Goal: Information Seeking & Learning: Learn about a topic

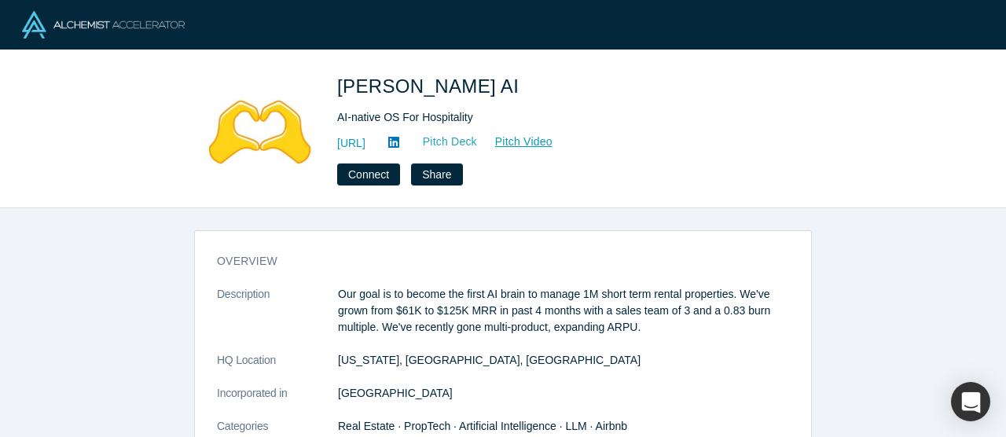
click at [478, 142] on link "Pitch Deck" at bounding box center [442, 142] width 72 height 18
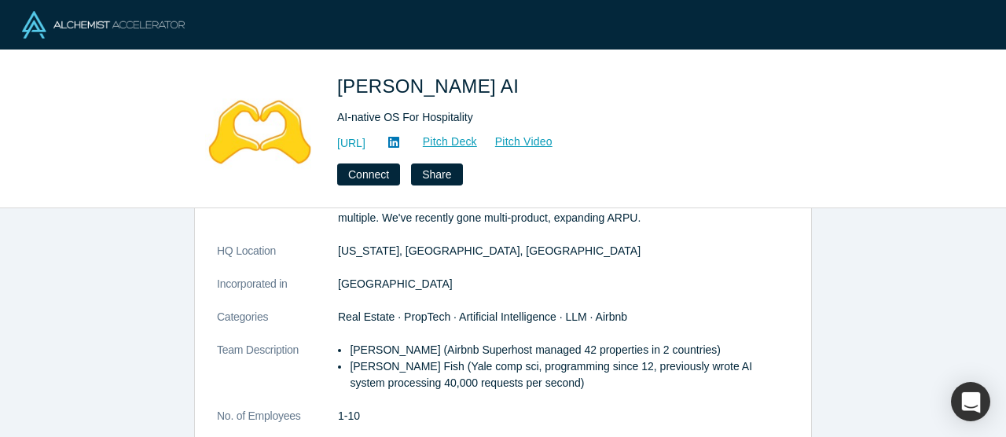
scroll to position [112, 0]
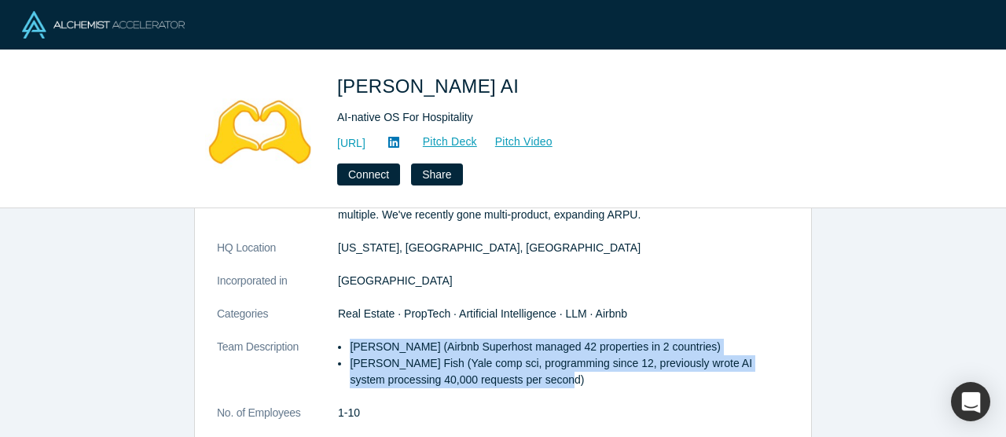
drag, startPoint x: 344, startPoint y: 344, endPoint x: 576, endPoint y: 382, distance: 235.7
click at [576, 382] on ul "Sam Dundas (Airbnb Superhost managed 42 properties in 2 countries) Aarlo Stone …" at bounding box center [563, 364] width 451 height 50
copy ul "Sam Dundas (Airbnb Superhost managed 42 properties in 2 countries) Aarlo Stone …"
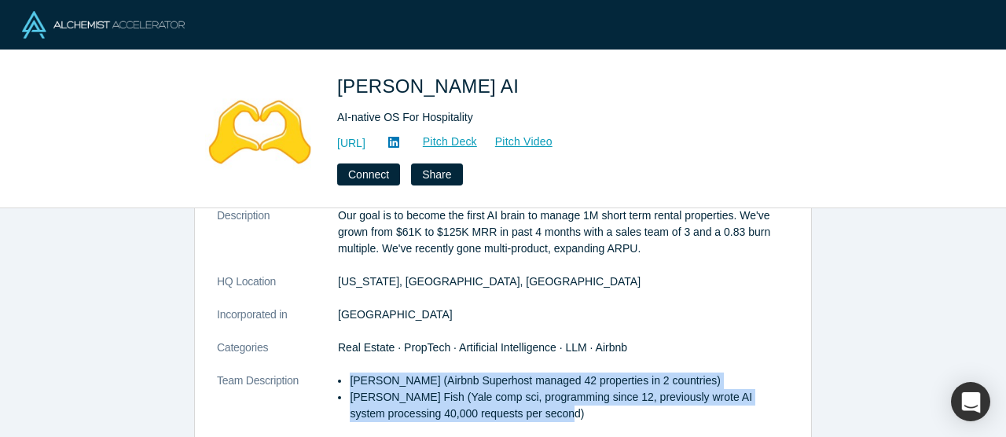
scroll to position [70, 0]
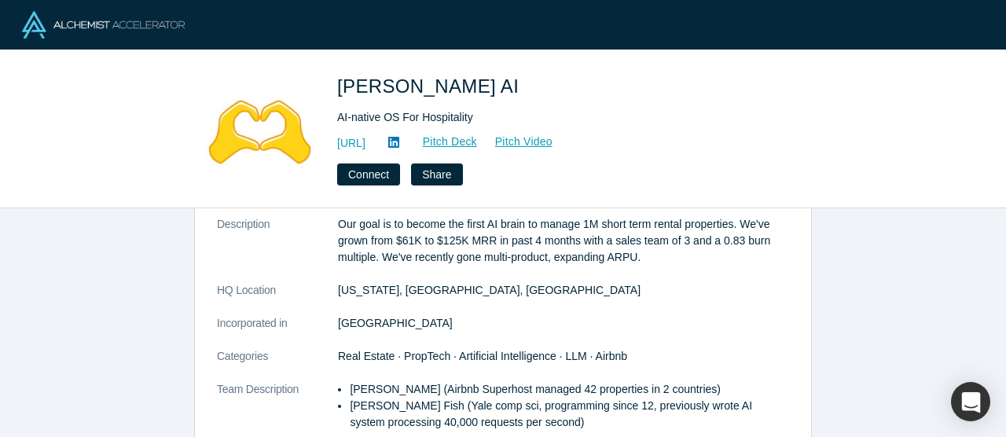
click at [370, 241] on p "Our goal is to become the first AI brain to manage 1M short term rental propert…" at bounding box center [563, 241] width 451 height 50
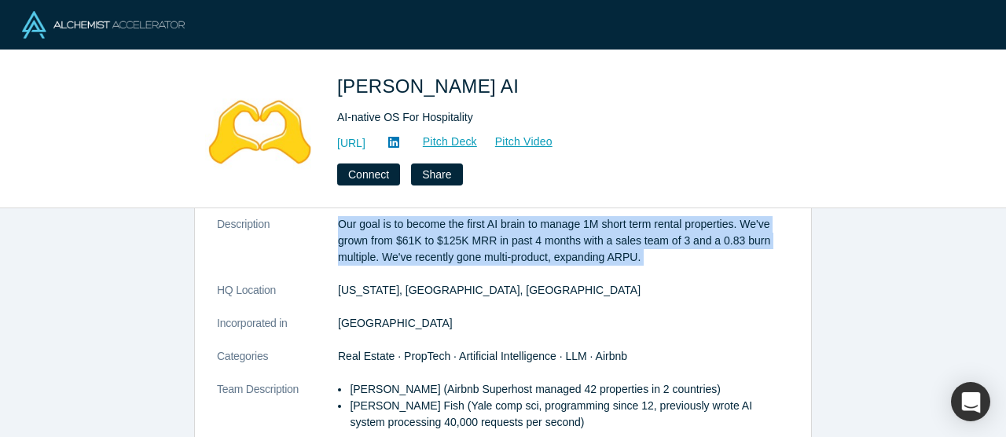
click at [370, 241] on p "Our goal is to become the first AI brain to manage 1M short term rental propert…" at bounding box center [563, 241] width 451 height 50
copy dl "Our goal is to become the first AI brain to manage 1M short term rental propert…"
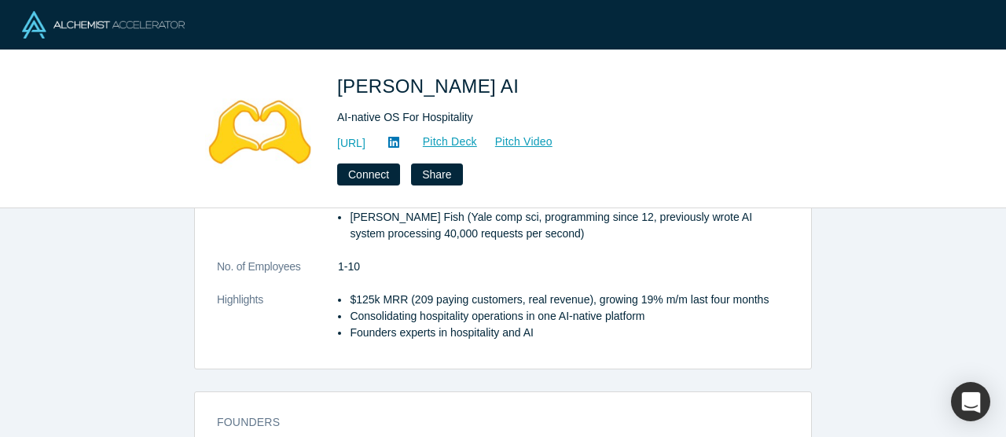
scroll to position [281, 0]
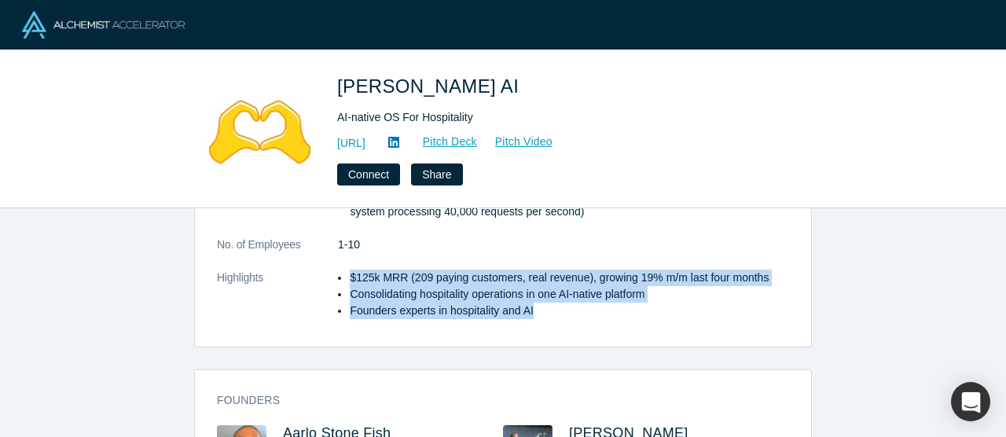
drag, startPoint x: 347, startPoint y: 276, endPoint x: 564, endPoint y: 321, distance: 220.8
click at [564, 321] on dl "Description Our goal is to become the first AI brain to manage 1M short term re…" at bounding box center [503, 171] width 572 height 330
copy ul "$125k MRR (209 paying customers, real revenue), growing 19% m/m last four month…"
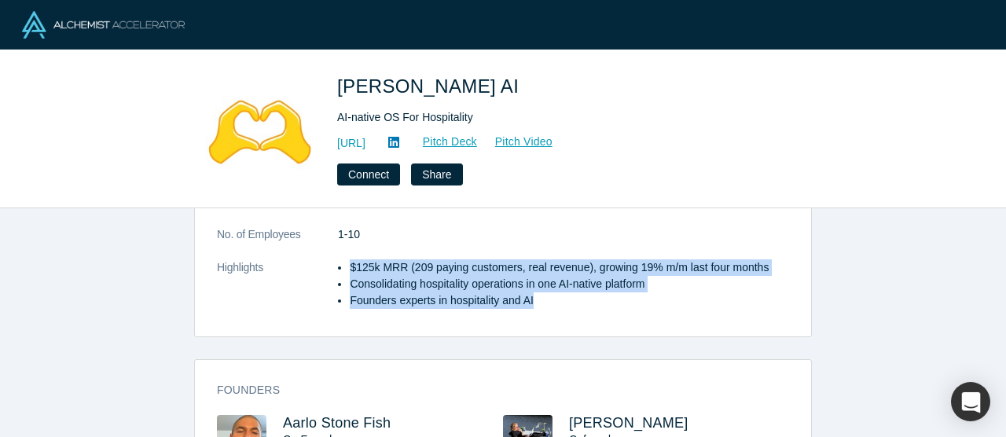
scroll to position [293, 0]
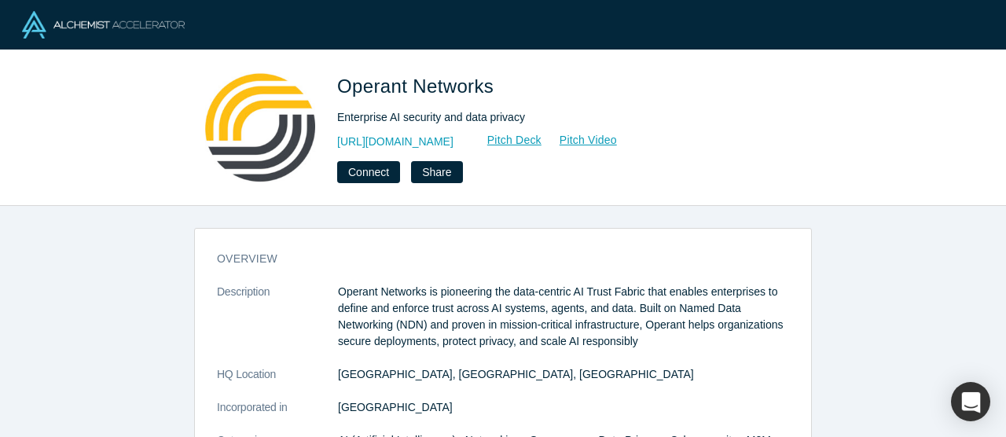
click at [550, 256] on h3 "overview" at bounding box center [492, 259] width 550 height 17
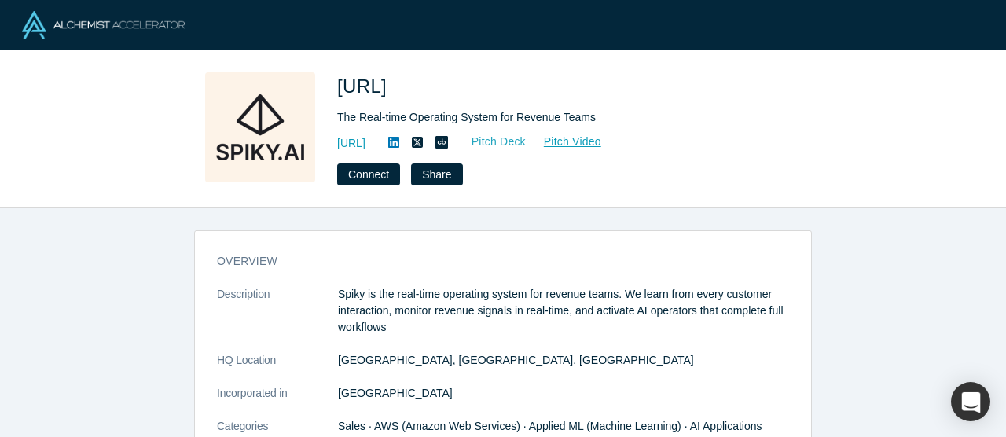
click at [527, 144] on link "Pitch Deck" at bounding box center [490, 142] width 72 height 18
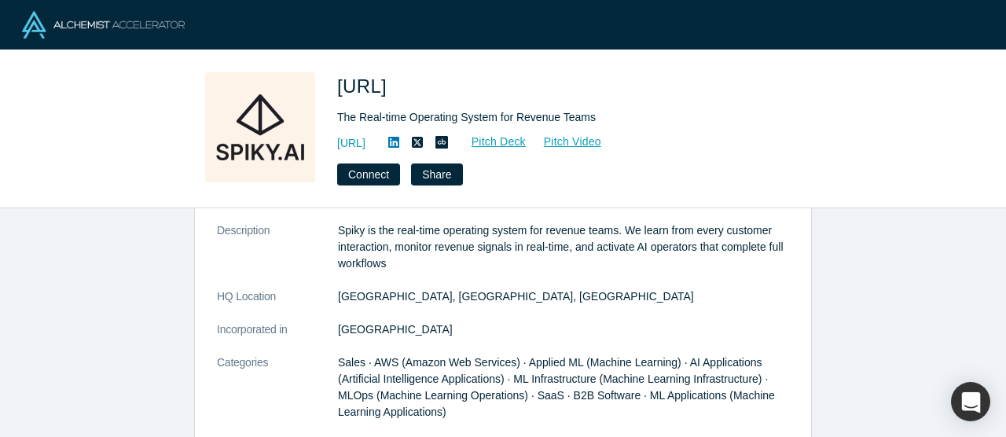
scroll to position [66, 0]
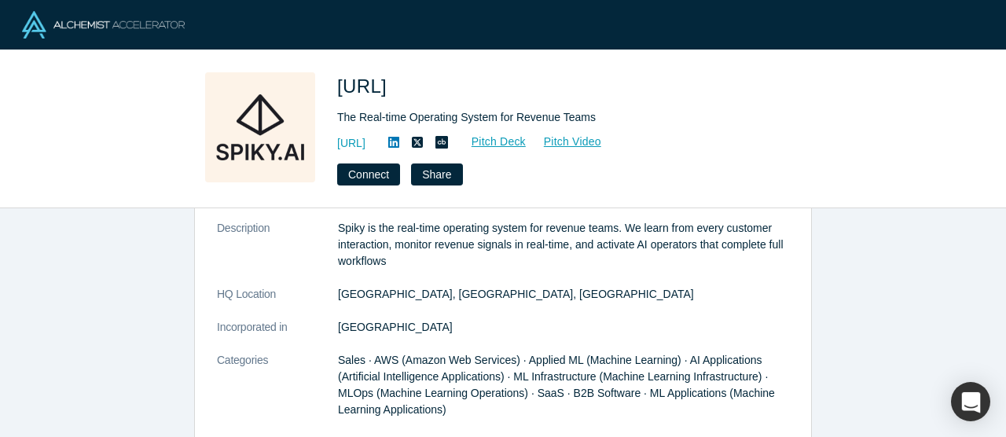
click at [355, 237] on p "Spiky is the real-time operating system for revenue teams. We learn from every …" at bounding box center [563, 245] width 451 height 50
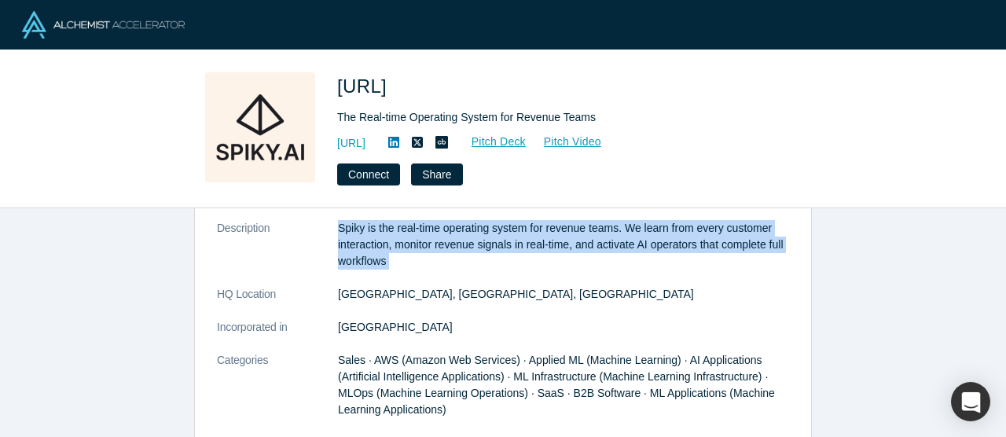
click at [355, 237] on p "Spiky is the real-time operating system for revenue teams. We learn from every …" at bounding box center [563, 245] width 451 height 50
copy dl "Spiky is the real-time operating system for revenue teams. We learn from every …"
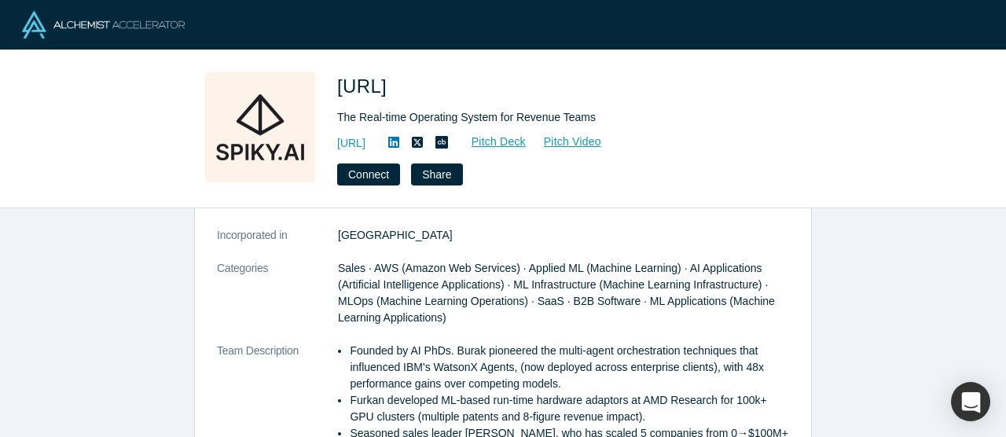
scroll to position [159, 0]
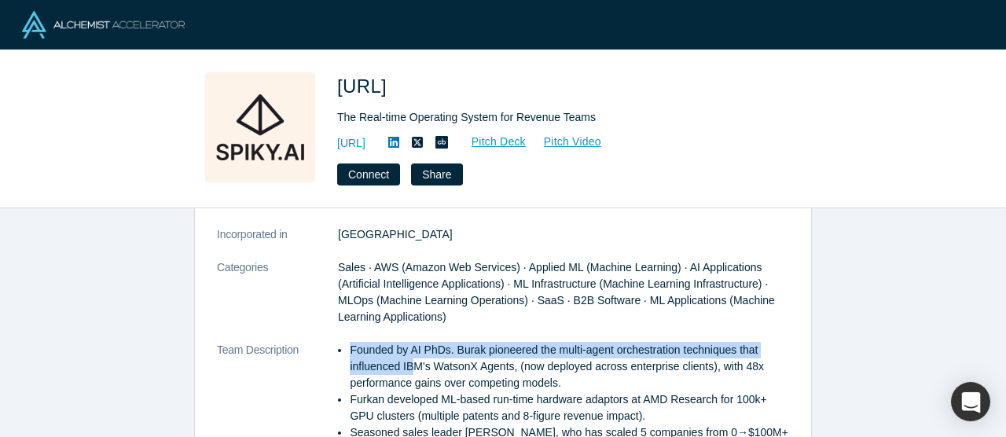
drag, startPoint x: 347, startPoint y: 351, endPoint x: 424, endPoint y: 373, distance: 79.4
click at [424, 373] on ul "Founded by AI PhDs. Burak pioneered the multi-agent orchestration techniques th…" at bounding box center [563, 400] width 451 height 116
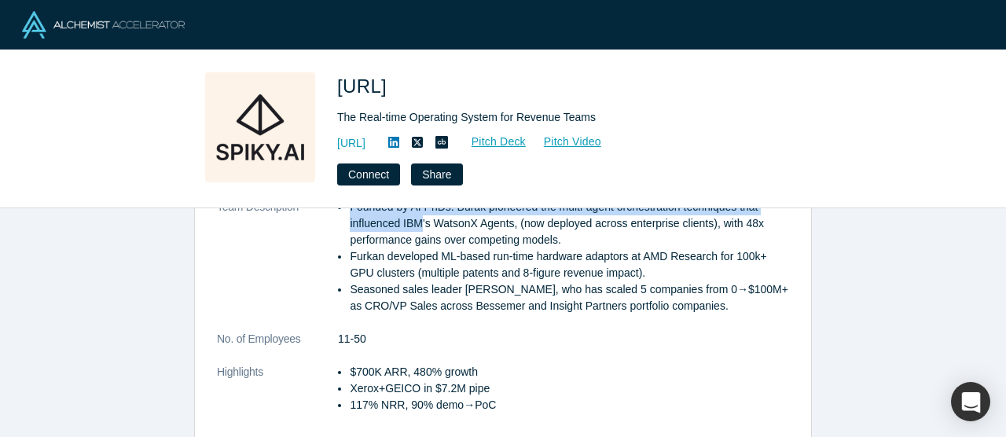
scroll to position [325, 0]
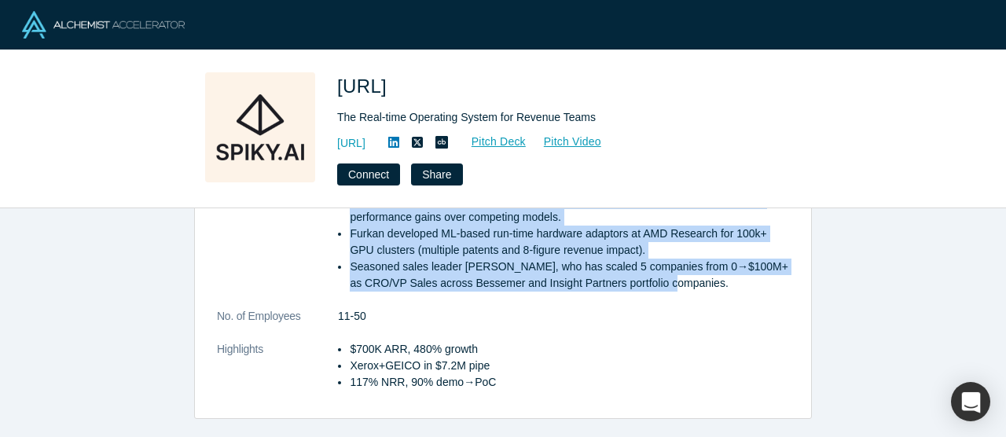
click at [676, 281] on li "Seasoned sales leader Rick, who has scaled 5 companies from 0→$100M+ as CRO/VP …" at bounding box center [569, 275] width 439 height 33
copy ul "Founded by AI PhDs. Burak pioneered the multi-agent orchestration techniques th…"
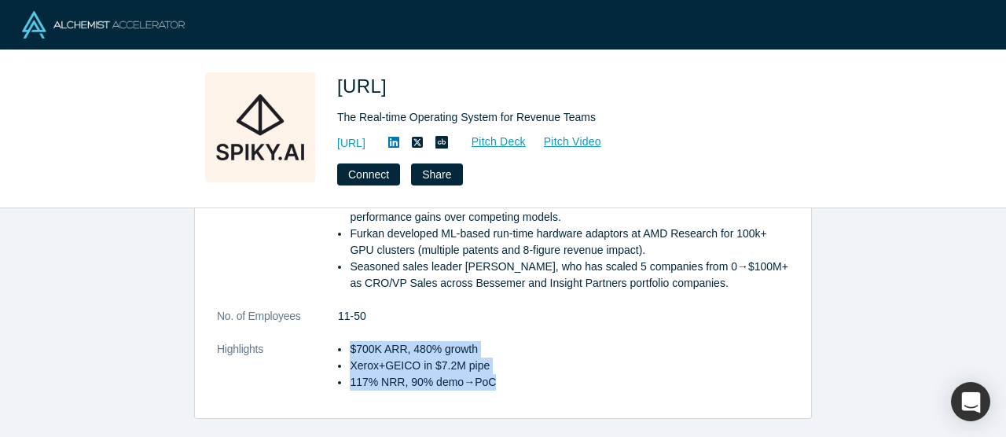
drag, startPoint x: 350, startPoint y: 347, endPoint x: 494, endPoint y: 394, distance: 151.1
click at [494, 394] on dl "Description Spiky is the real-time operating system for revenue teams. We learn…" at bounding box center [503, 184] width 572 height 446
copy ul "$700K ARR, 480% growth Xerox+GEICO in $7.2M pipe 117% NRR, 90% demo→PoC"
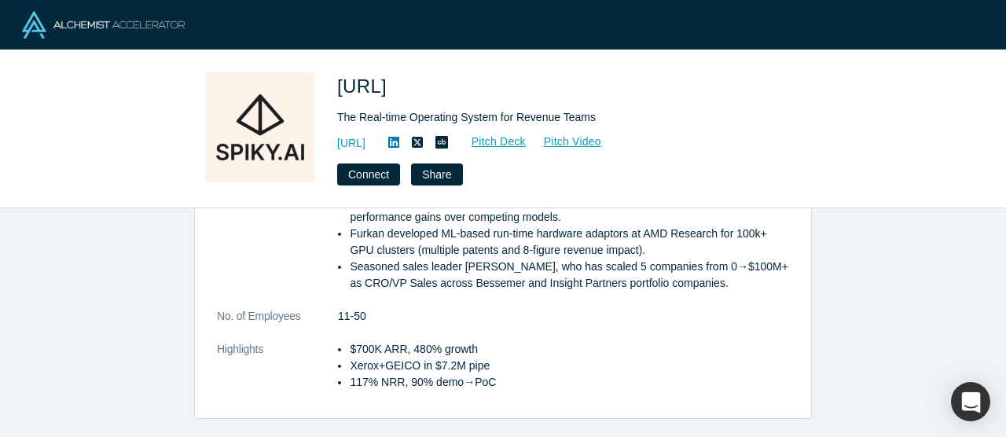
click at [518, 308] on dd "11-50" at bounding box center [563, 316] width 451 height 17
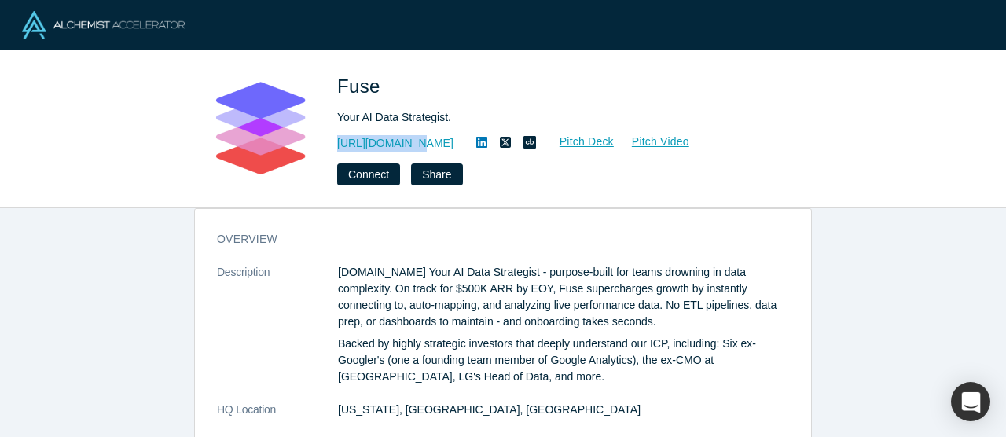
scroll to position [23, 0]
click at [542, 141] on link "Pitch Deck" at bounding box center [578, 142] width 72 height 18
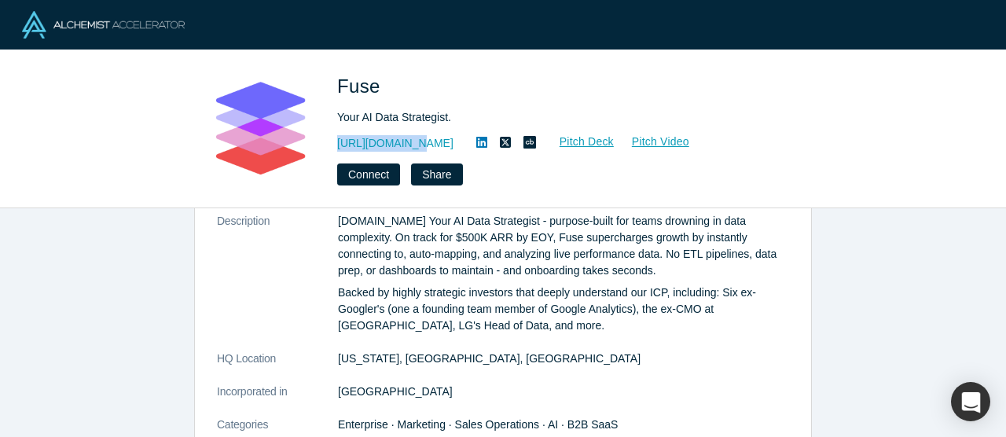
scroll to position [70, 0]
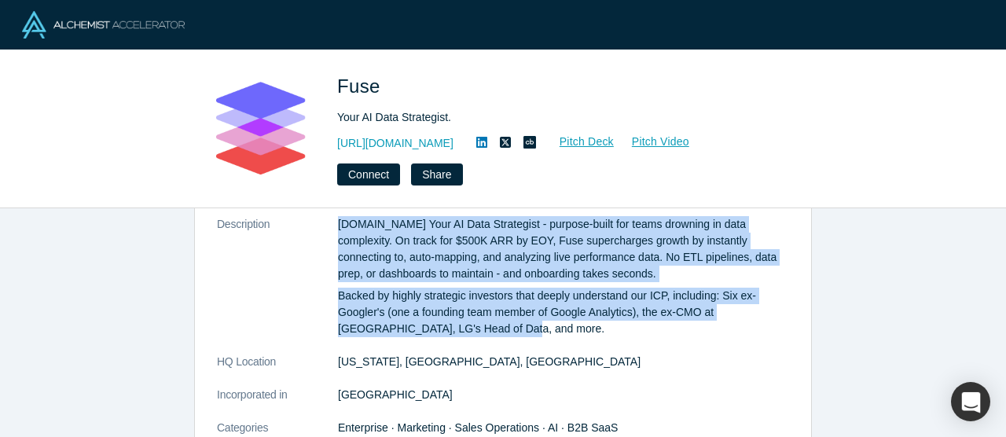
drag, startPoint x: 336, startPoint y: 225, endPoint x: 483, endPoint y: 336, distance: 184.6
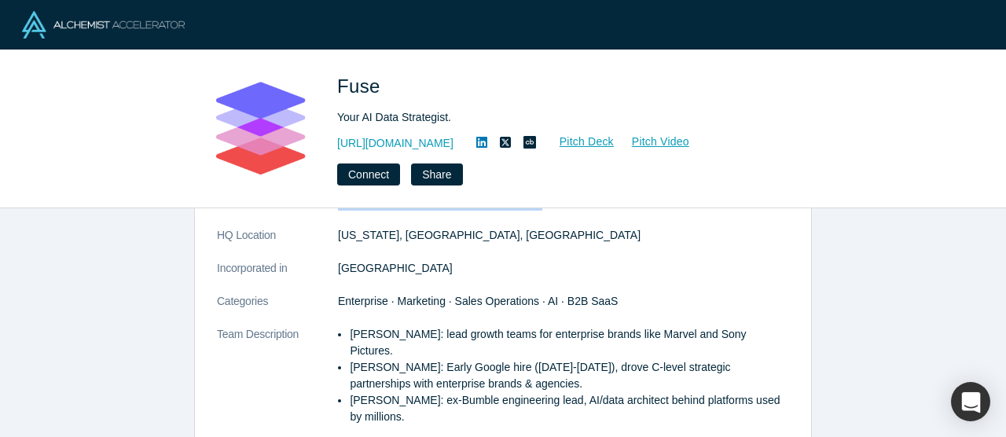
scroll to position [200, 0]
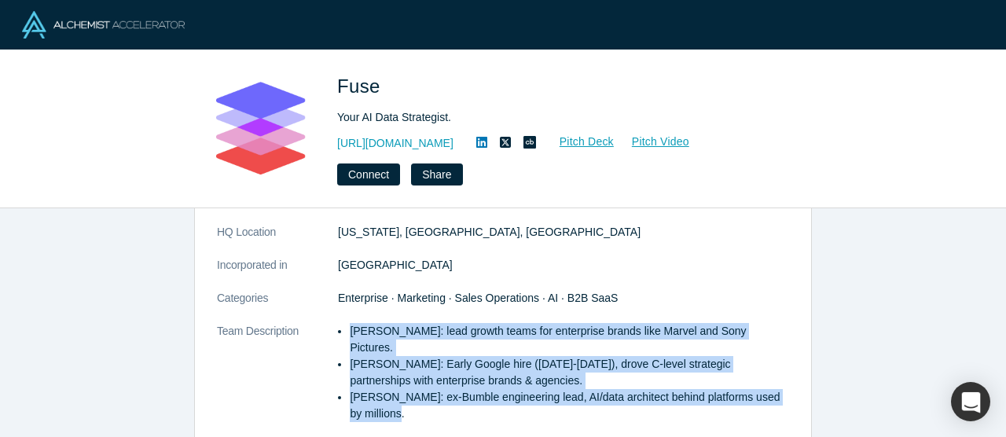
drag, startPoint x: 347, startPoint y: 328, endPoint x: 413, endPoint y: 397, distance: 96.2
click at [413, 397] on ul "Jeff Cherkassky: lead growth teams for enterprise brands like Marvel and Sony P…" at bounding box center [563, 372] width 451 height 99
copy ul "Jeff Cherkassky: lead growth teams for enterprise brands like Marvel and Sony P…"
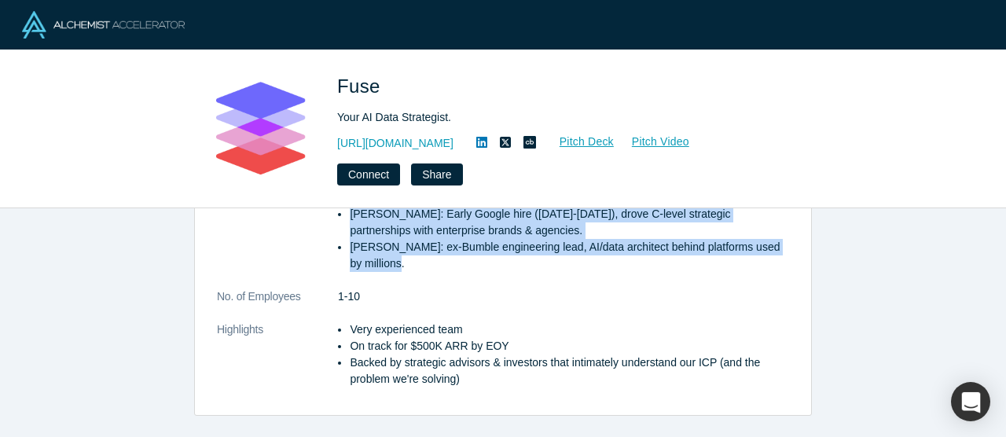
scroll to position [355, 0]
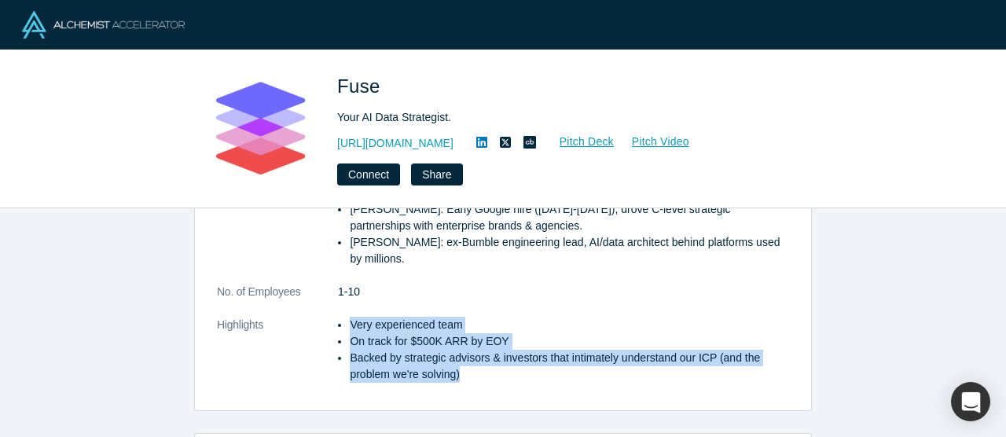
drag, startPoint x: 347, startPoint y: 305, endPoint x: 467, endPoint y: 359, distance: 131.9
click at [467, 359] on ul "Very experienced team On track for $500K ARR by EOY Backed by strategic advisor…" at bounding box center [563, 350] width 451 height 66
copy ul "Very experienced team On track for $500K ARR by EOY Backed by strategic advisor…"
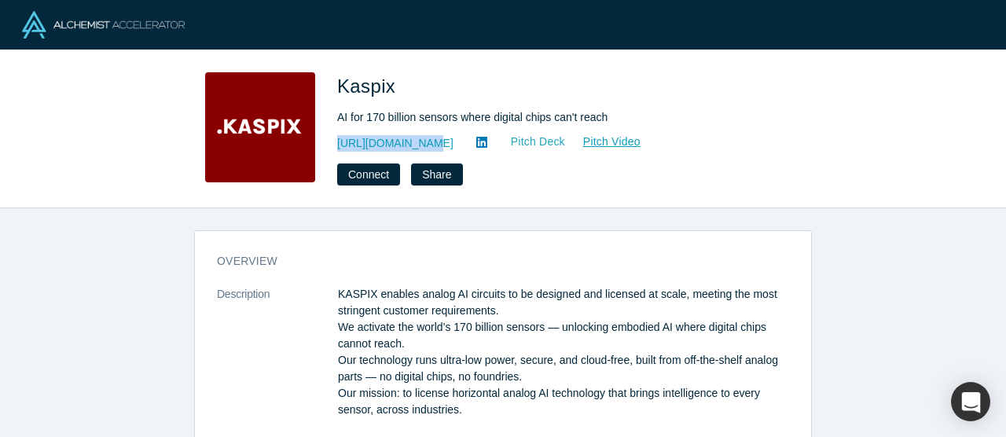
click at [494, 133] on link "Pitch Deck" at bounding box center [530, 142] width 72 height 18
click at [353, 292] on p "KASPIX enables analog AI circuits to be designed and licensed at scale, meeting…" at bounding box center [563, 352] width 451 height 132
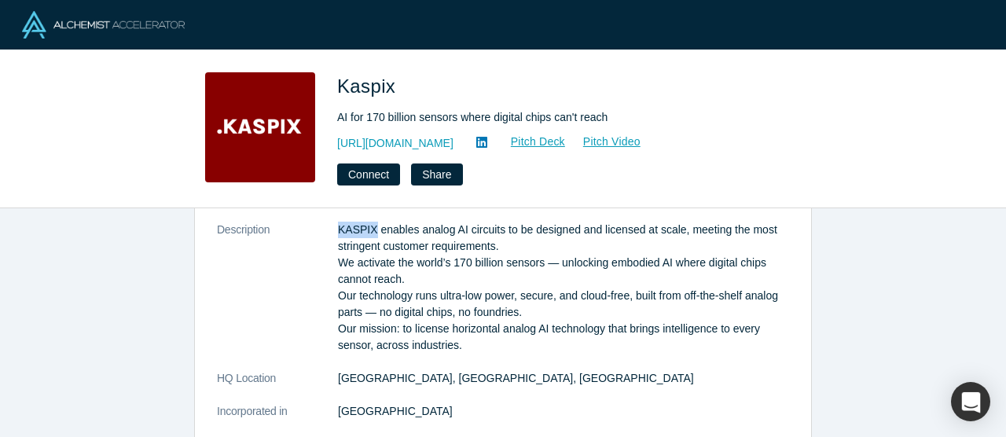
scroll to position [73, 0]
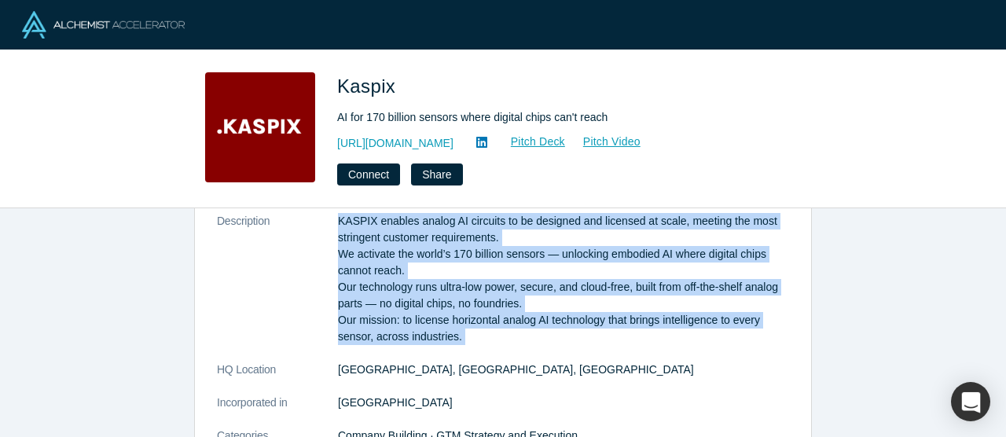
click at [467, 333] on p "KASPIX enables analog AI circuits to be designed and licensed at scale, meeting…" at bounding box center [563, 279] width 451 height 132
copy dl "KASPIX enables analog AI circuits to be designed and licensed at scale, meeting…"
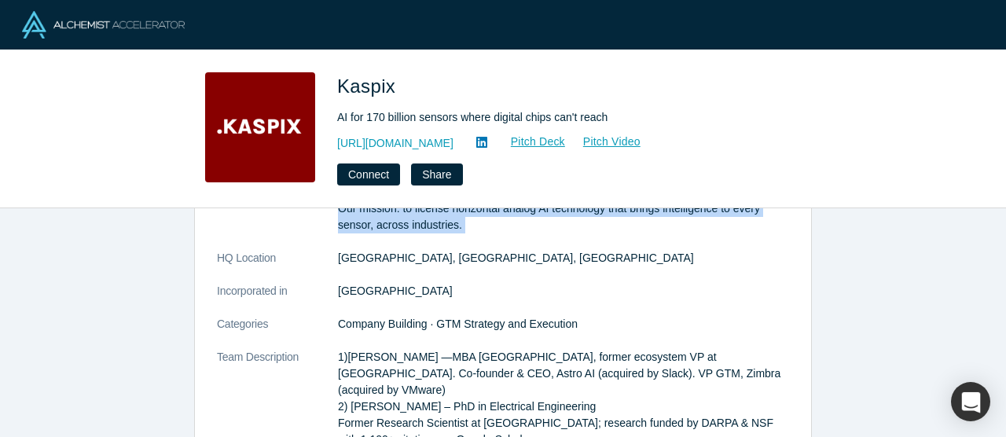
scroll to position [186, 0]
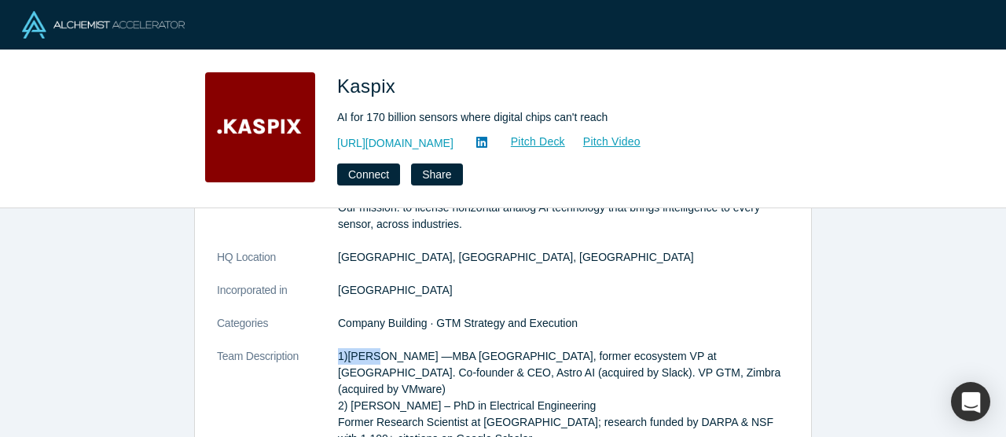
drag, startPoint x: 335, startPoint y: 358, endPoint x: 378, endPoint y: 362, distance: 43.3
click at [378, 362] on dl "Description KASPIX enables analog AI circuits to be designed and licensed at sc…" at bounding box center [503, 439] width 572 height 677
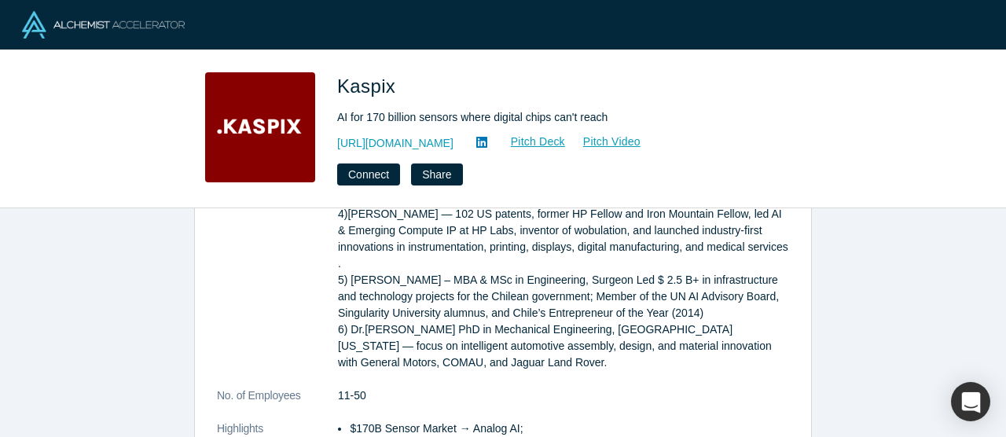
scroll to position [482, 0]
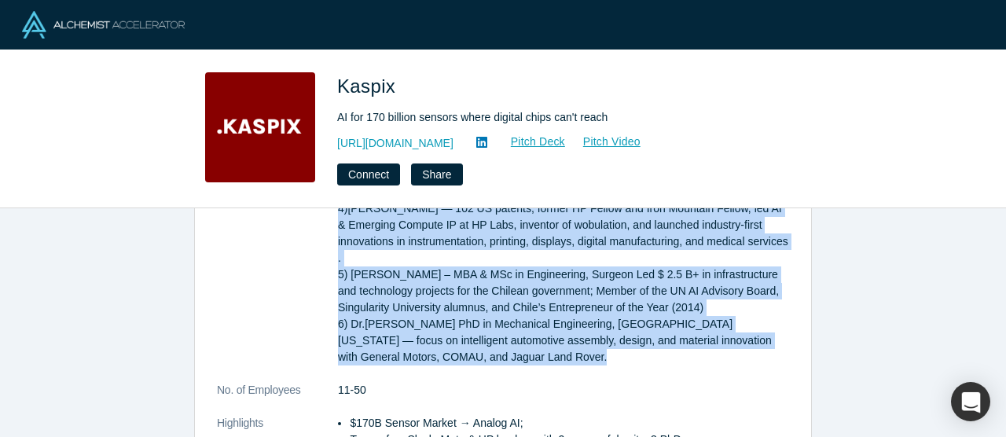
click at [527, 319] on p "1)Andy Pflaum —MBA Stanford Universitry, former ecosystem VP at Slack. Co-found…" at bounding box center [563, 209] width 451 height 314
copy dl "1)Andy Pflaum —MBA Stanford Universitry, former ecosystem VP at Slack. Co-found…"
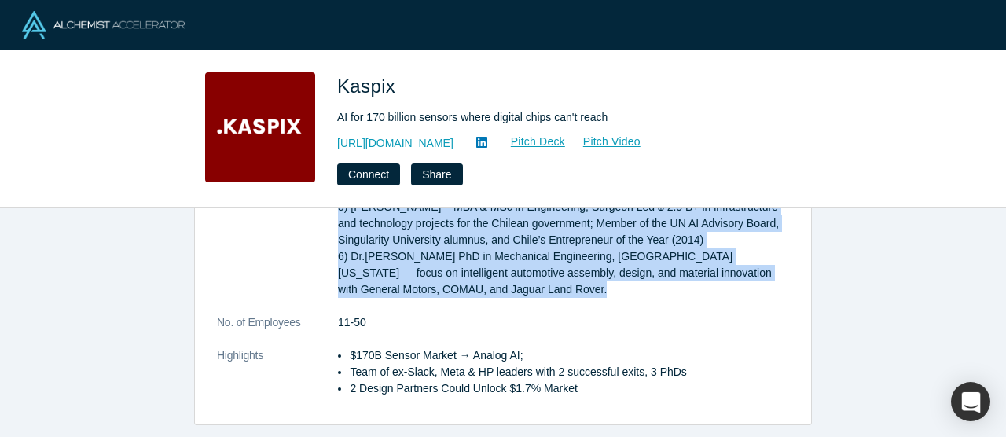
scroll to position [553, 0]
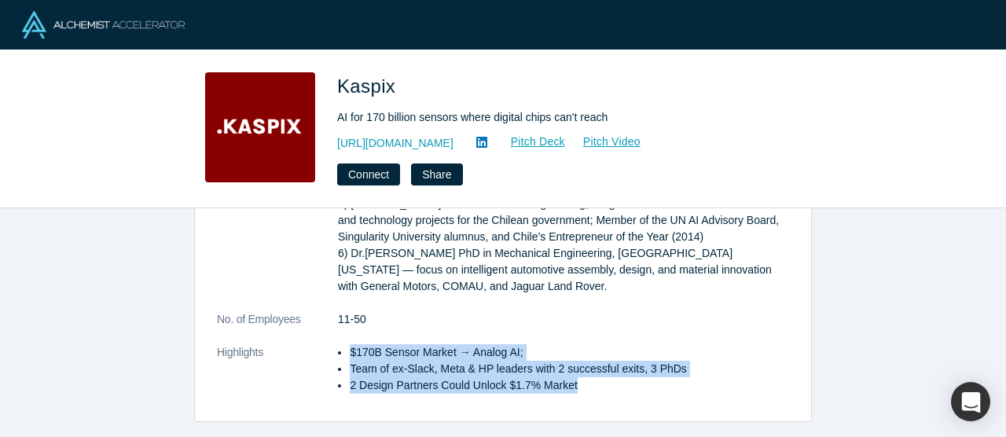
drag, startPoint x: 344, startPoint y: 318, endPoint x: 582, endPoint y: 353, distance: 240.8
click at [582, 353] on ul "$170B Sensor Market → Analog AI; Team of ex-Slack, Meta & HP leaders with 2 suc…" at bounding box center [563, 369] width 451 height 50
copy ul "$170B Sensor Market → Analog AI; Team of ex-Slack, Meta & HP leaders with 2 suc…"
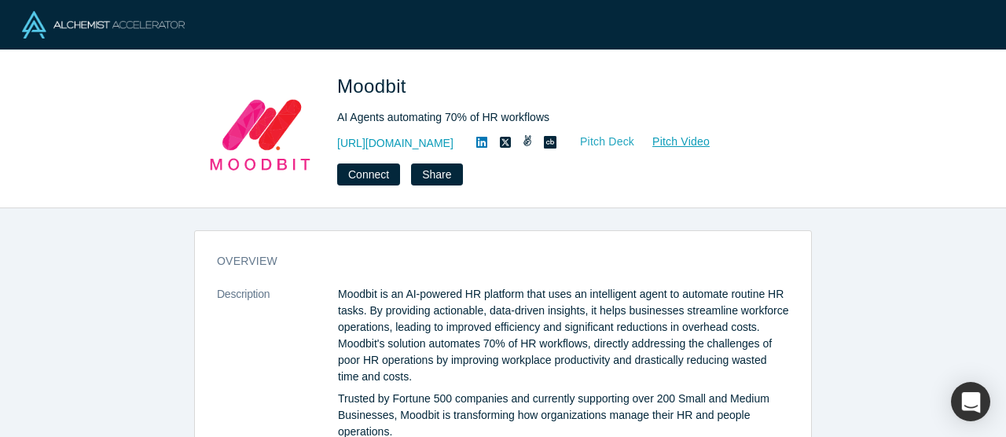
click at [600, 140] on link "Pitch Deck" at bounding box center [599, 142] width 72 height 18
click at [355, 295] on p "Moodbit is an AI-powered HR platform that uses an intelligent agent to automate…" at bounding box center [563, 335] width 451 height 99
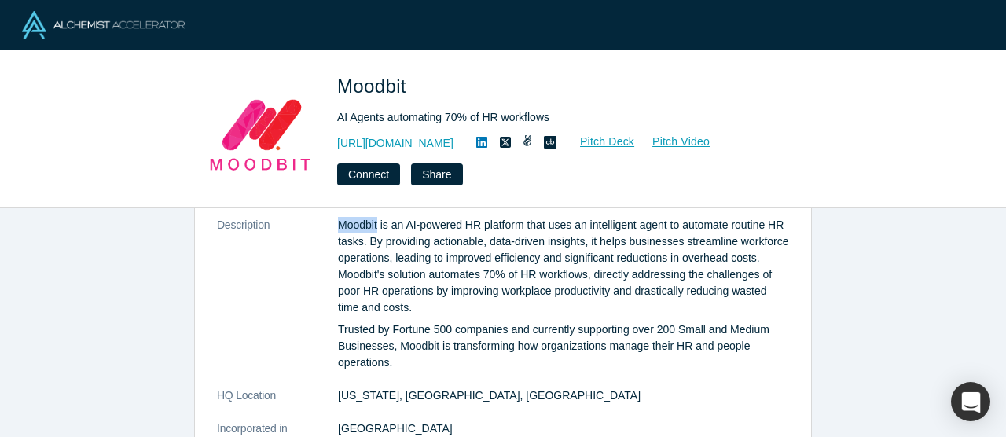
scroll to position [70, 0]
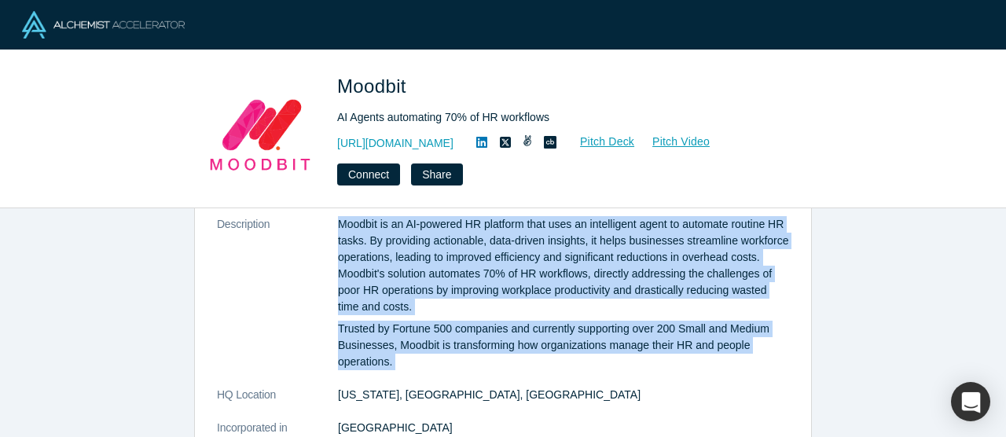
click at [413, 359] on p "Trusted by Fortune 500 companies and currently supporting over 200 Small and Me…" at bounding box center [563, 346] width 451 height 50
copy dl "Moodbit is an AI-powered HR platform that uses an intelligent agent to automate…"
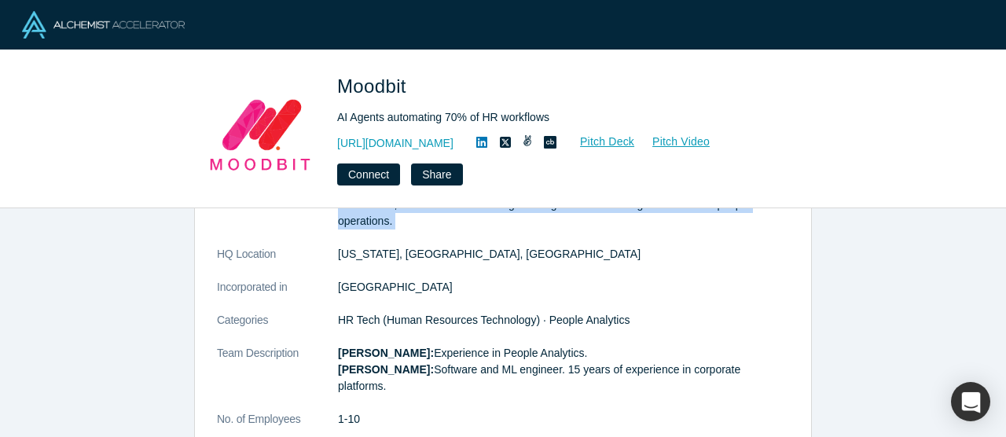
scroll to position [221, 0]
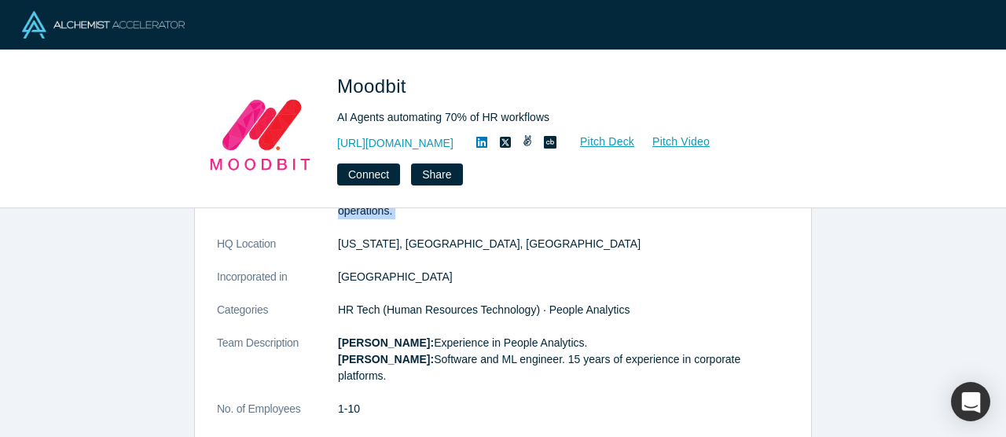
drag, startPoint x: 336, startPoint y: 345, endPoint x: 478, endPoint y: 369, distance: 144.4
click at [478, 369] on dl "Description Moodbit is an AI-powered HR platform that uses an intelligent agent…" at bounding box center [503, 282] width 572 height 435
copy dl "Miho Shoji: Experience in People Analytics. Alfredo Jaldin: Software and ML eng…"
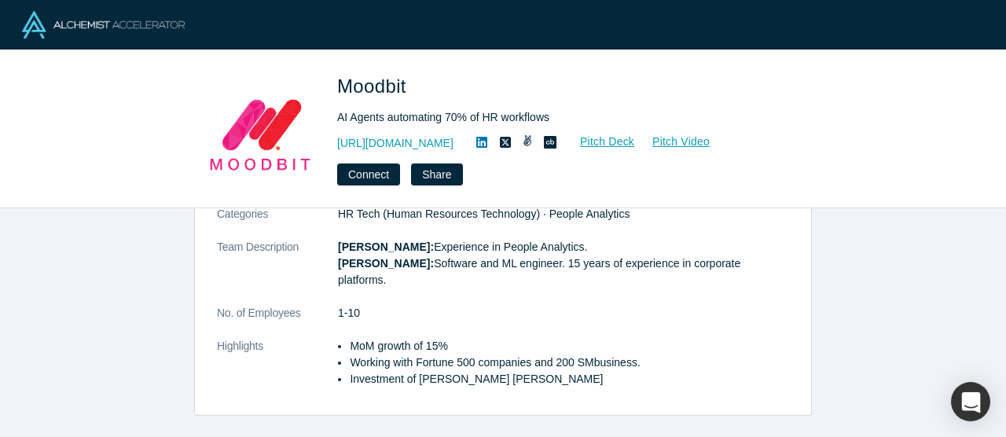
scroll to position [319, 0]
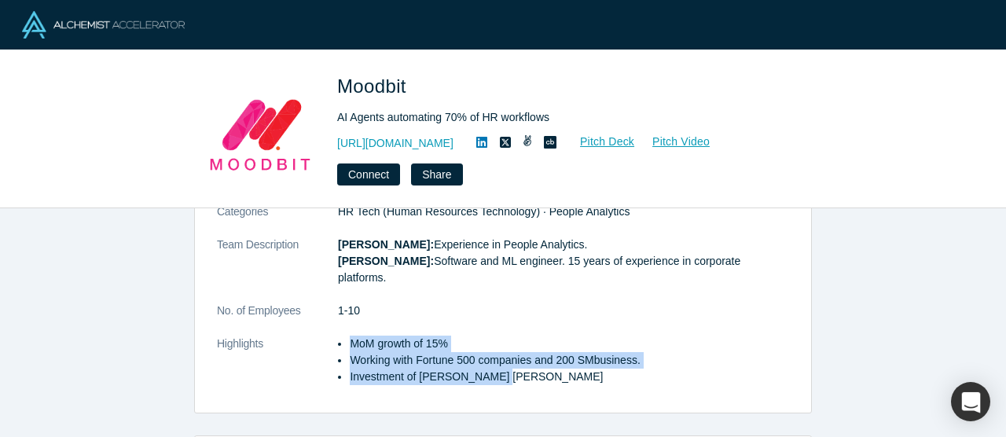
drag, startPoint x: 348, startPoint y: 325, endPoint x: 527, endPoint y: 362, distance: 182.2
click at [527, 362] on ul "MoM growth of 15% Working with Fortune 500 companies and 200 SMbusiness. Invest…" at bounding box center [563, 361] width 451 height 50
copy ul "MoM growth of 15% Working with Fortune 500 companies and 200 SMbusiness. Invest…"
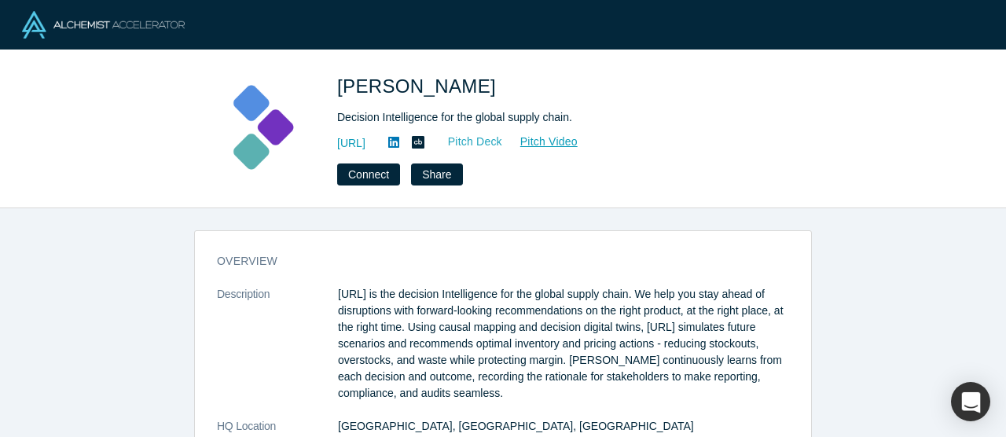
click at [503, 140] on link "Pitch Deck" at bounding box center [467, 142] width 72 height 18
click at [368, 308] on p "[URL] is the decision Intelligence for the global supply chain. We help you sta…" at bounding box center [563, 344] width 451 height 116
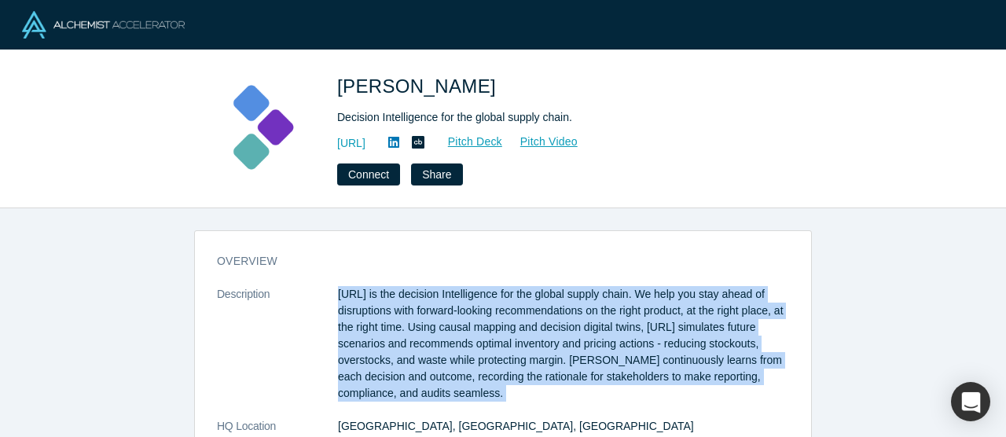
click at [368, 308] on p "[URL] is the decision Intelligence for the global supply chain. We help you sta…" at bounding box center [563, 344] width 451 height 116
copy dl "[URL] is the decision Intelligence for the global supply chain. We help you sta…"
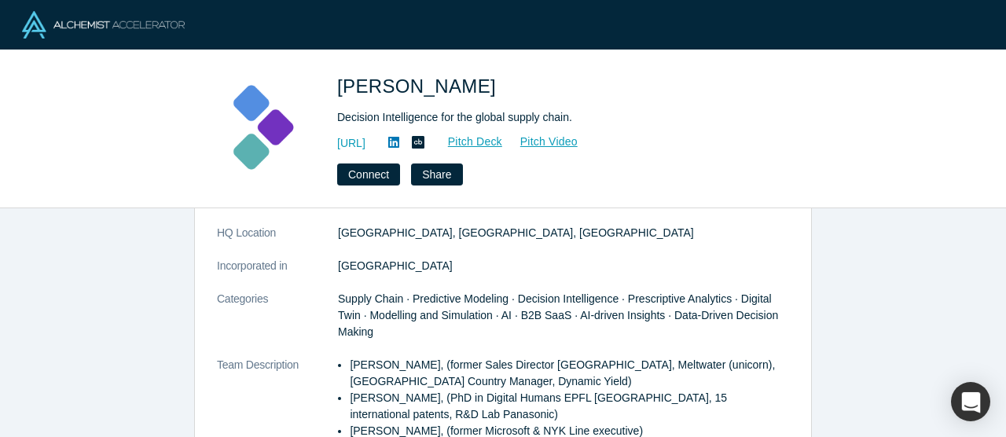
scroll to position [197, 0]
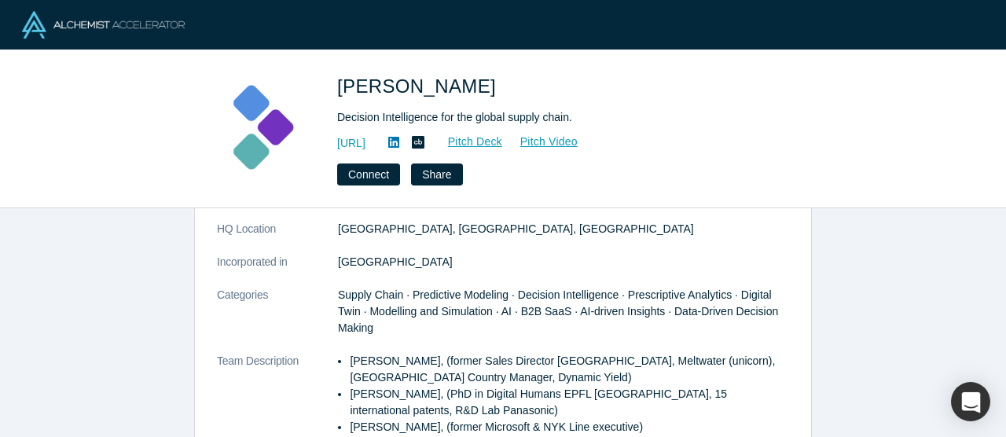
click at [355, 356] on li "[PERSON_NAME], (former Sales Director [GEOGRAPHIC_DATA], Meltwater (unicorn), […" at bounding box center [569, 369] width 439 height 33
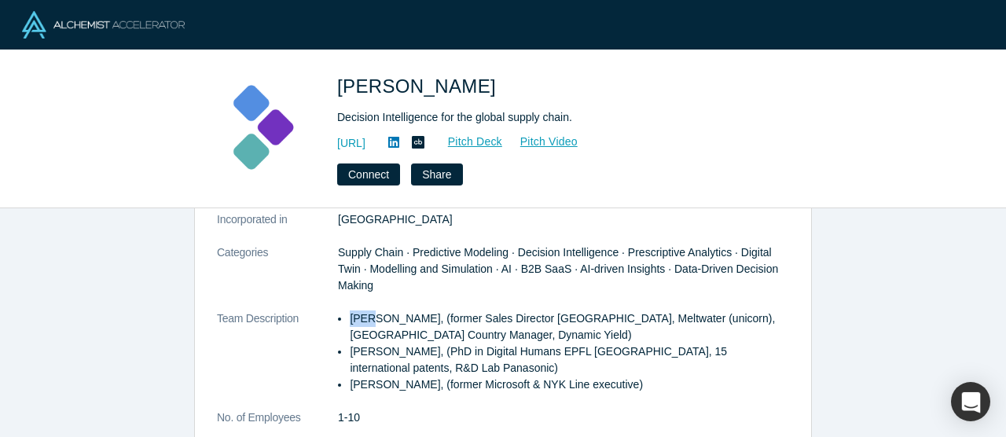
scroll to position [275, 0]
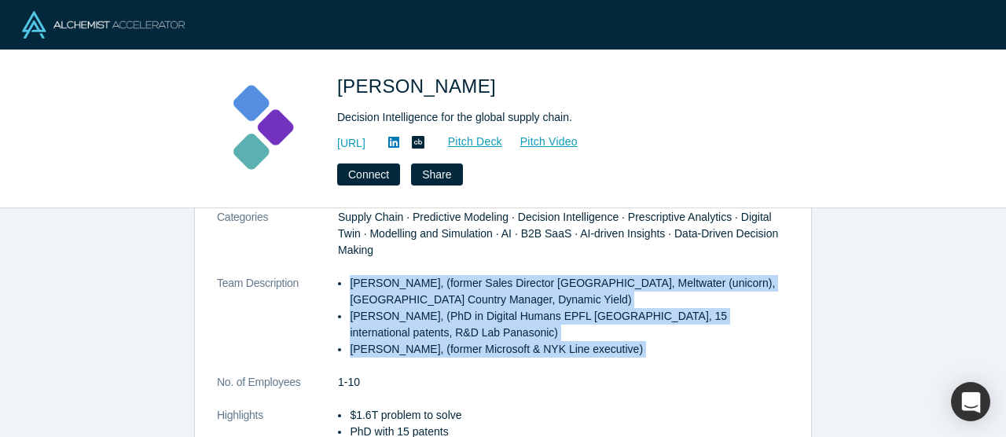
click at [623, 342] on li "Sinjin Wolf, (former Microsoft & NYK Line executive)" at bounding box center [569, 349] width 439 height 17
copy dl "Evan Burkosky, (former Sales Director Japan, Meltwater (unicorn), Japan Country…"
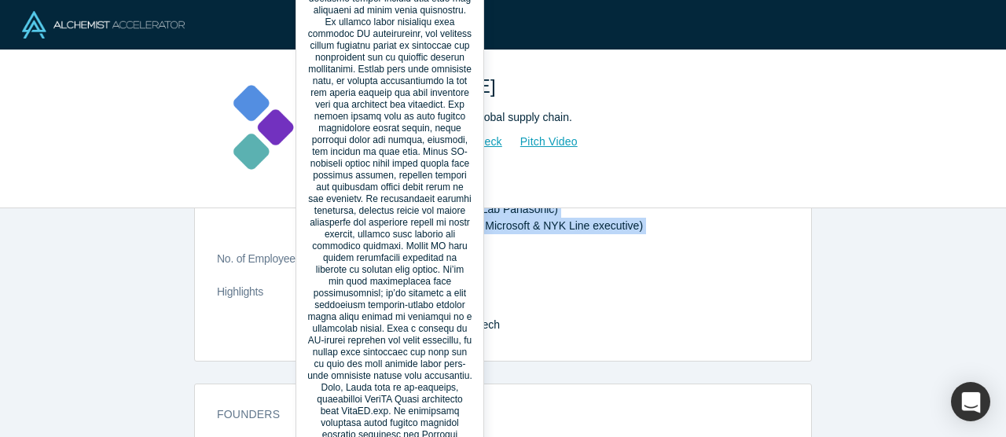
scroll to position [395, 0]
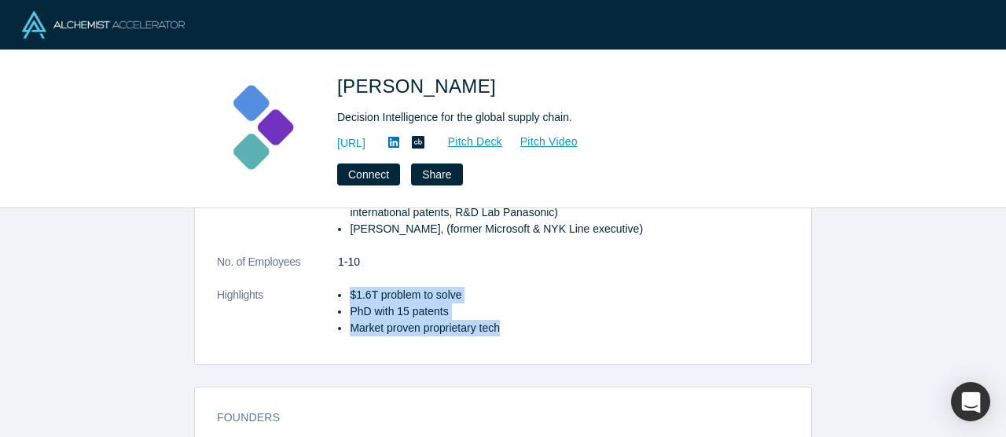
drag, startPoint x: 349, startPoint y: 292, endPoint x: 556, endPoint y: 325, distance: 209.2
click at [556, 325] on ul "$1.6T problem to solve PhD with 15 patents Market proven proprietary tech" at bounding box center [563, 312] width 451 height 50
copy ul "$1.6T problem to solve PhD with 15 patents Market proven proprietary tech"
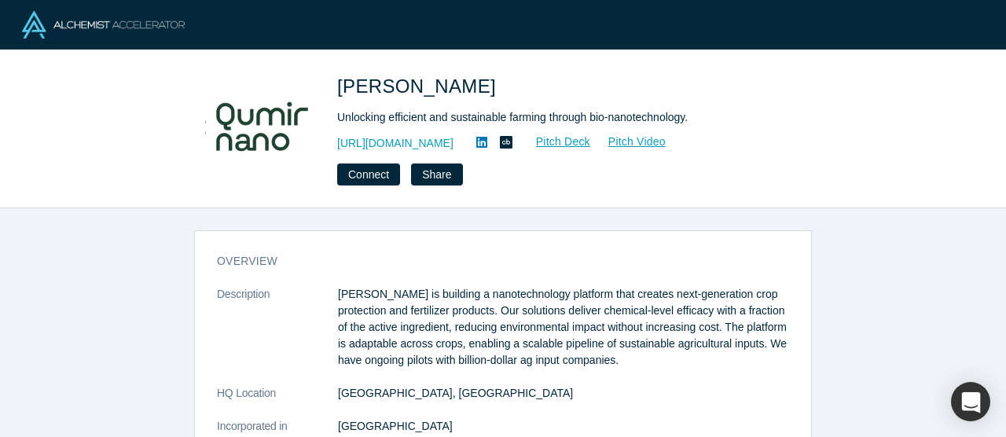
click at [384, 316] on p "Qumir Nano is building a nanotechnology platform that creates next-generation c…" at bounding box center [563, 327] width 451 height 83
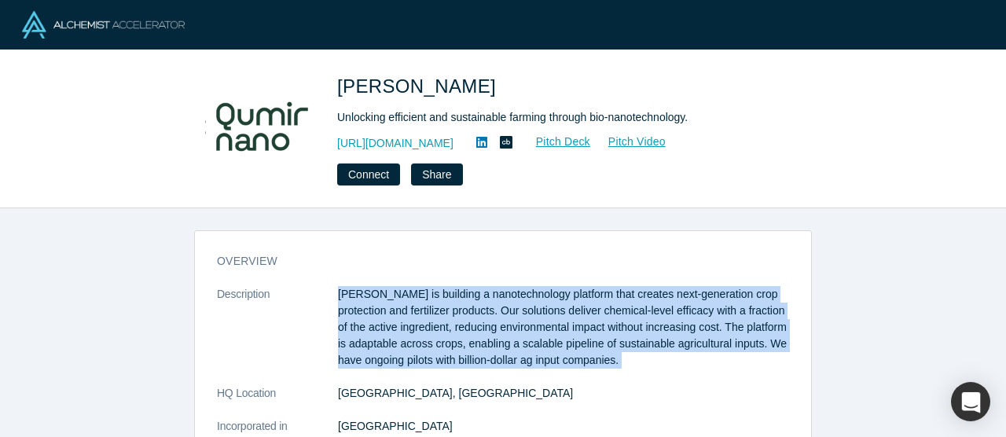
click at [384, 316] on p "Qumir Nano is building a nanotechnology platform that creates next-generation c…" at bounding box center [563, 327] width 451 height 83
copy dl "Qumir Nano is building a nanotechnology platform that creates next-generation c…"
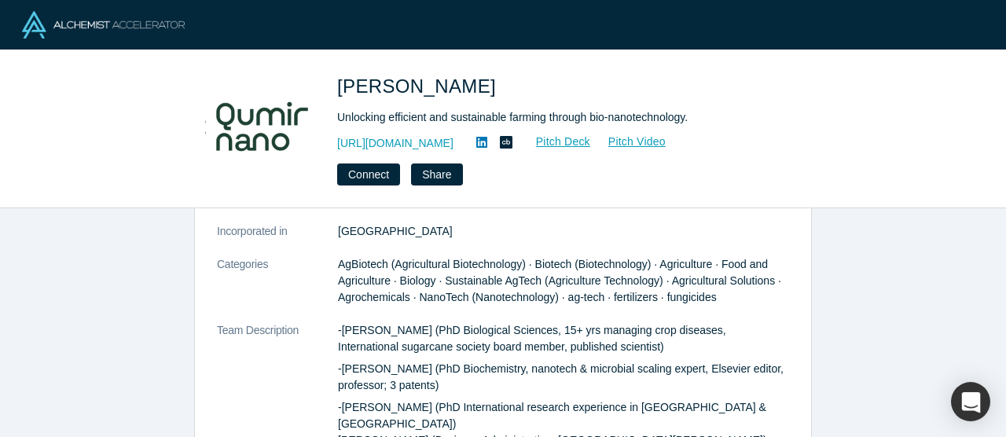
scroll to position [204, 0]
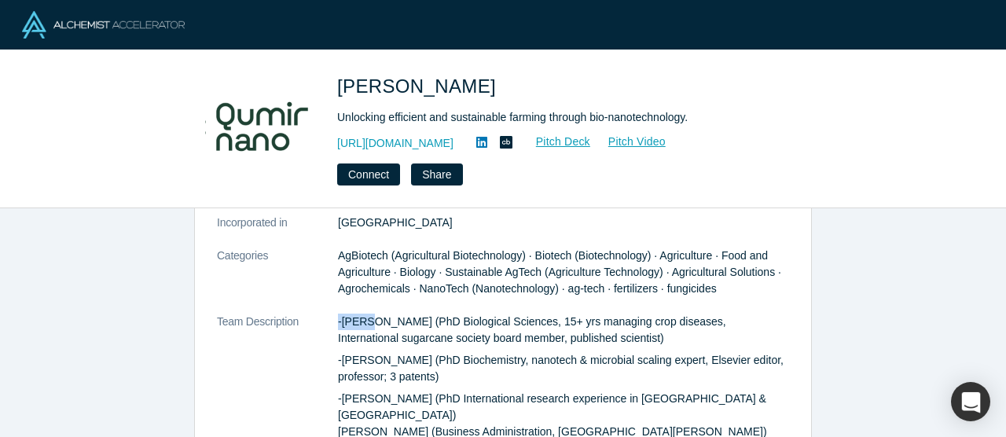
drag, startPoint x: 336, startPoint y: 320, endPoint x: 380, endPoint y: 325, distance: 44.3
click at [380, 325] on dl "Description Qumir Nano is building a nanotechnology platform that creates next-…" at bounding box center [503, 328] width 572 height 490
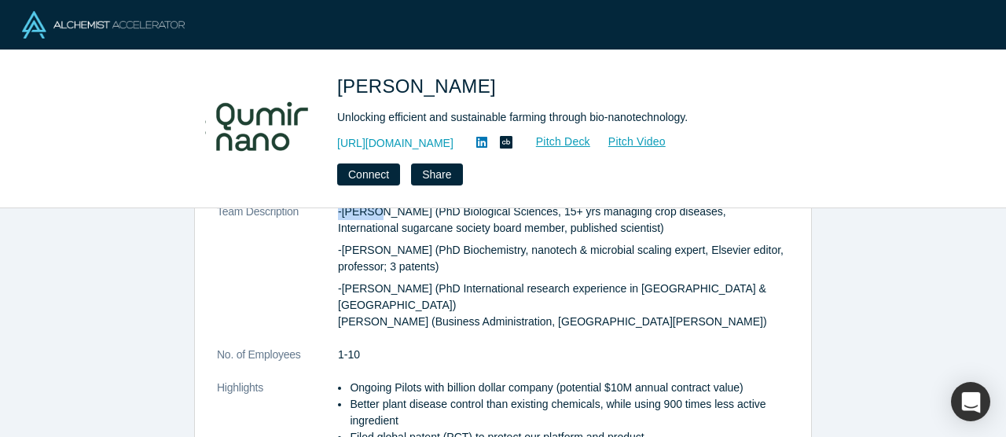
scroll to position [333, 0]
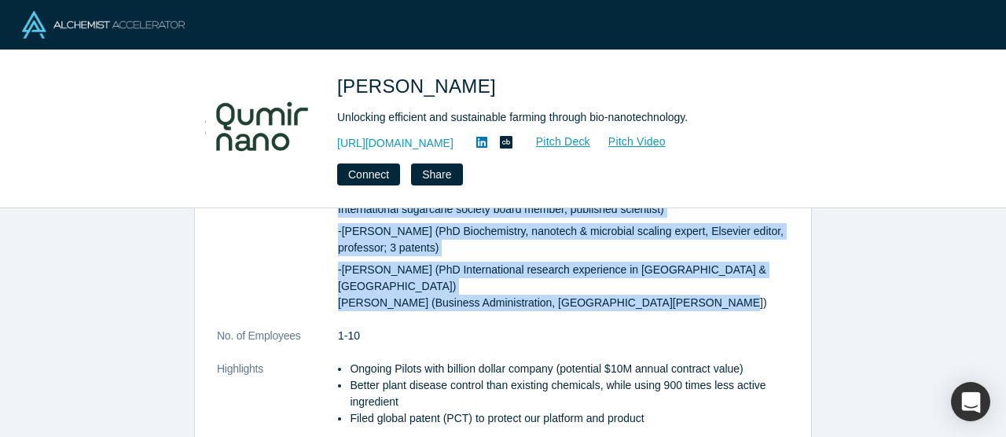
click at [706, 283] on p "-José Dávila Costa (PhD International research experience in UK & Germany) Fran…" at bounding box center [563, 287] width 451 height 50
copy dl "-Romina Bertani (PhD Biological Sciences, 15+ yrs managing crop diseases, Inter…"
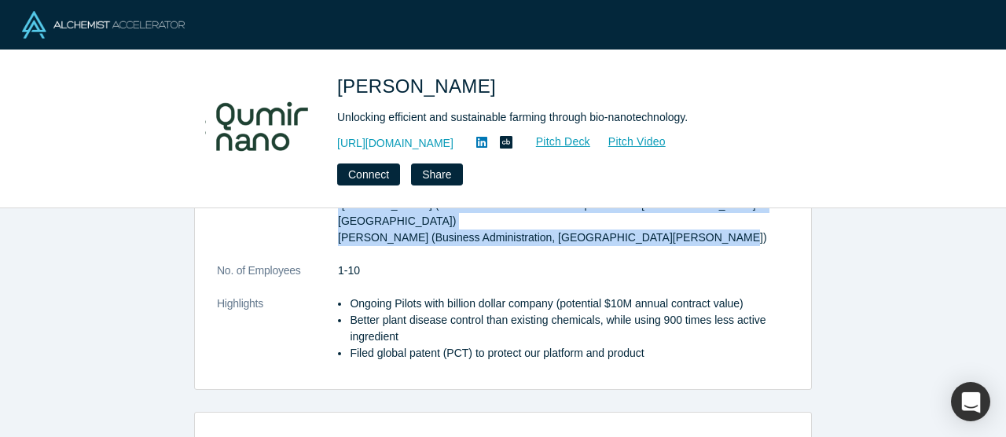
scroll to position [406, 0]
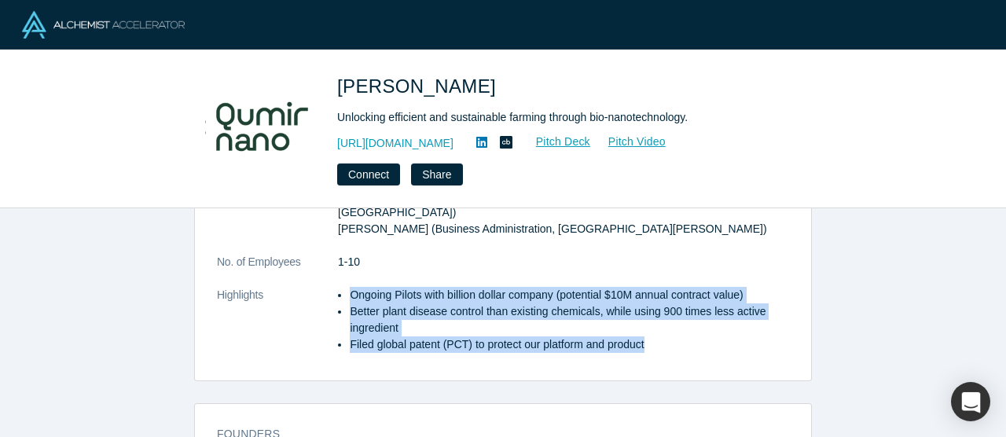
drag, startPoint x: 344, startPoint y: 277, endPoint x: 656, endPoint y: 336, distance: 317.7
click at [656, 336] on dl "Description Qumir Nano is building a nanotechnology platform that creates next-…" at bounding box center [503, 125] width 572 height 490
copy ul "Ongoing Pilots with billion dollar company (potential $10M annual contract valu…"
click at [568, 145] on link "Pitch Deck" at bounding box center [555, 142] width 72 height 18
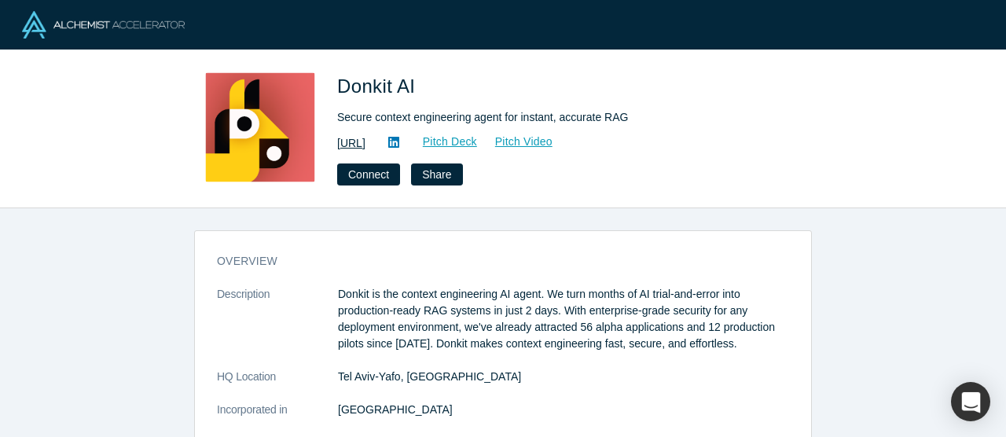
click at [366, 139] on link "[URL]" at bounding box center [351, 143] width 28 height 17
click at [478, 139] on link "Pitch Deck" at bounding box center [442, 142] width 72 height 18
click at [433, 303] on p "Donkit is the context engineering AI agent. We turn months of AI trial-and-erro…" at bounding box center [563, 319] width 451 height 66
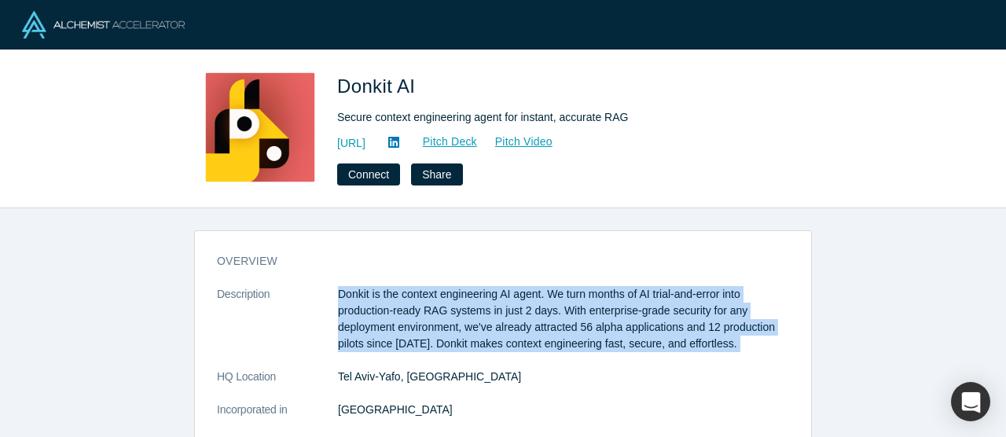
click at [433, 303] on p "Donkit is the context engineering AI agent. We turn months of AI trial-and-erro…" at bounding box center [563, 319] width 451 height 66
copy dl "Donkit is the context engineering AI agent. We turn months of AI trial-and-erro…"
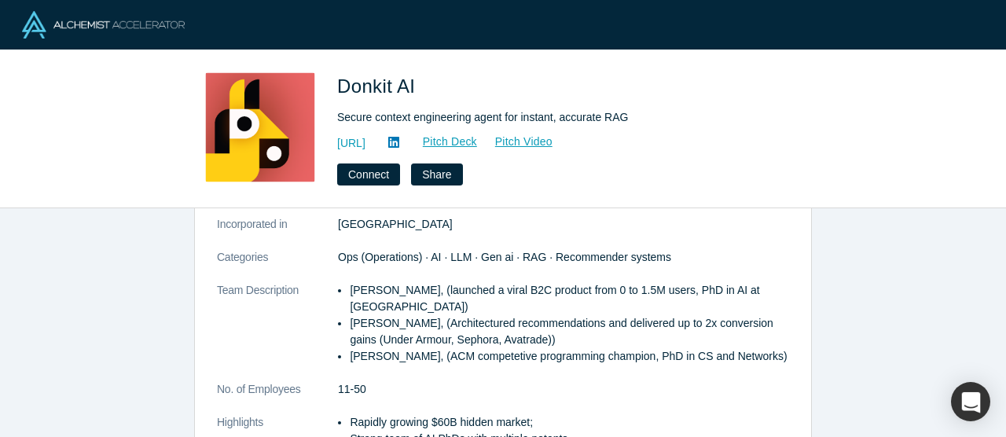
scroll to position [189, 0]
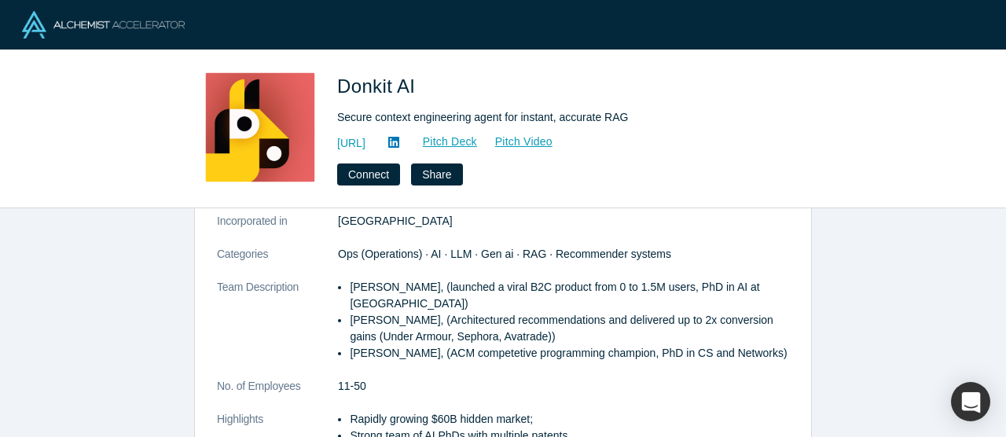
drag, startPoint x: 345, startPoint y: 284, endPoint x: 791, endPoint y: 357, distance: 451.7
click at [791, 357] on div "overview Description Donkit is the context engineering AI agent. We turn months…" at bounding box center [503, 270] width 616 height 435
copy ul "Mikhail Baklanov, (launched a viral B2C product from 0 to 1.5M users, PhD in AI…"
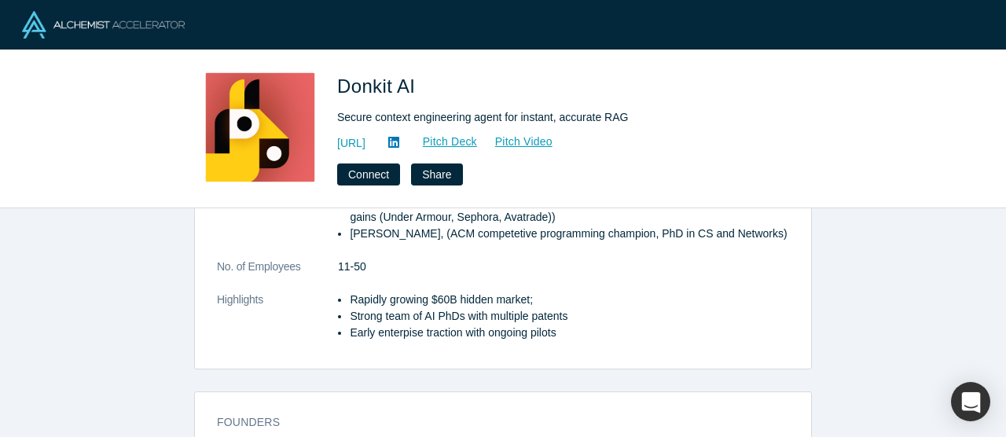
scroll to position [311, 0]
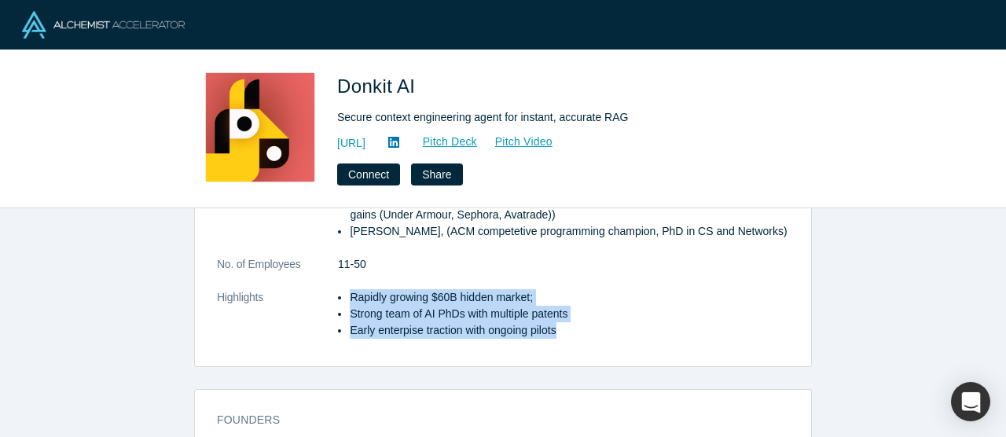
drag, startPoint x: 350, startPoint y: 291, endPoint x: 603, endPoint y: 352, distance: 260.4
click at [603, 352] on dl "Description Donkit is the context engineering AI agent. We turn months of AI tr…" at bounding box center [503, 166] width 572 height 380
copy ul "Rapidly growing $60B hidden market; Strong team of AI PhDs with multiple patent…"
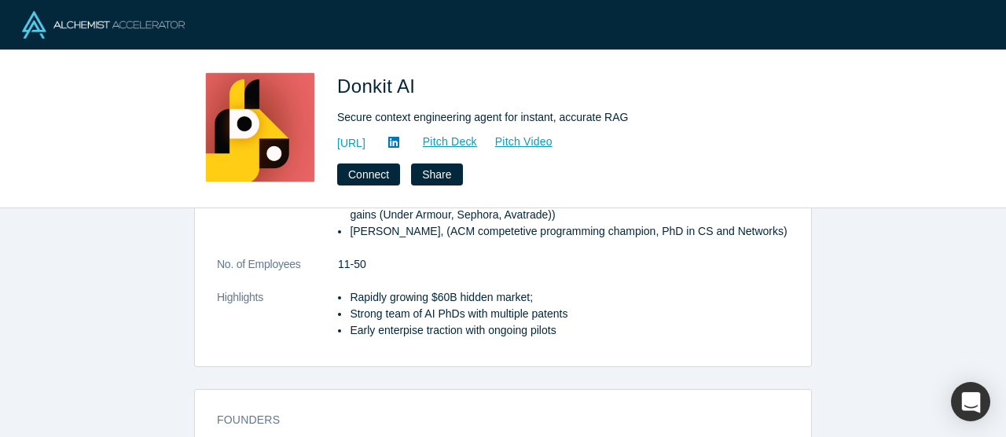
click at [571, 347] on dl "Description Donkit is the context engineering AI agent. We turn months of AI tr…" at bounding box center [503, 166] width 572 height 380
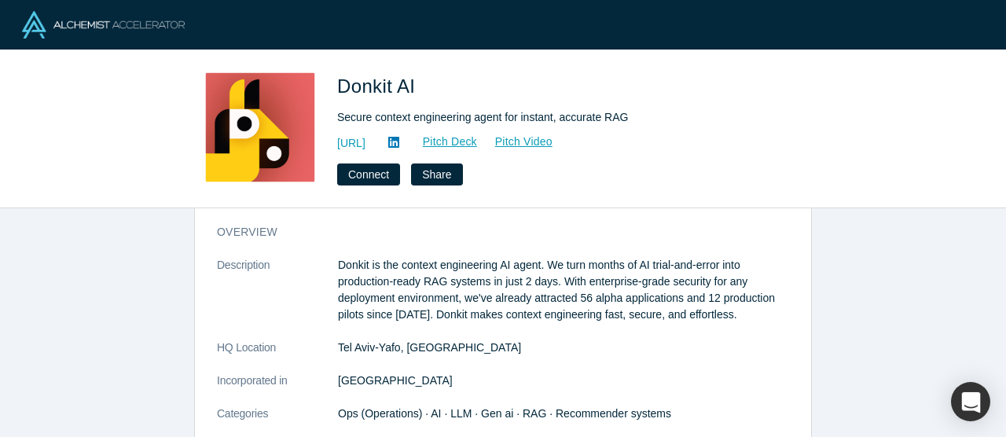
scroll to position [0, 0]
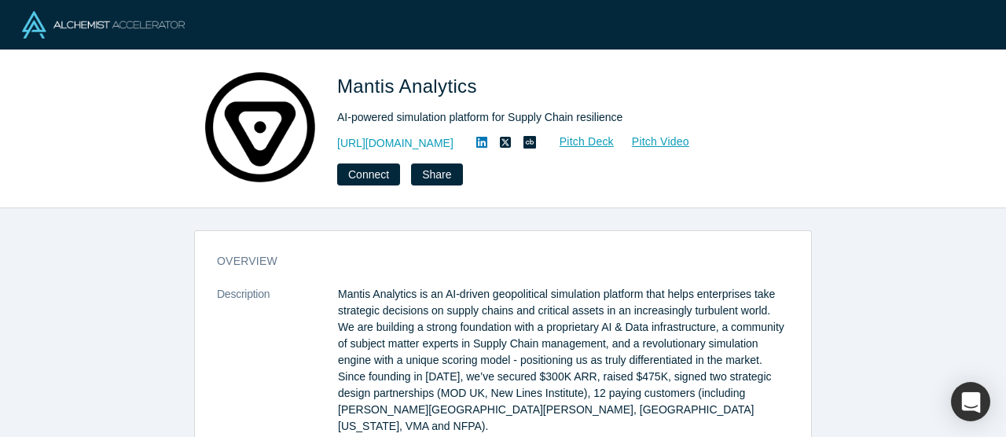
click at [365, 300] on p "Mantis Analytics is an AI-driven geopolitical simulation platform that helps en…" at bounding box center [563, 377] width 451 height 182
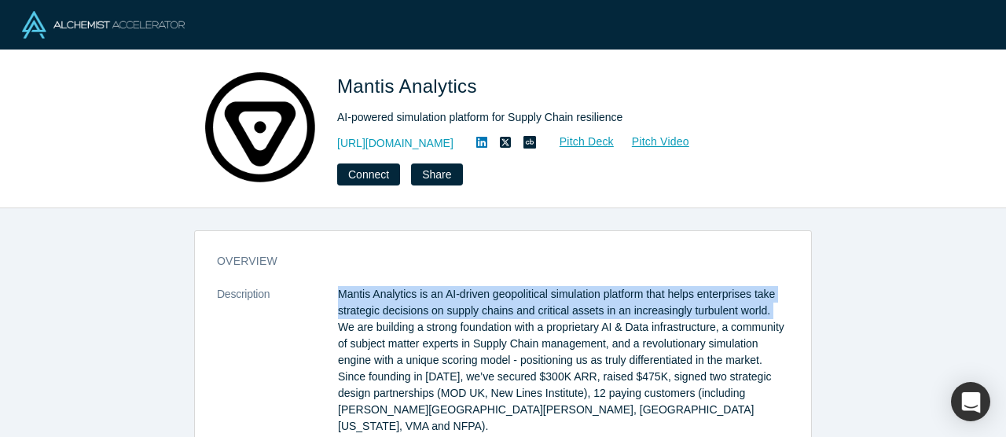
click at [365, 300] on p "Mantis Analytics is an AI-driven geopolitical simulation platform that helps en…" at bounding box center [563, 377] width 451 height 182
copy p "Mantis Analytics is an AI-driven geopolitical simulation platform that helps en…"
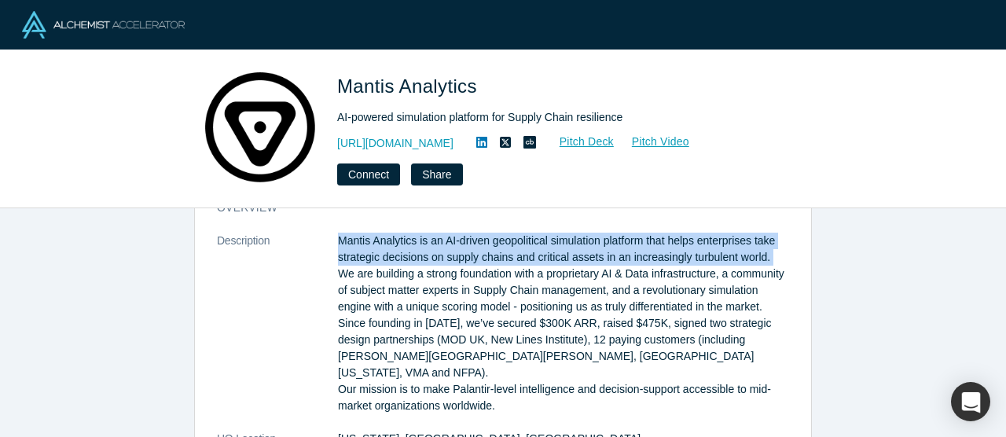
scroll to position [125, 0]
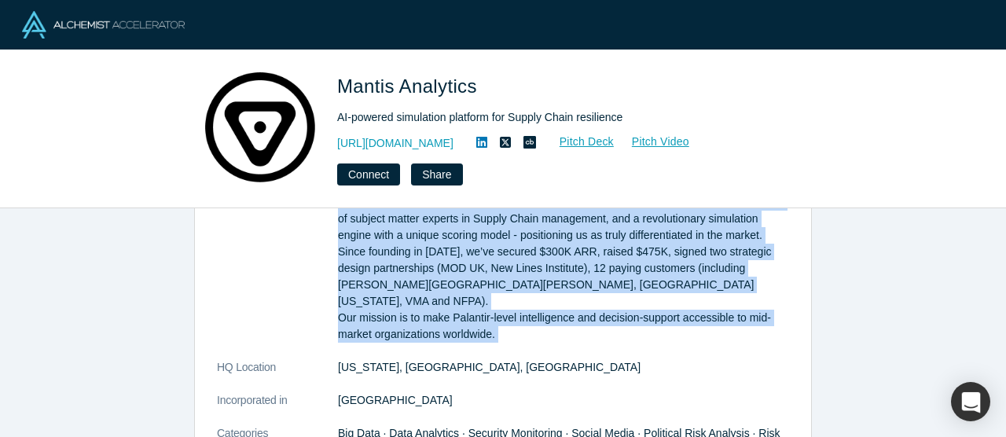
click at [564, 324] on p "Mantis Analytics is an AI-driven geopolitical simulation platform that helps en…" at bounding box center [563, 252] width 451 height 182
copy dl "Mantis Analytics is an AI-driven geopolitical simulation platform that helps en…"
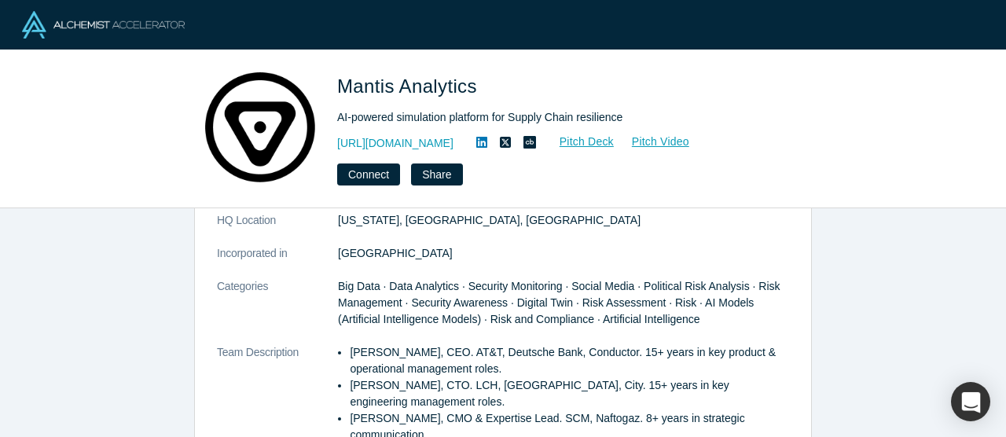
scroll to position [297, 0]
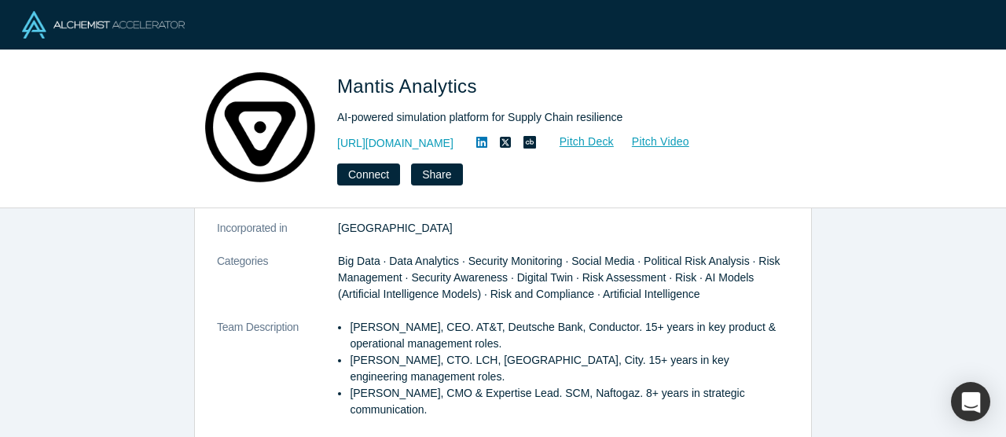
drag, startPoint x: 350, startPoint y: 307, endPoint x: 541, endPoint y: 400, distance: 212.7
click at [541, 400] on ul "Maksym Tereshchenko, CEO. AT&T, Deutsche Bank, Conductor. 15+ years in key prod…" at bounding box center [563, 368] width 451 height 99
copy ul "Maksym Tereshchenko, CEO. AT&T, Deutsche Bank, Conductor. 15+ years in key prod…"
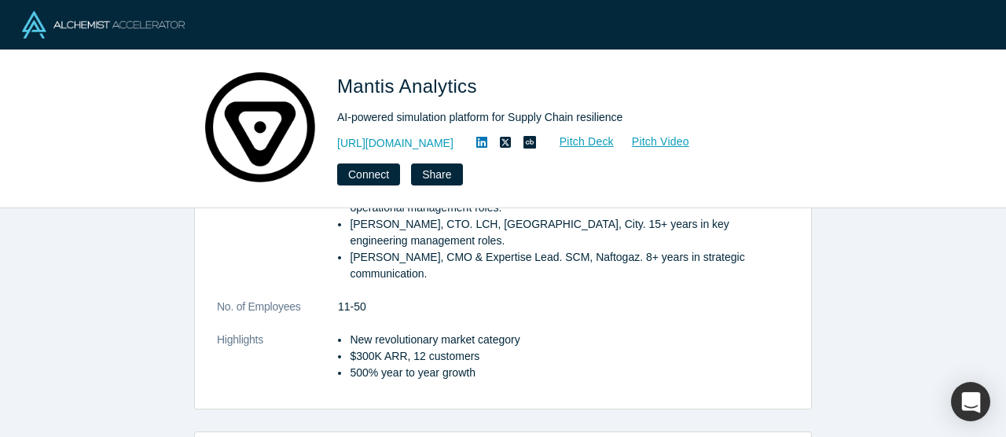
scroll to position [435, 0]
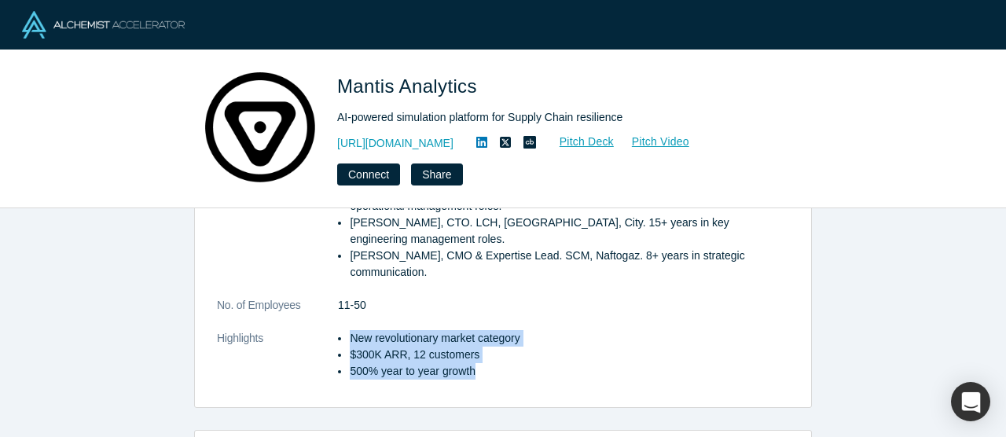
drag, startPoint x: 345, startPoint y: 320, endPoint x: 505, endPoint y: 358, distance: 164.9
click at [505, 358] on ul "New revolutionary market category $300K ARR, 12 customers 500% year to year gro…" at bounding box center [563, 355] width 451 height 50
copy ul "New revolutionary market category $300K ARR, 12 customers 500% year to year gro…"
click at [593, 144] on link "Pitch Deck" at bounding box center [578, 142] width 72 height 18
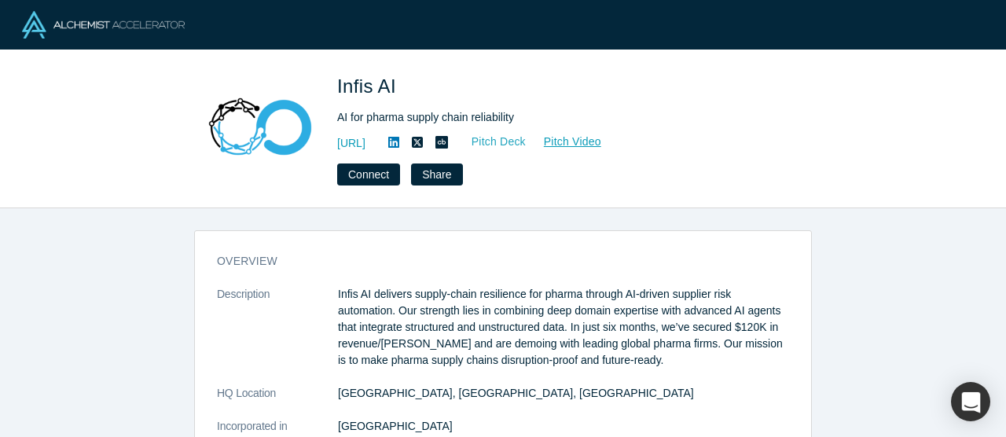
click at [527, 138] on link "Pitch Deck" at bounding box center [490, 142] width 72 height 18
click at [455, 329] on p "Infis AI delivers supply-chain resilience for pharma through AI-driven supplier…" at bounding box center [563, 327] width 451 height 83
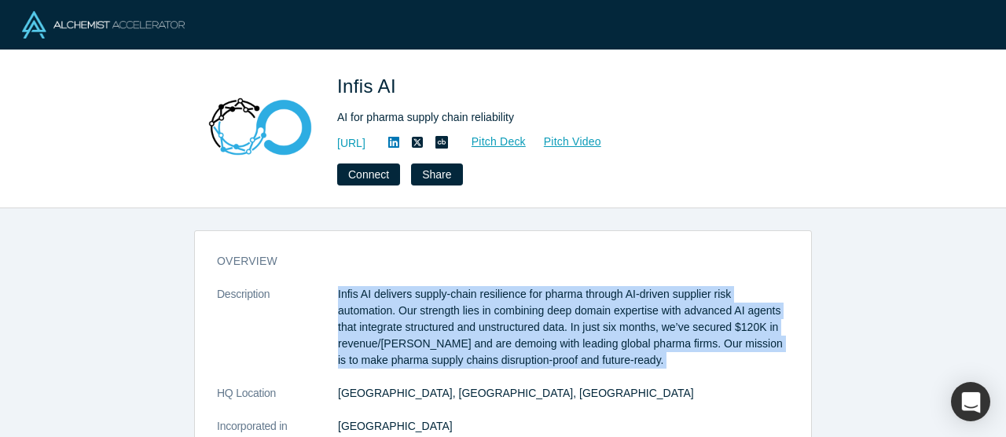
click at [455, 329] on p "Infis AI delivers supply-chain resilience for pharma through AI-driven supplier…" at bounding box center [563, 327] width 451 height 83
copy dl "Infis AI delivers supply-chain resilience for pharma through AI-driven supplier…"
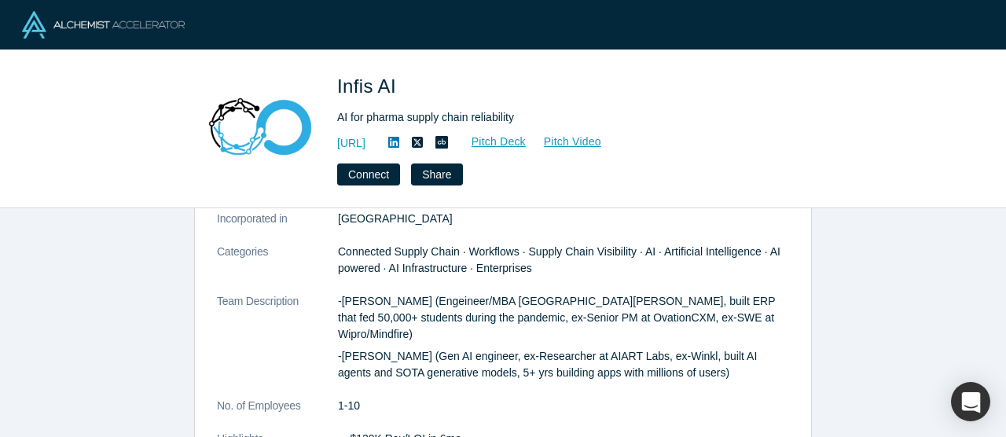
scroll to position [208, 0]
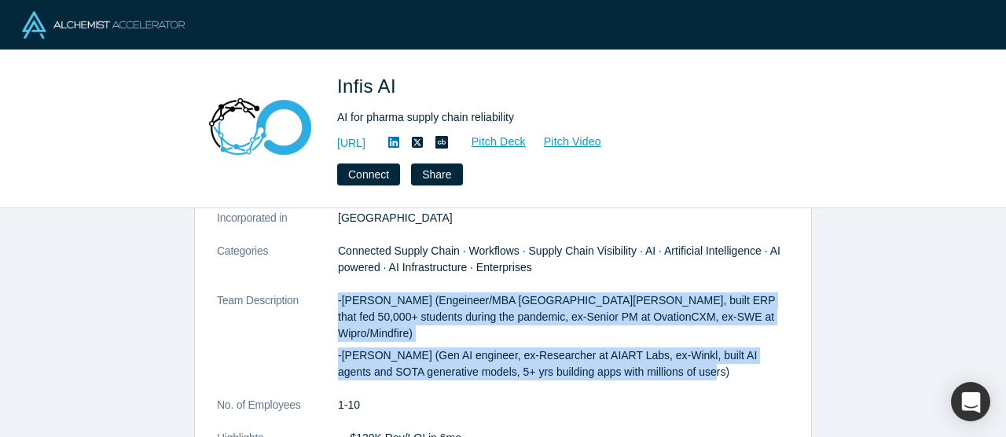
drag, startPoint x: 336, startPoint y: 299, endPoint x: 676, endPoint y: 369, distance: 347.5
click at [676, 369] on dl "Description Infis AI delivers supply-chain resilience for pharma through AI-dri…" at bounding box center [503, 287] width 572 height 418
copy dl "-Prayas Tiwari (Engeineer/MBA UC Davis, built ERP that fed 50,000+ students dur…"
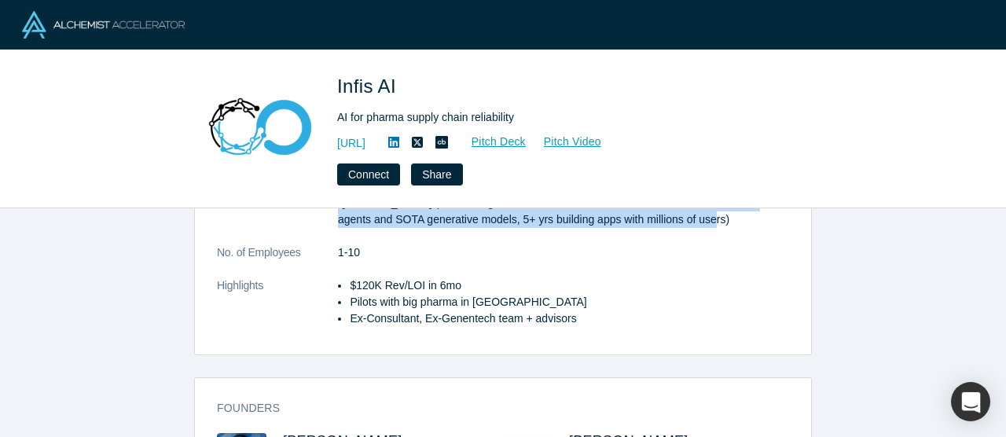
scroll to position [362, 0]
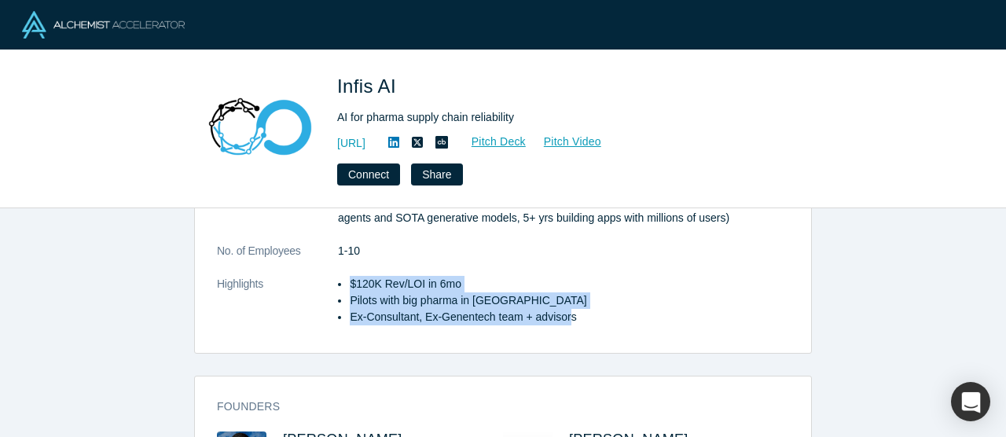
drag, startPoint x: 345, startPoint y: 267, endPoint x: 574, endPoint y: 308, distance: 232.4
click at [574, 308] on ul "$120K Rev/LOI in 6mo Pilots with big pharma in US Ex-Consultant, Ex-Genentech t…" at bounding box center [563, 301] width 451 height 50
copy ul "$120K Rev/LOI in 6mo Pilots with big pharma in US Ex-Consultant, Ex-Genentech t…"
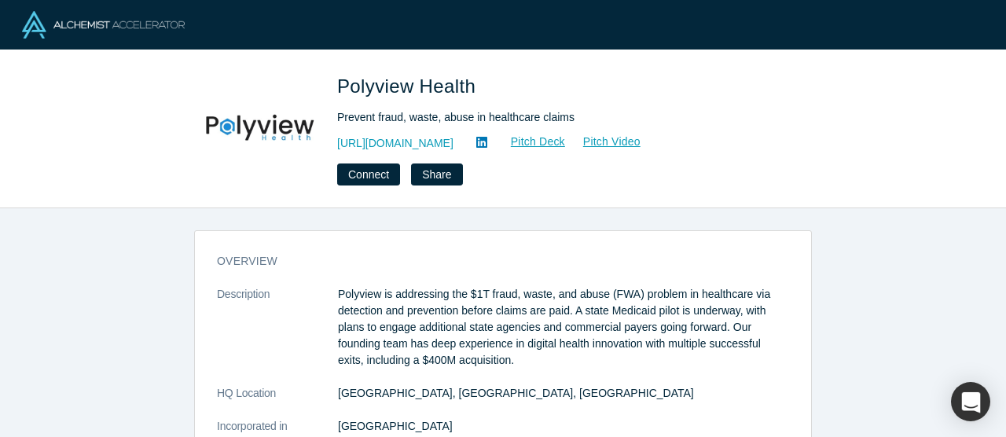
click at [391, 302] on p "Polyview is addressing the $1T fraud, waste, and abuse (FWA) problem in healthc…" at bounding box center [563, 327] width 451 height 83
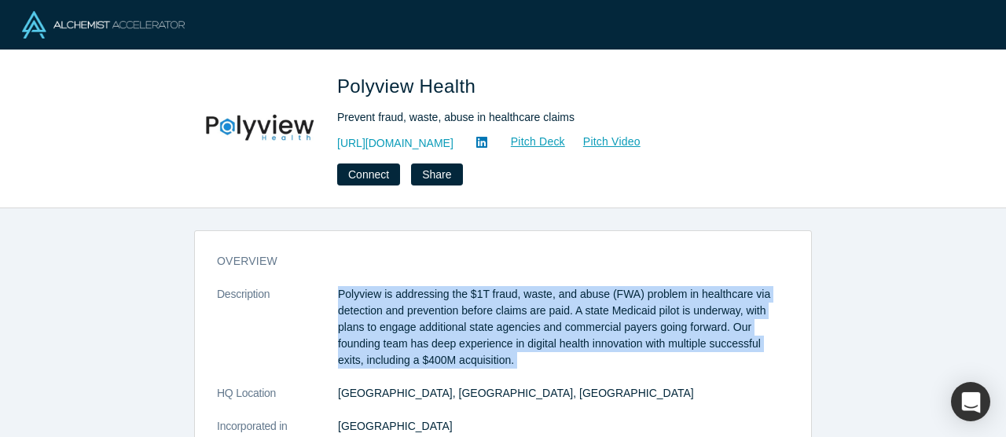
click at [391, 302] on p "Polyview is addressing the $1T fraud, waste, and abuse (FWA) problem in healthc…" at bounding box center [563, 327] width 451 height 83
copy dl "Polyview is addressing the $1T fraud, waste, and abuse (FWA) problem in healthc…"
click at [560, 137] on link "Pitch Deck" at bounding box center [530, 142] width 72 height 18
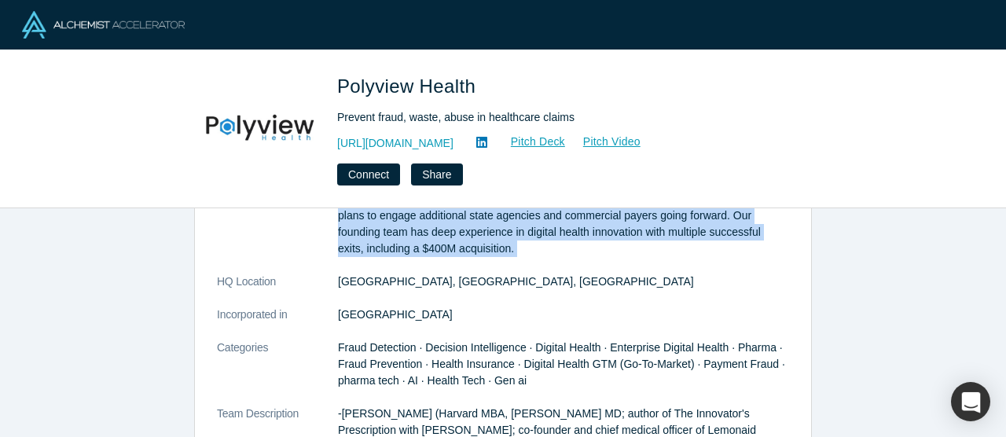
scroll to position [189, 0]
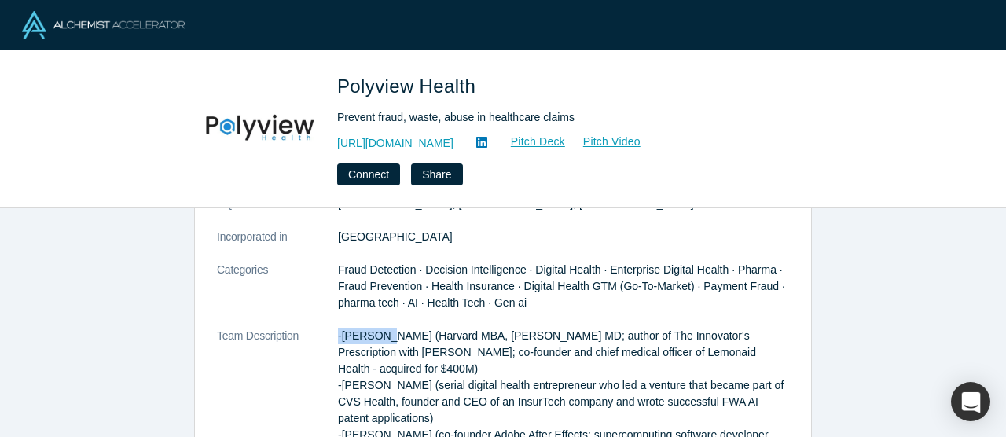
drag, startPoint x: 336, startPoint y: 336, endPoint x: 391, endPoint y: 339, distance: 54.3
click at [391, 339] on dl "Description Polyview is addressing the $1T fraud, waste, and abuse (FWA) proble…" at bounding box center [503, 344] width 572 height 495
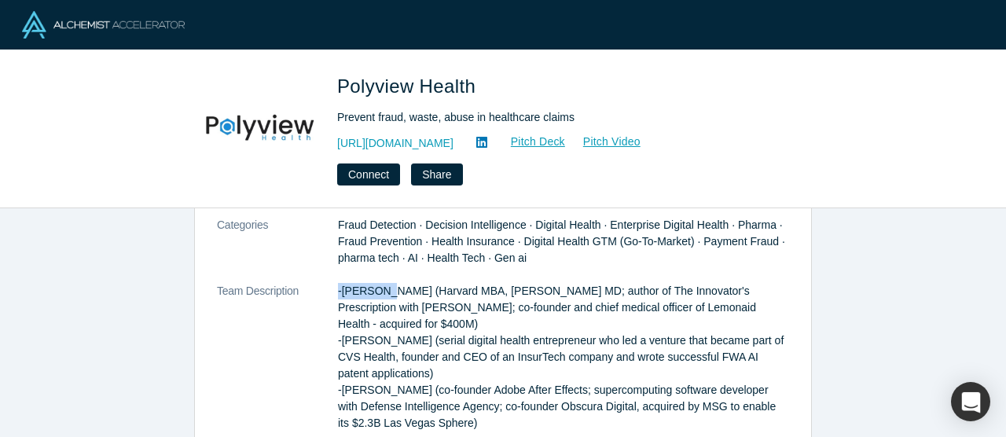
scroll to position [277, 0]
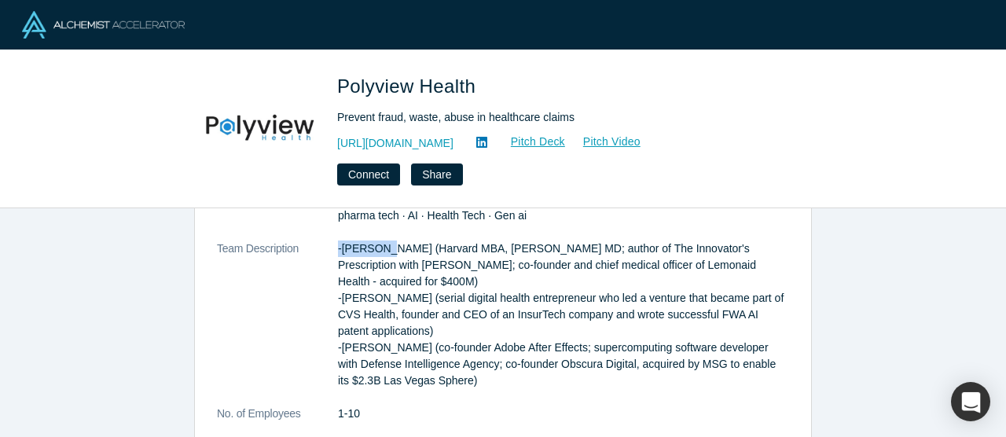
click at [507, 374] on p "-Jason Hwang (Harvard MBA, UMich MD; author of The Innovator's Prescription wit…" at bounding box center [563, 315] width 451 height 149
copy dl "-Jason Hwang (Harvard MBA, UMich MD; author of The Innovator's Prescription wit…"
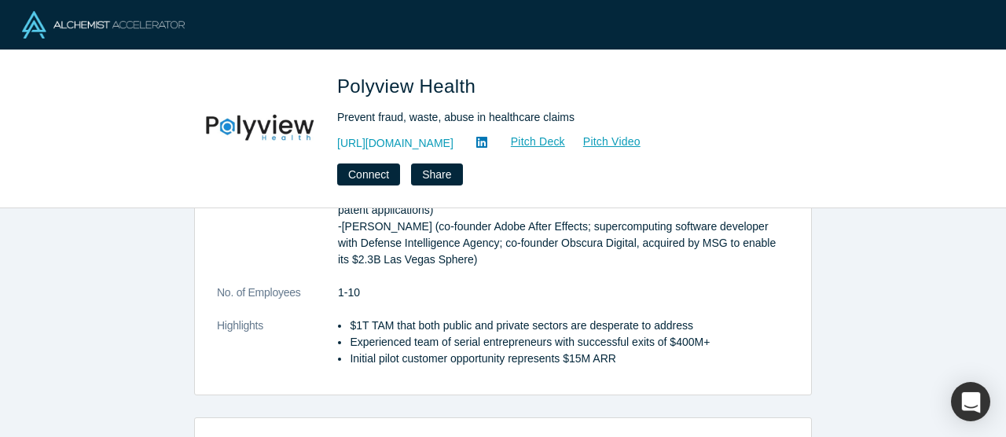
scroll to position [402, 0]
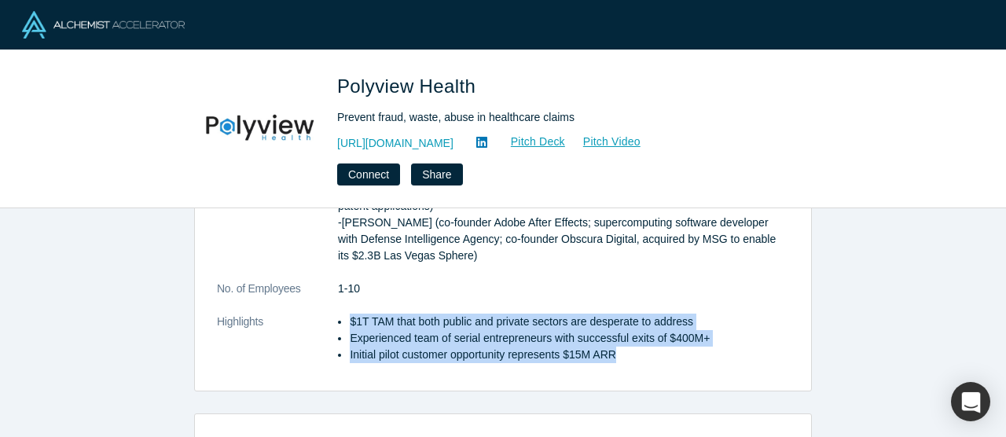
drag, startPoint x: 347, startPoint y: 319, endPoint x: 355, endPoint y: 367, distance: 48.6
click at [355, 367] on dl "Description Polyview is addressing the $1T fraud, waste, and abuse (FWA) proble…" at bounding box center [503, 131] width 572 height 495
copy ul "$1T TAM that both public and private sectors are desperate to address Experienc…"
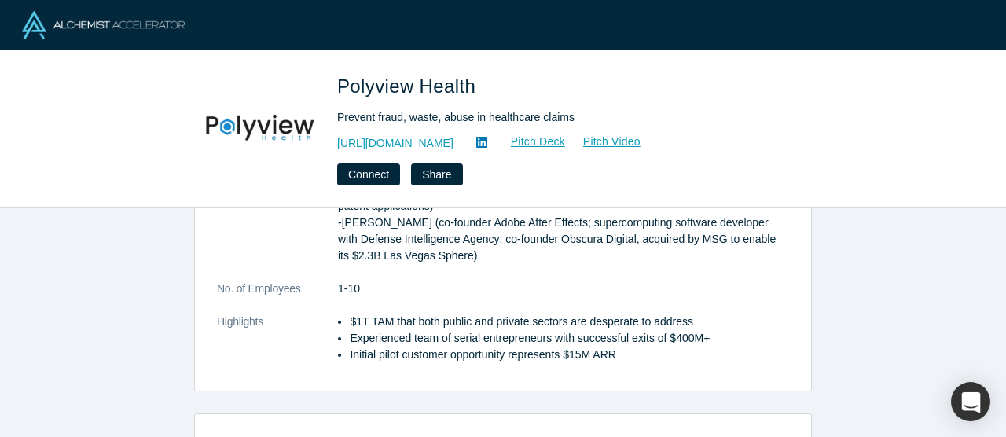
click at [465, 285] on dd "1-10" at bounding box center [563, 289] width 451 height 17
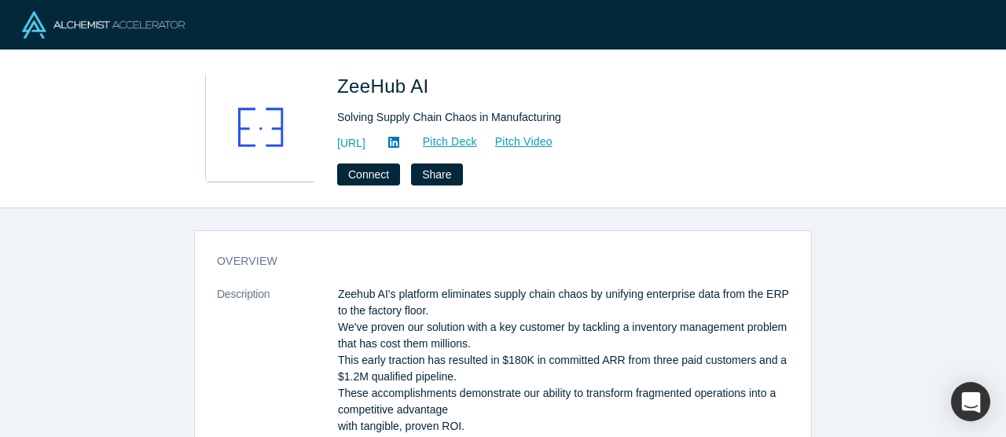
click at [348, 297] on p "Zeehub AI's platform eliminates supply chain chaos by unifying enterprise data …" at bounding box center [563, 360] width 451 height 149
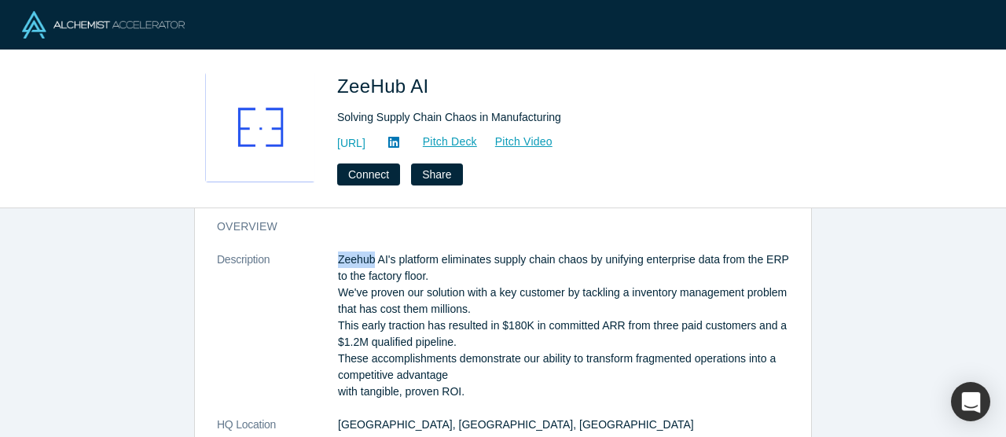
scroll to position [61, 0]
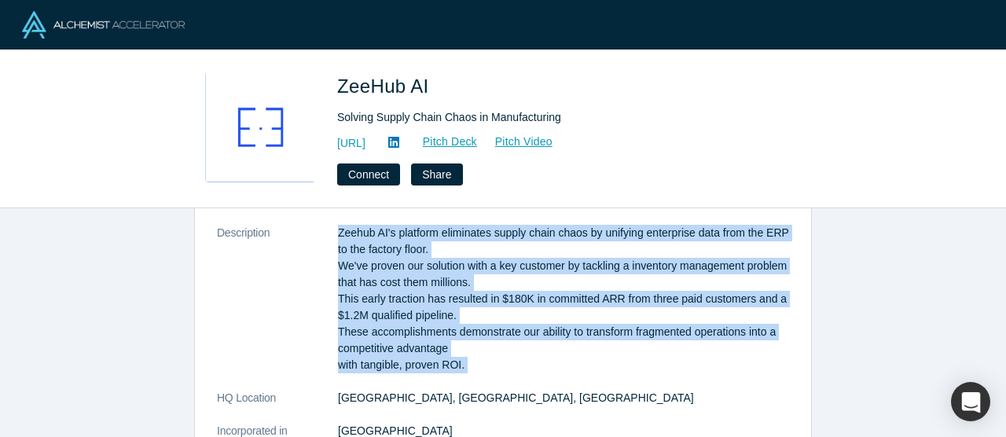
click at [481, 366] on p "Zeehub AI's platform eliminates supply chain chaos by unifying enterprise data …" at bounding box center [563, 299] width 451 height 149
copy dl "Zeehub AI's platform eliminates supply chain chaos by unifying enterprise data …"
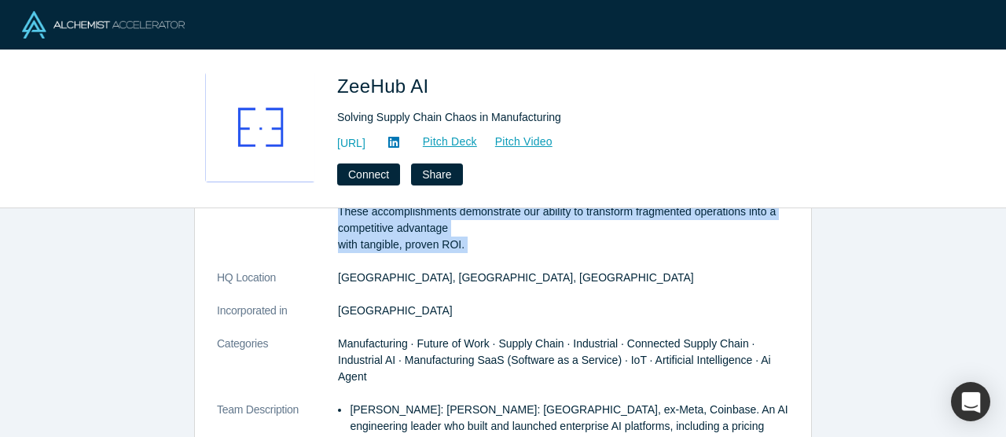
scroll to position [200, 0]
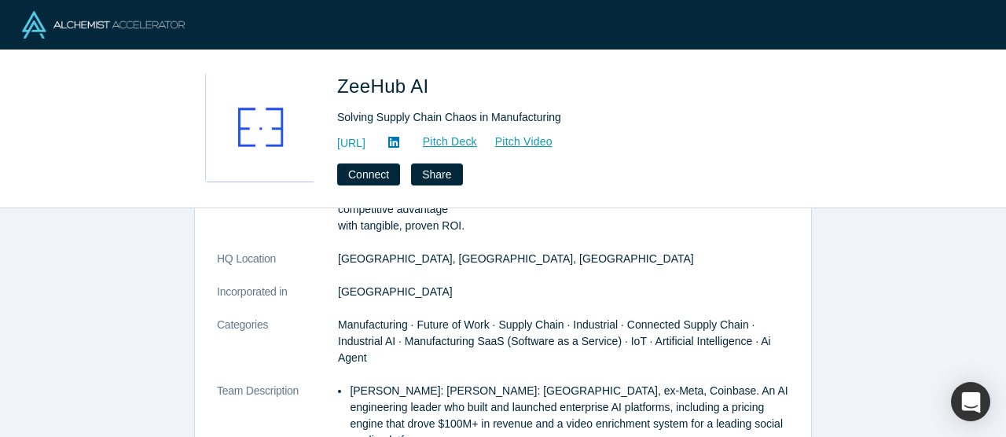
click at [351, 391] on p "Shekhar Nirkhe: Shekhar Nirkhe: UC Berkeley, ex-Meta, Coinbase. An AI engineeri…" at bounding box center [569, 416] width 439 height 66
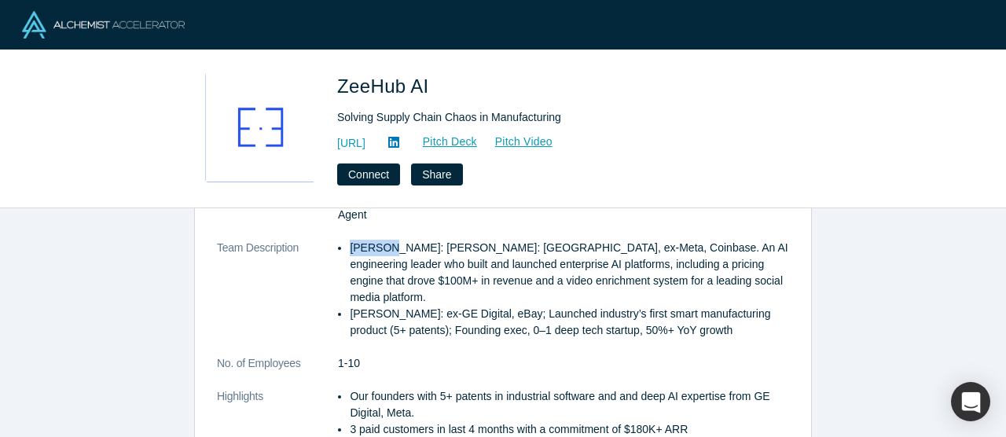
scroll to position [417, 0]
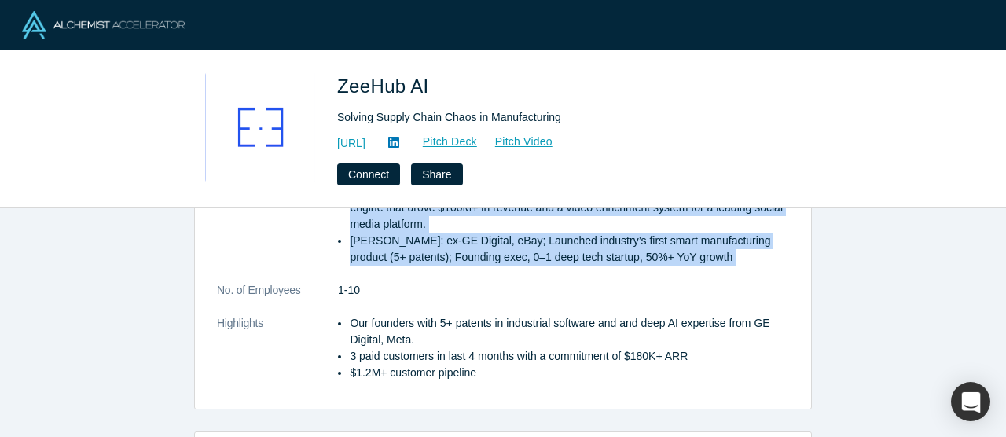
click at [733, 255] on p "Nilesh Dixit: ex‑GE Digital, eBay; Launched industry’s first smart manufacturin…" at bounding box center [569, 249] width 439 height 33
copy dl "Shekhar Nirkhe: Shekhar Nirkhe: UC Berkeley, ex-Meta, Coinbase. An AI engineeri…"
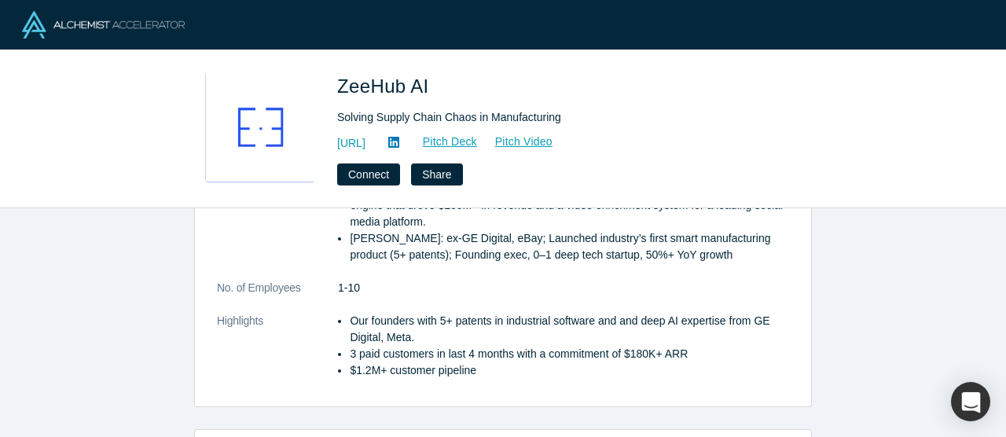
click at [352, 326] on li "Our founders with 5+ patents in industrial software and and deep AI expertise f…" at bounding box center [569, 329] width 439 height 33
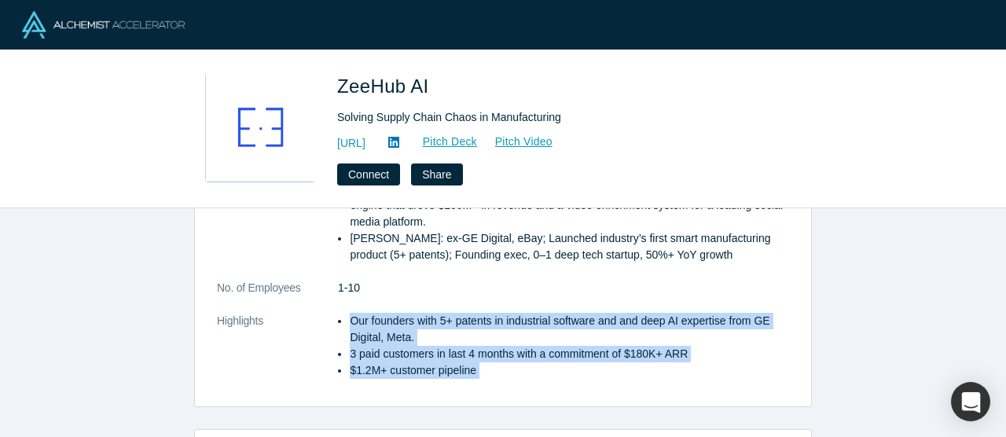
click at [504, 369] on li "$1.2M+ customer pipeline" at bounding box center [569, 370] width 439 height 17
copy div "Our founders with 5+ patents in industrial software and and deep AI expertise f…"
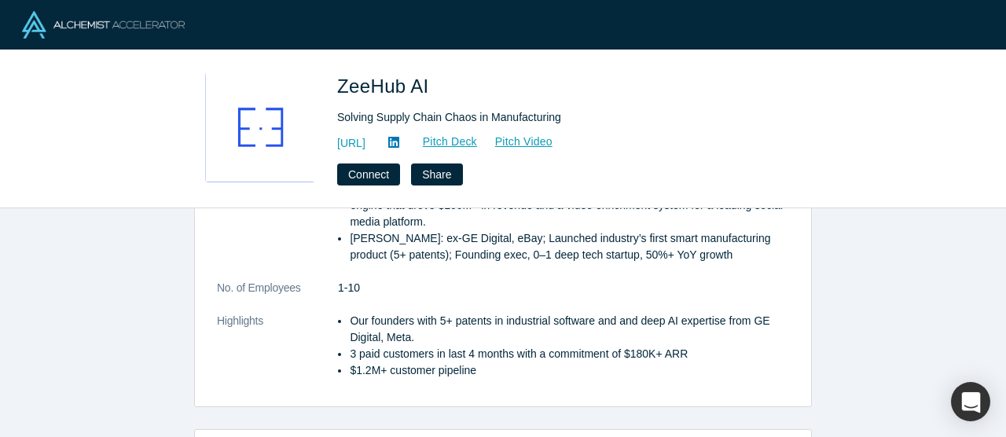
click at [564, 323] on li "Our founders with 5+ patents in industrial software and and deep AI expertise f…" at bounding box center [569, 329] width 439 height 33
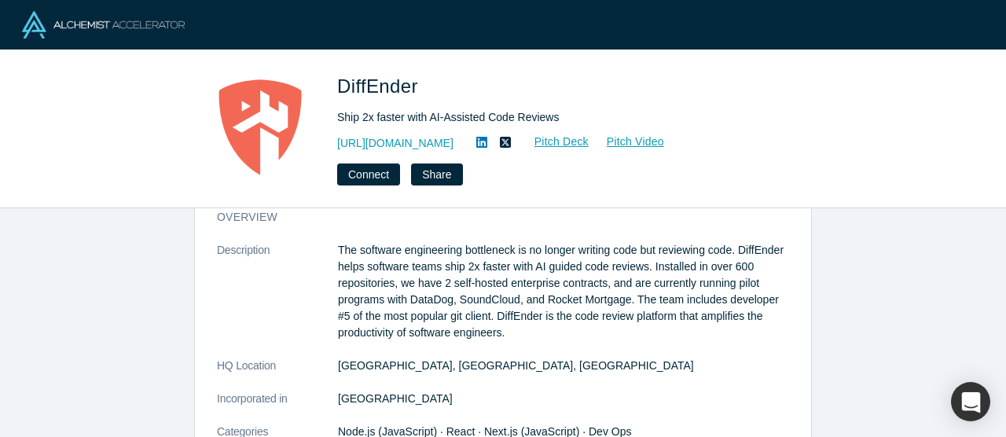
scroll to position [48, 0]
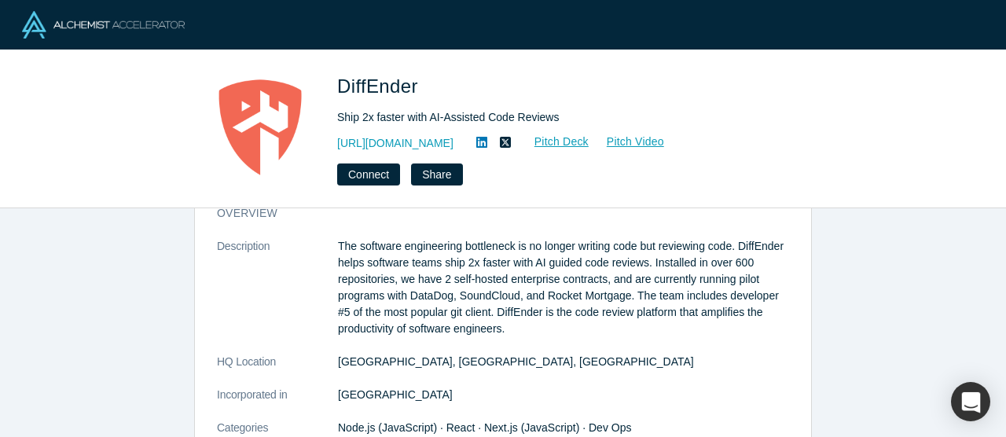
click at [429, 279] on p "The software engineering bottleneck is no longer writing code but reviewing cod…" at bounding box center [563, 287] width 451 height 99
copy p "have"
click at [429, 279] on p "The software engineering bottleneck is no longer writing code but reviewing cod…" at bounding box center [563, 287] width 451 height 99
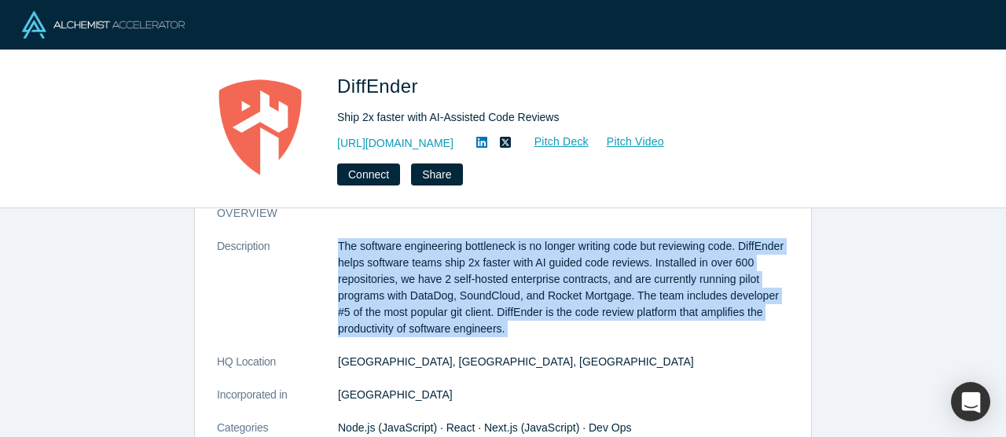
click at [429, 279] on p "The software engineering bottleneck is no longer writing code but reviewing cod…" at bounding box center [563, 287] width 451 height 99
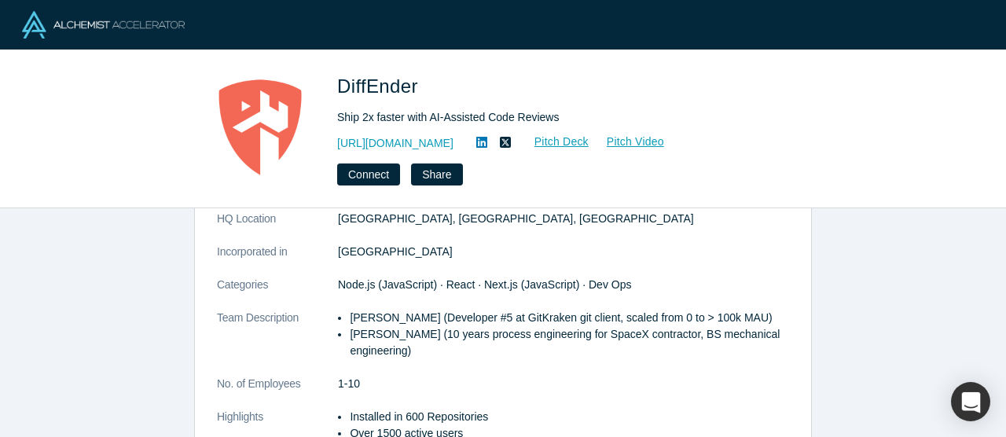
scroll to position [195, 0]
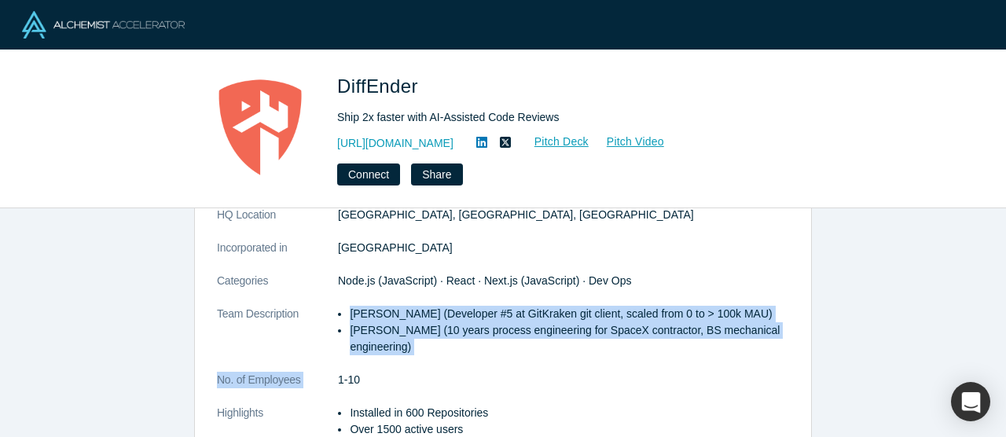
drag, startPoint x: 345, startPoint y: 314, endPoint x: 368, endPoint y: 363, distance: 54.5
click at [368, 363] on dl "Description The software engineering bottleneck is no longer writing code but r…" at bounding box center [503, 281] width 572 height 380
copy dl "[PERSON_NAME] (Developer #5 at GitKraken git client, scaled from 0 to > 100k MA…"
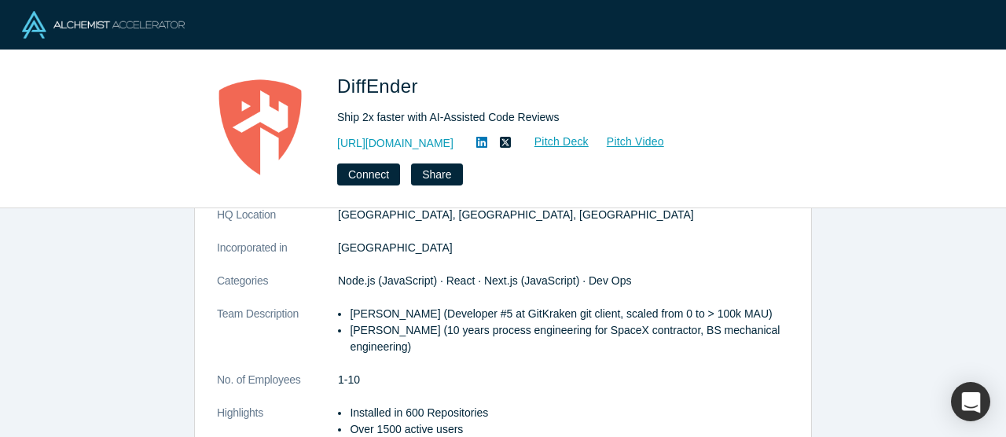
click at [417, 326] on li "[PERSON_NAME] (10 years process engineering for SpaceX contractor, BS mechanica…" at bounding box center [569, 338] width 439 height 33
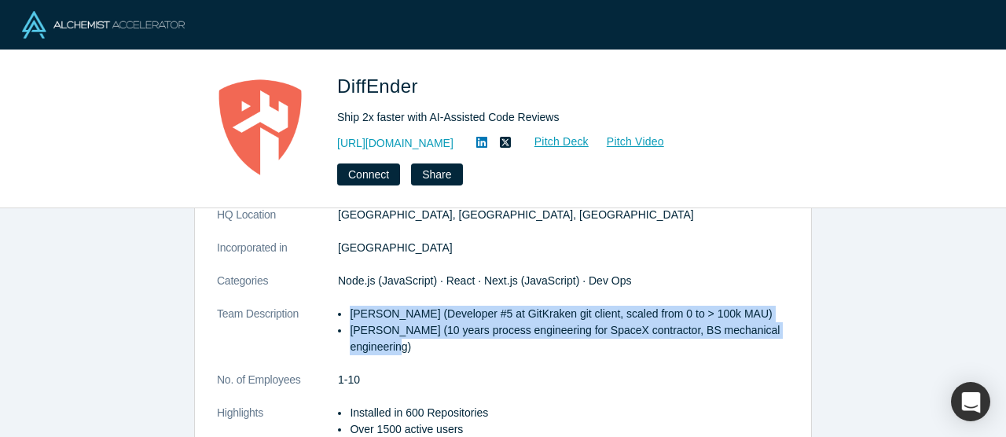
drag, startPoint x: 350, startPoint y: 312, endPoint x: 456, endPoint y: 347, distance: 111.9
click at [456, 347] on ul "[PERSON_NAME] (Developer #5 at GitKraken git client, scaled from 0 to > 100k MA…" at bounding box center [563, 331] width 451 height 50
copy ul "[PERSON_NAME] (Developer #5 at GitKraken git client, scaled from 0 to > 100k MA…"
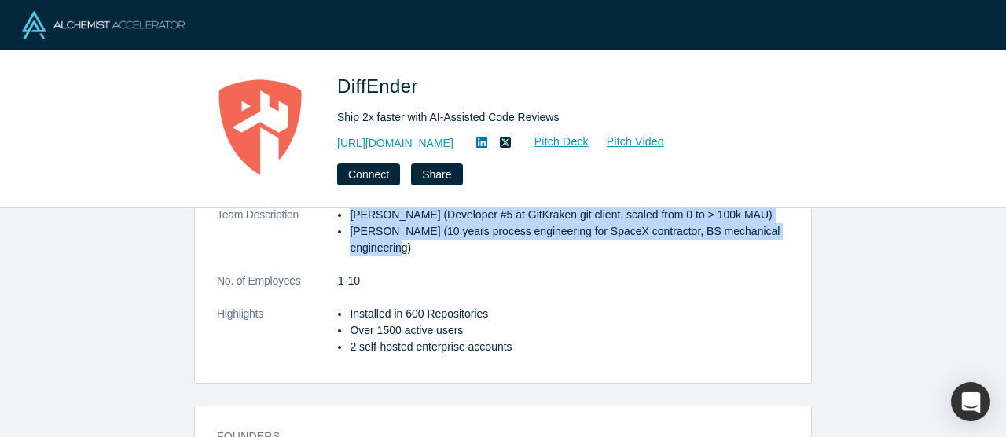
scroll to position [345, 0]
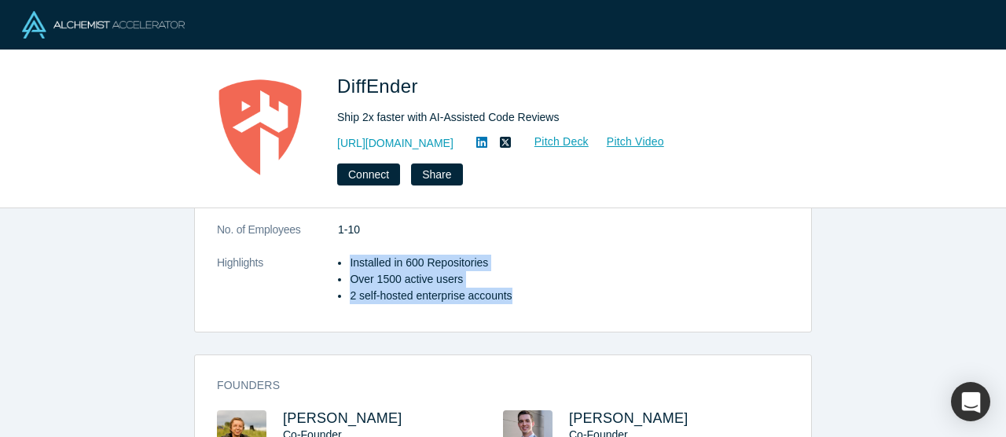
drag, startPoint x: 348, startPoint y: 258, endPoint x: 567, endPoint y: 299, distance: 222.5
click at [567, 299] on ul "Installed in 600 Repositories Over 1500 active users 2 self-hosted enterprise a…" at bounding box center [563, 280] width 451 height 50
copy ul "Installed in 600 Repositories Over 1500 active users 2 self-hosted enterprise a…"
click at [551, 142] on link "Pitch Deck" at bounding box center [553, 142] width 72 height 18
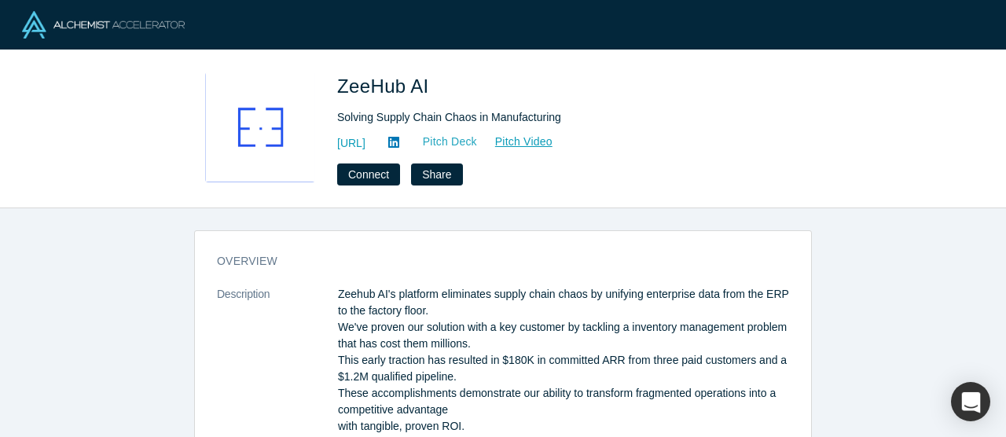
click at [478, 143] on link "Pitch Deck" at bounding box center [442, 142] width 72 height 18
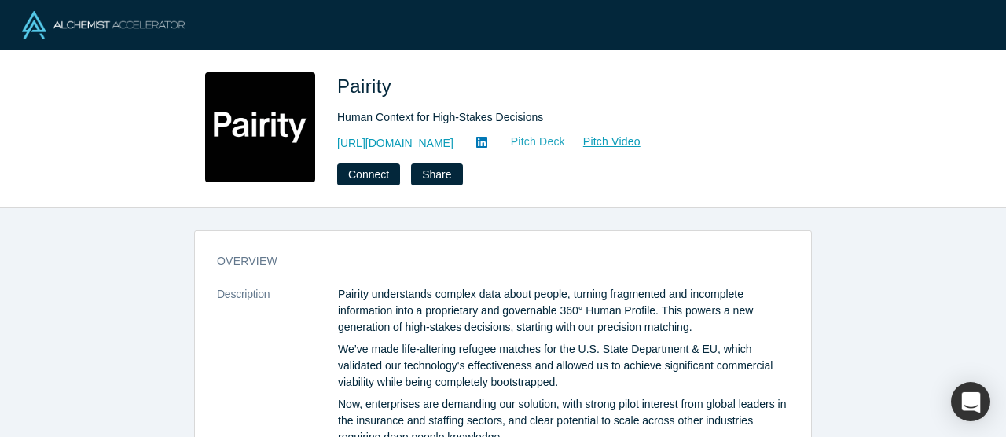
click at [495, 138] on link "Pitch Deck" at bounding box center [530, 142] width 72 height 18
click at [353, 299] on p "Pairity understands complex data about people, turning fragmented and incomplet…" at bounding box center [563, 311] width 451 height 50
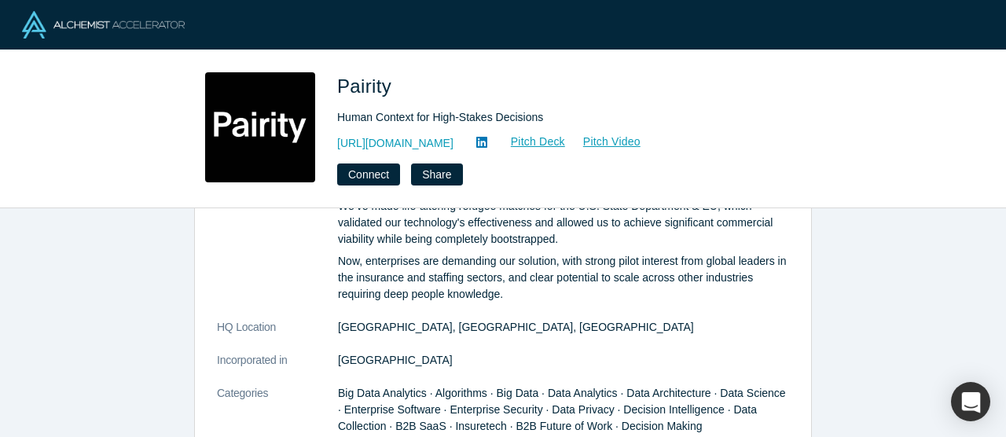
scroll to position [173, 0]
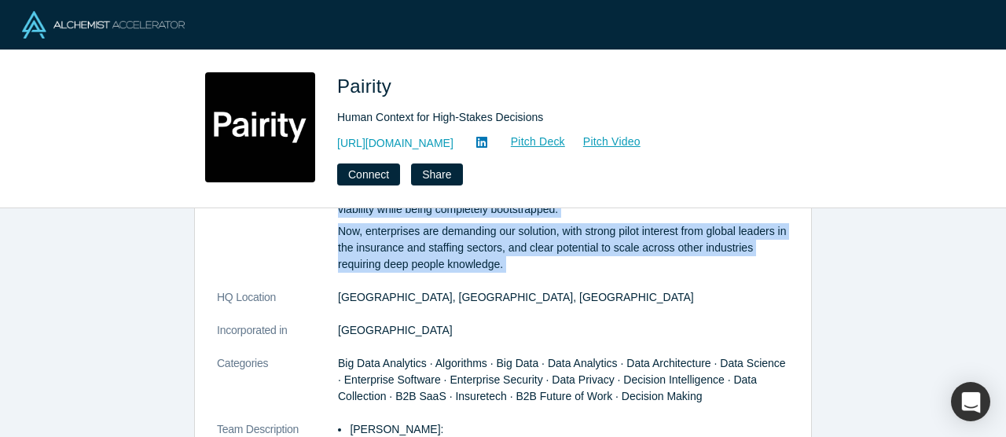
click at [531, 263] on p "Now, enterprises are demanding our solution, with strong pilot interest from gl…" at bounding box center [563, 248] width 451 height 50
copy dl "Pairity understands complex data about people, turning fragmented and incomplet…"
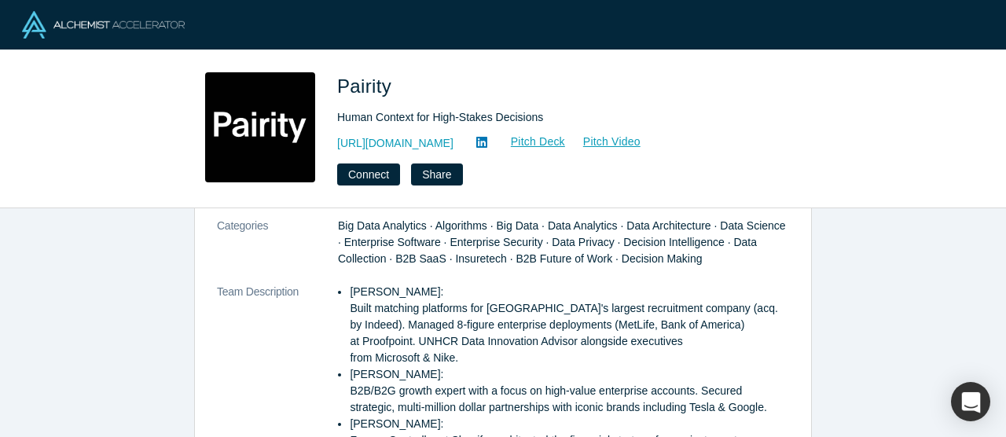
scroll to position [324, 0]
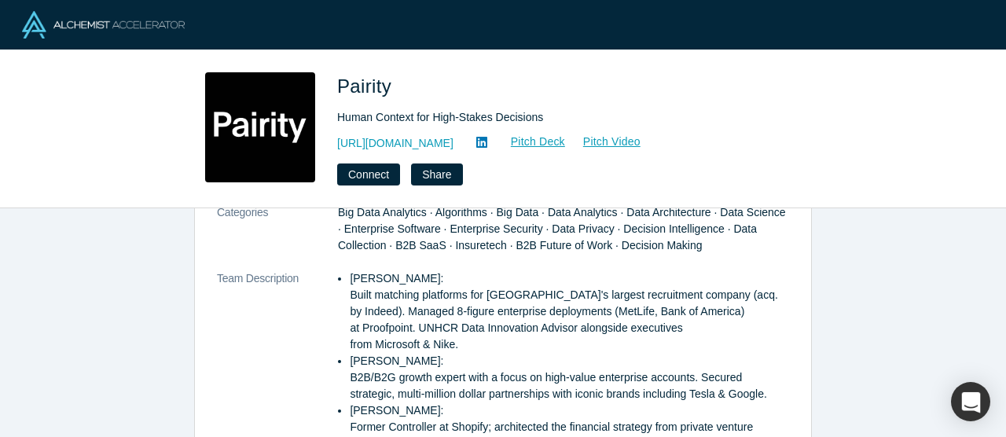
click at [362, 277] on li "Gotam Bhardwaj: Built matching platforms for Canada's largest recruitment compa…" at bounding box center [569, 311] width 439 height 83
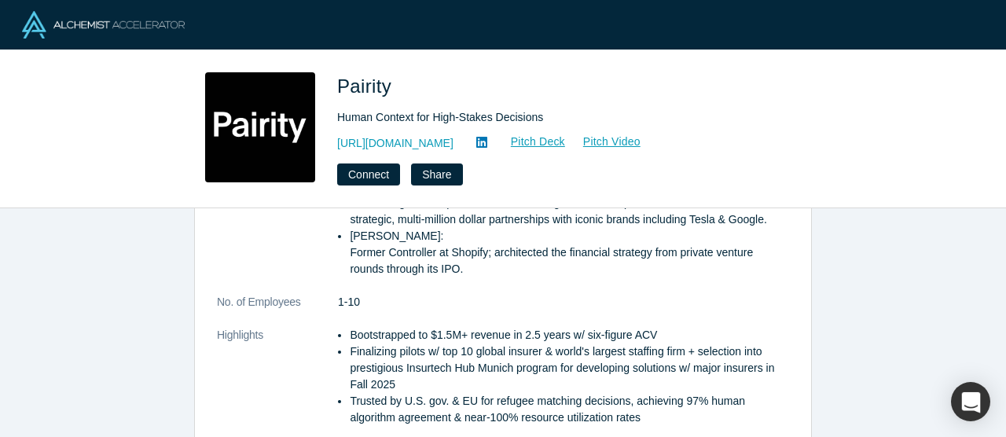
scroll to position [498, 0]
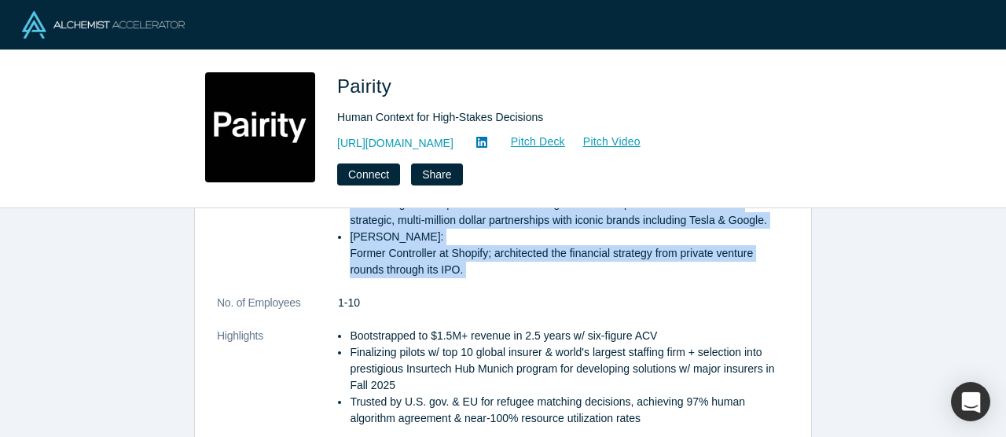
click at [471, 256] on li "Mike Gagnon: Former Controller at Shopify; architected the financial strategy f…" at bounding box center [569, 254] width 439 height 50
copy dl "Gotam Bhardwaj: Built matching platforms for Canada's largest recruitment compa…"
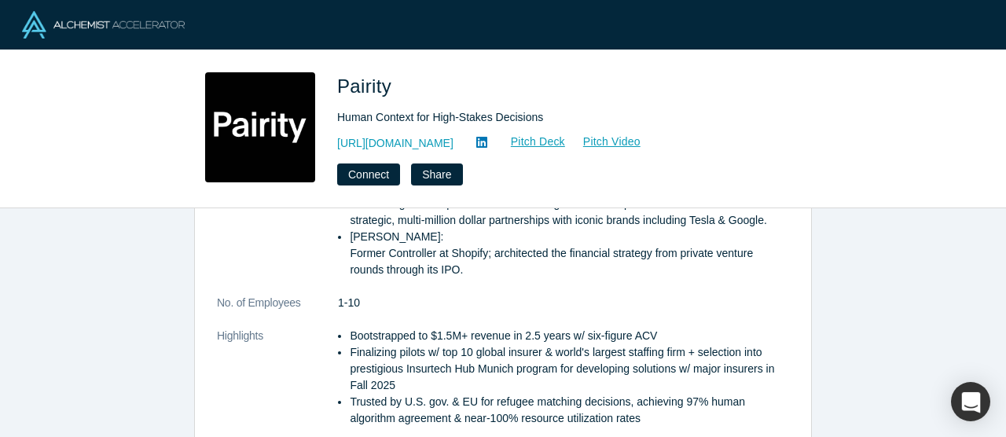
click at [358, 328] on li "Bootstrapped to $1.5M+ revenue in 2.5 years w/ six-figure ACV" at bounding box center [569, 336] width 439 height 17
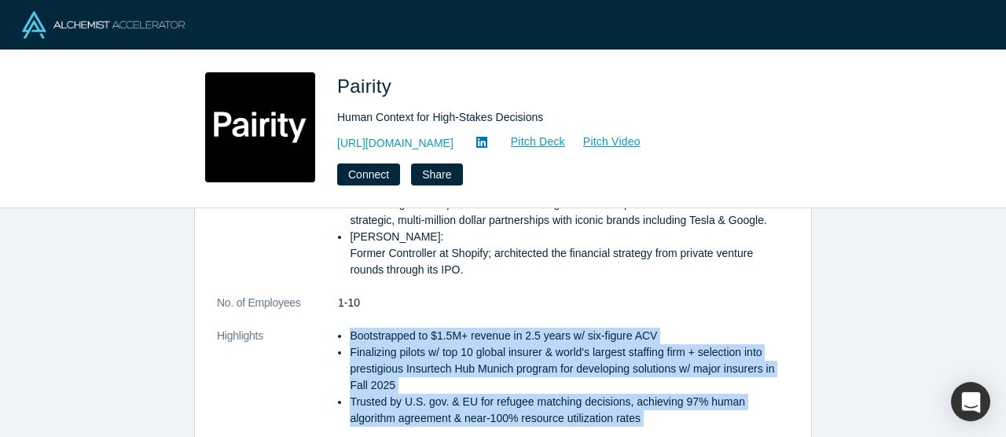
click at [652, 398] on li "Trusted by U.S. gov. & EU for refugee matching decisions, achieving 97% human a…" at bounding box center [569, 410] width 439 height 33
copy div "Bootstrapped to $1.5M+ revenue in 2.5 years w/ six-figure ACV Finalizing pilots…"
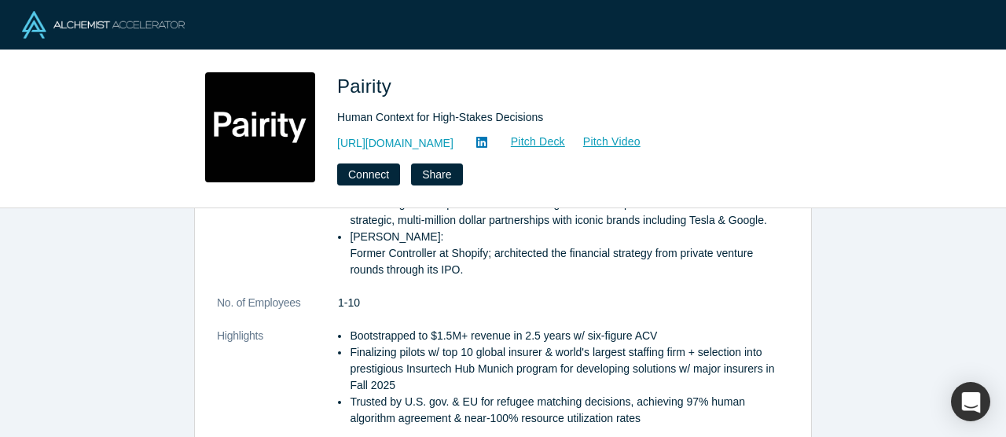
click at [638, 328] on li "Bootstrapped to $1.5M+ revenue in 2.5 years w/ six-figure ACV" at bounding box center [569, 336] width 439 height 17
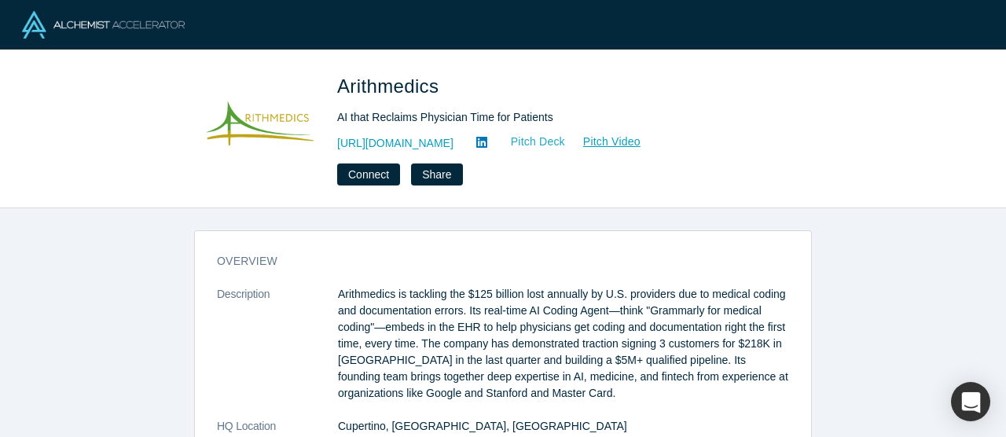
click at [548, 138] on link "Pitch Deck" at bounding box center [530, 142] width 72 height 18
click at [362, 295] on p "Arithmedics is tackling the $125 billion lost annually by U.S. providers due to…" at bounding box center [563, 344] width 451 height 116
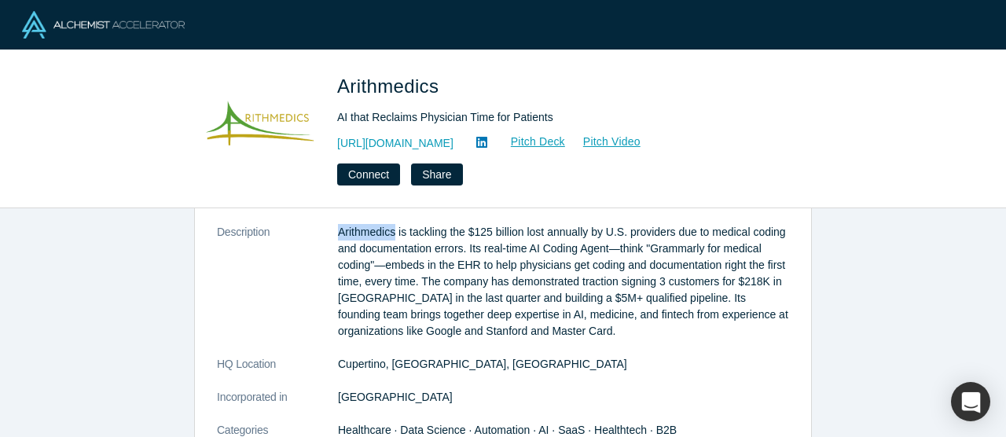
scroll to position [66, 0]
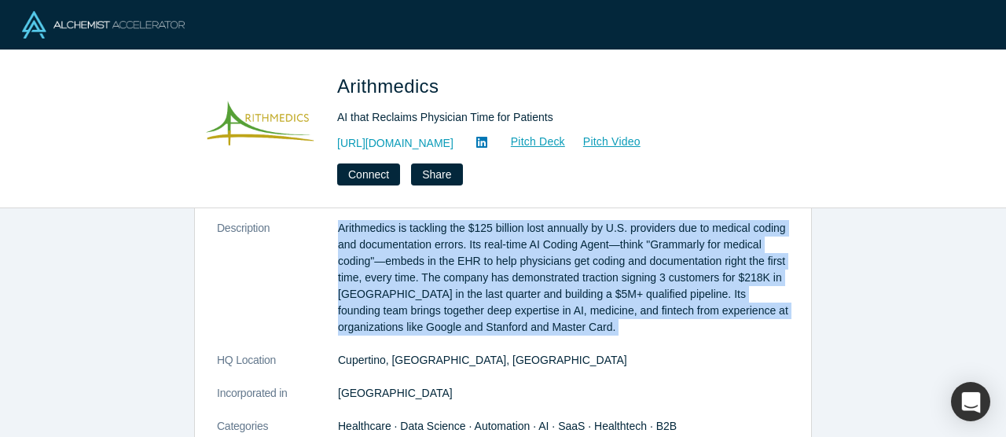
click at [656, 331] on p "Arithmedics is tackling the $125 billion lost annually by U.S. providers due to…" at bounding box center [563, 278] width 451 height 116
copy dl "Arithmedics is tackling the $125 billion lost annually by U.S. providers due to…"
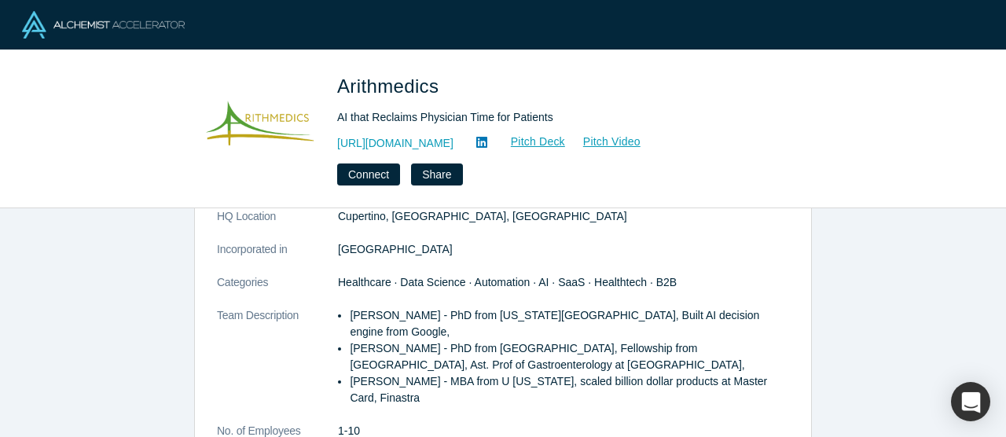
scroll to position [215, 0]
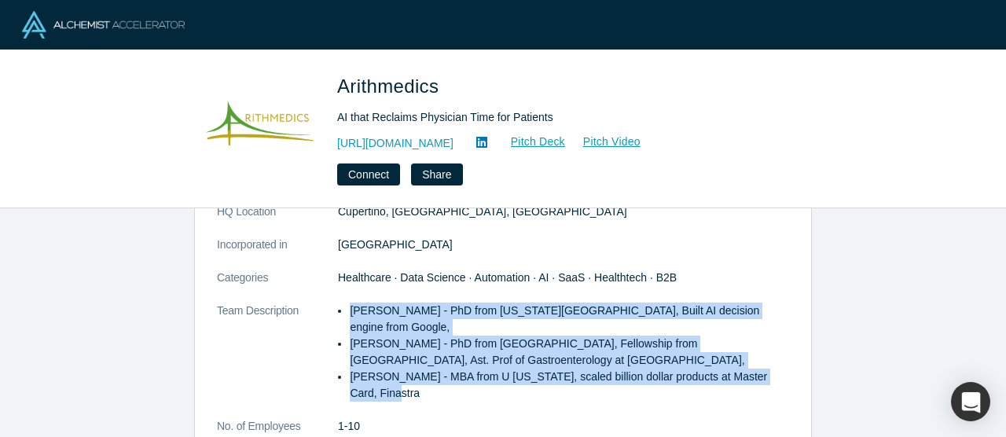
drag, startPoint x: 350, startPoint y: 308, endPoint x: 471, endPoint y: 376, distance: 138.7
click at [471, 376] on ul "Vetri Elango - PhD from Georgia Tech, Built AI decision engine from Google, Dr.…" at bounding box center [563, 352] width 451 height 99
copy ul "Vetri Elango - PhD from Georgia Tech, Built AI decision engine from Google, Dr.…"
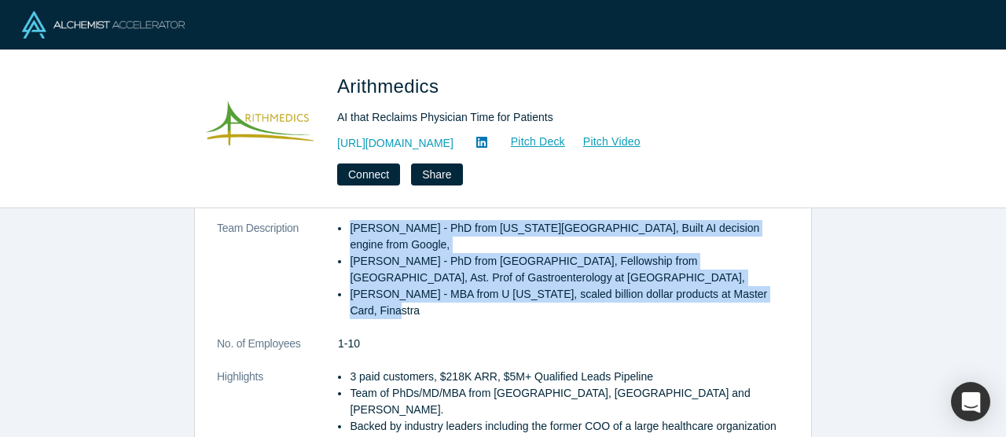
scroll to position [313, 0]
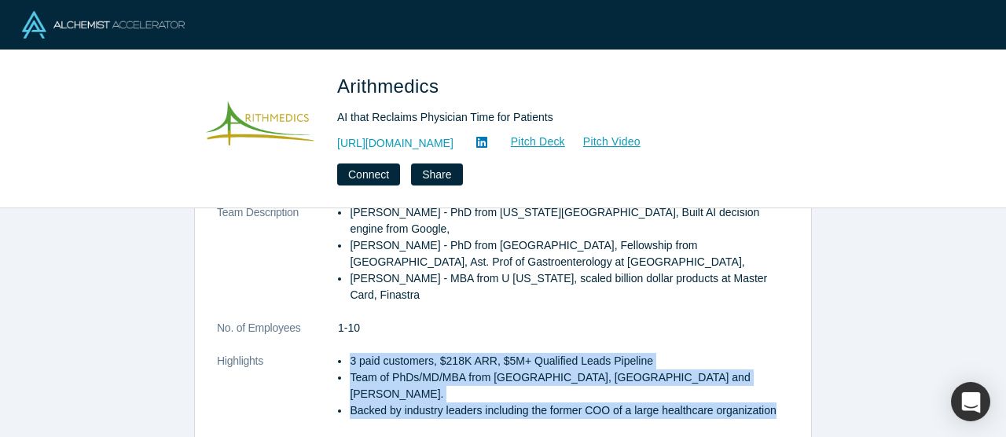
drag, startPoint x: 346, startPoint y: 344, endPoint x: 360, endPoint y: 391, distance: 50.0
click at [360, 391] on dl "Description Arithmedics is tackling the $125 billion lost annually by U.S. prov…" at bounding box center [503, 204] width 572 height 462
copy ul "3 paid customers, $218K ARR, $5M+ Qualified Leads Pipeline Team of PhDs/MD/MBA …"
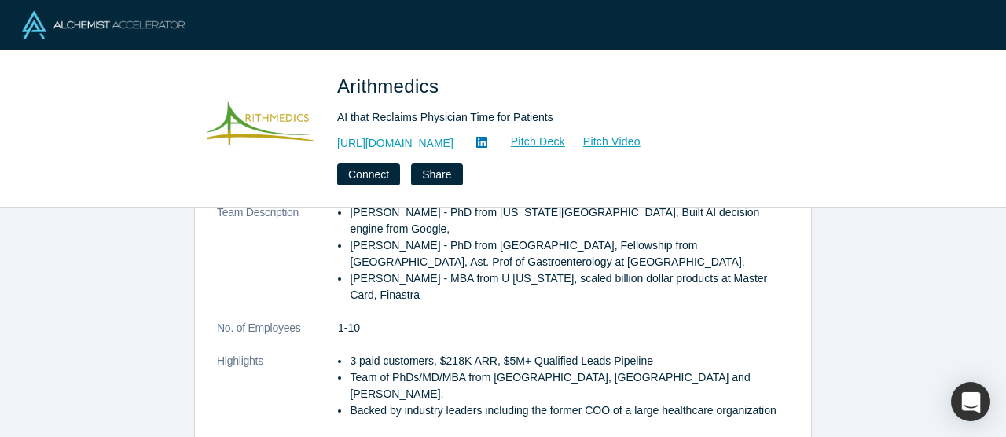
click at [521, 353] on li "3 paid customers, $218K ARR, $5M+ Qualified Leads Pipeline" at bounding box center [569, 361] width 439 height 17
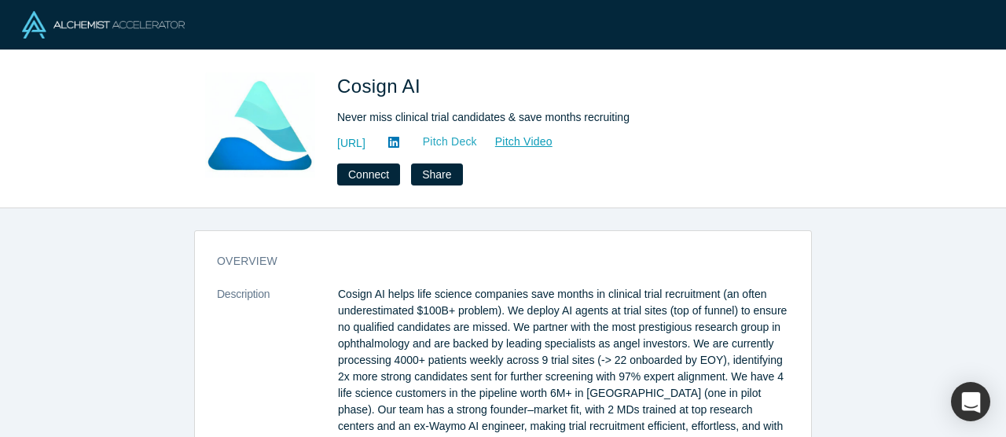
click at [478, 141] on link "Pitch Deck" at bounding box center [442, 142] width 72 height 18
click at [351, 295] on p "Cosign AI helps life science companies save months in clinical trial recruitmen…" at bounding box center [563, 368] width 451 height 165
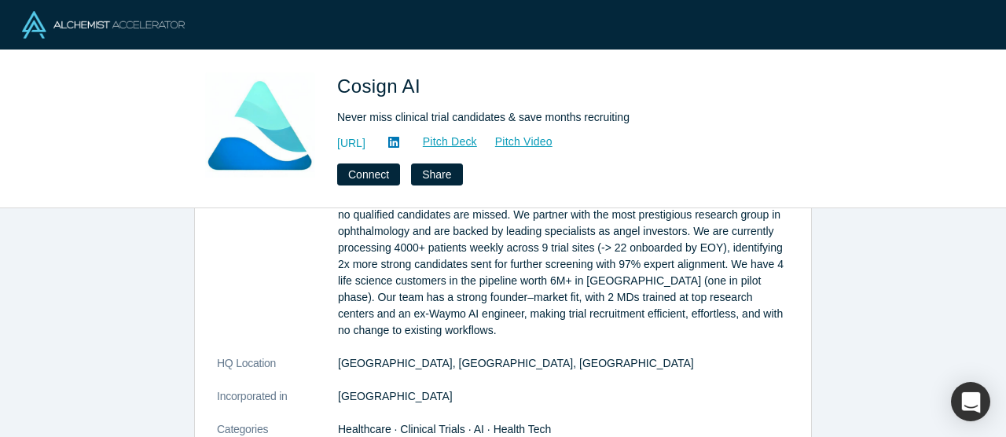
scroll to position [123, 0]
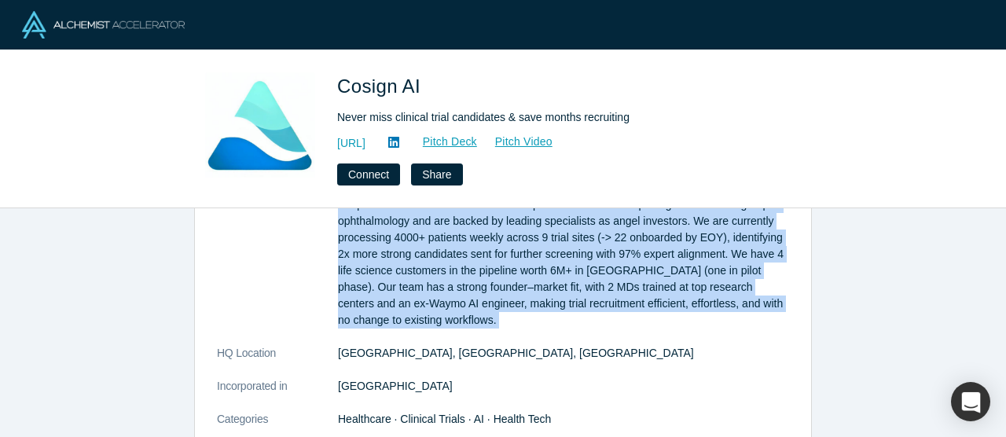
click at [417, 321] on p "Cosign AI helps life science companies save months in clinical trial recruitmen…" at bounding box center [563, 246] width 451 height 165
copy dl "Cosign AI helps life science companies save months in clinical trial recruitmen…"
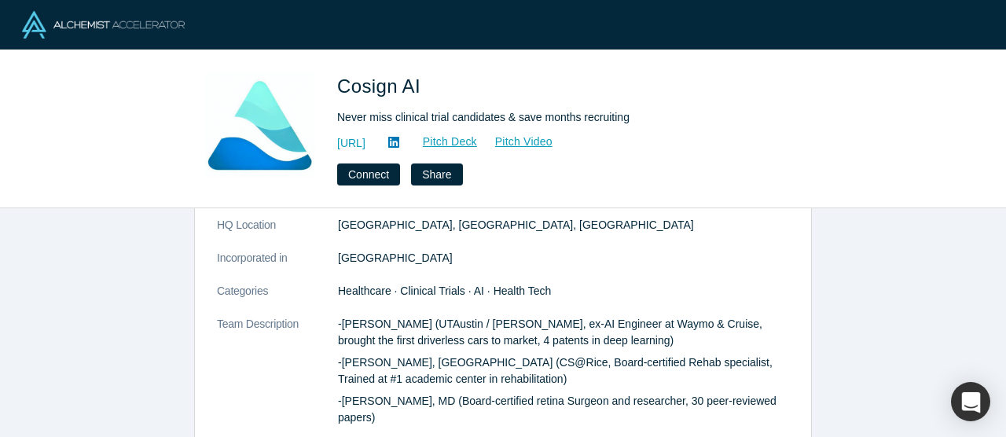
scroll to position [265, 0]
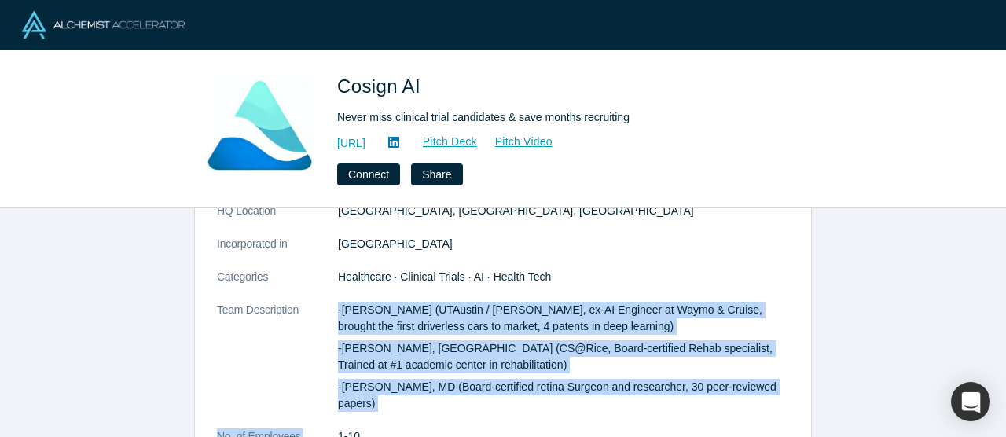
drag, startPoint x: 331, startPoint y: 306, endPoint x: 378, endPoint y: 408, distance: 112.5
click at [378, 408] on dl "Description Cosign AI helps life science companies save months in clinical tria…" at bounding box center [503, 290] width 572 height 539
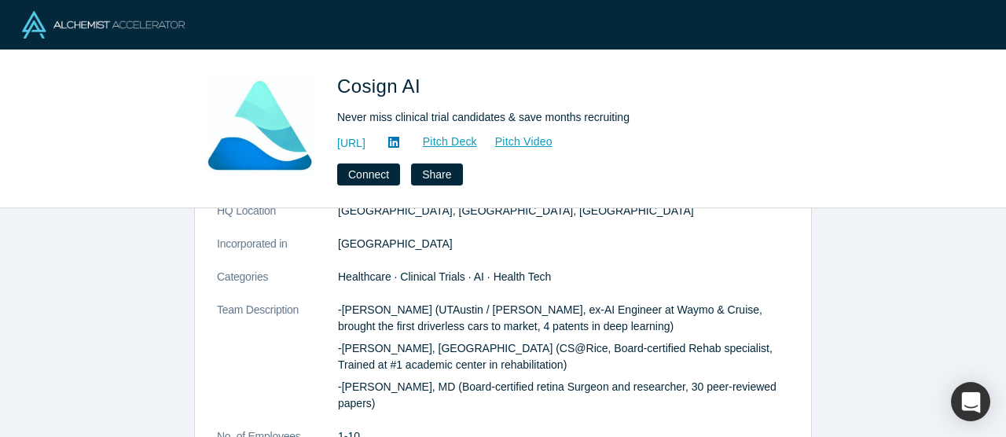
click at [361, 372] on p "-[PERSON_NAME], [GEOGRAPHIC_DATA] (CS@Rice, Board-certified Rehab specialist, T…" at bounding box center [563, 356] width 451 height 33
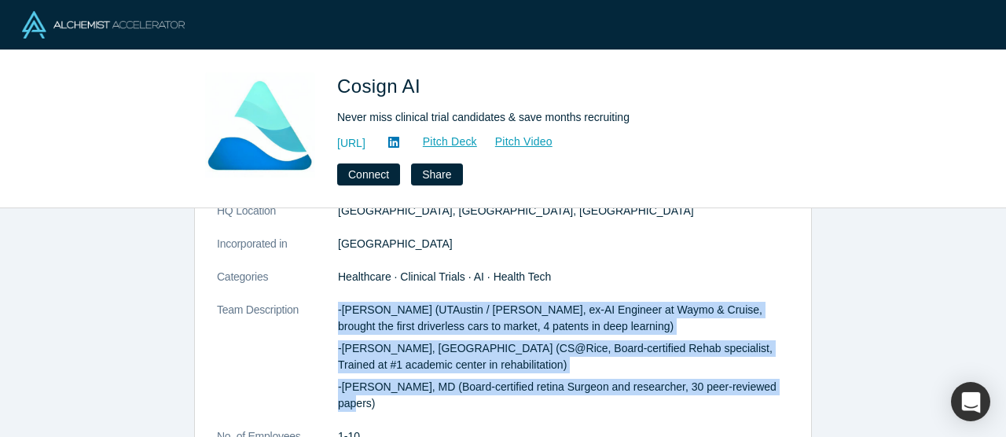
drag, startPoint x: 335, startPoint y: 307, endPoint x: 778, endPoint y: 400, distance: 452.9
click at [778, 400] on dl "Description Cosign AI helps life science companies save months in clinical tria…" at bounding box center [503, 290] width 572 height 539
copy dl "-[PERSON_NAME] (UTAustin / [PERSON_NAME], ex-AI Engineer at Waymo & Cruise, bro…"
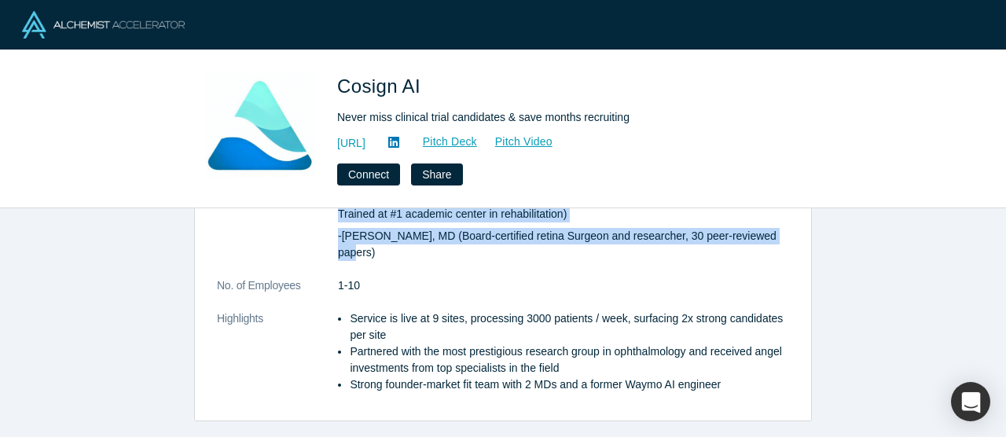
scroll to position [461, 0]
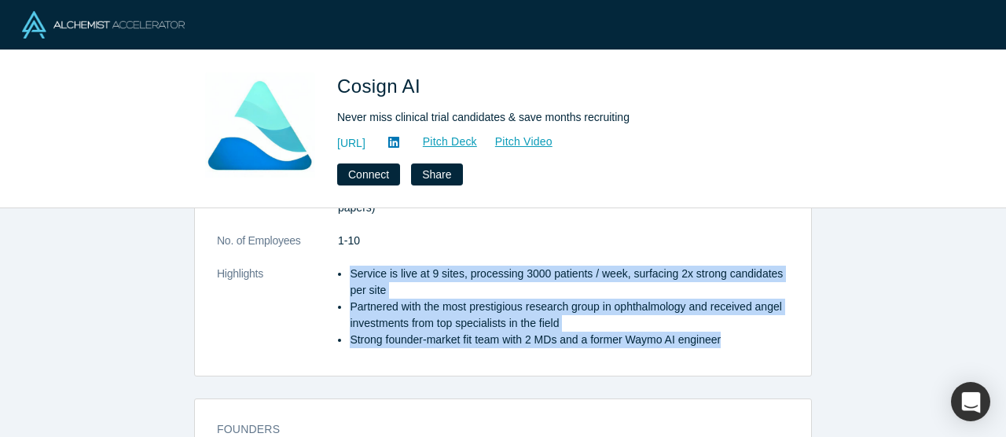
drag, startPoint x: 348, startPoint y: 250, endPoint x: 749, endPoint y: 328, distance: 408.4
click at [749, 328] on ul "Service is live at 9 sites, processing 3000 patients / week, surfacing 2x stron…" at bounding box center [563, 307] width 451 height 83
copy ul "Service is live at 9 sites, processing 3000 patients / week, surfacing 2x stron…"
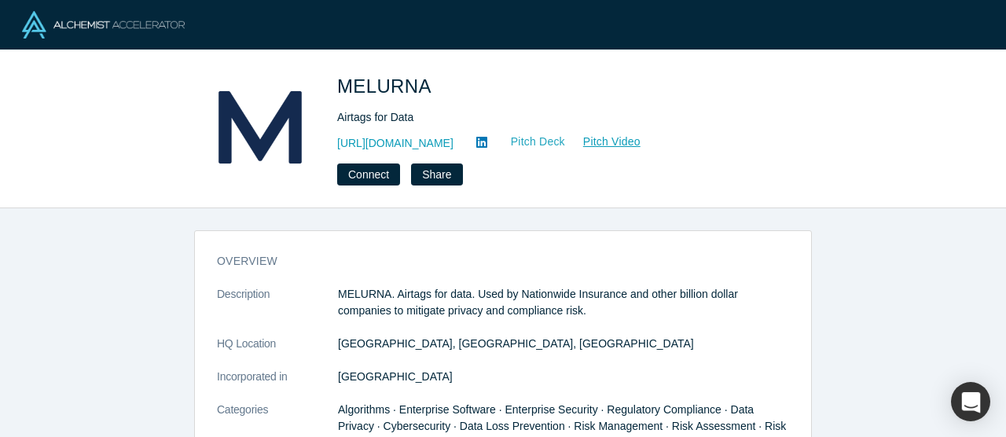
click at [544, 141] on link "Pitch Deck" at bounding box center [530, 142] width 72 height 18
click at [347, 288] on p "MELURNA. Airtags for data. Used by Nationwide Insurance and other billion dolla…" at bounding box center [563, 302] width 451 height 33
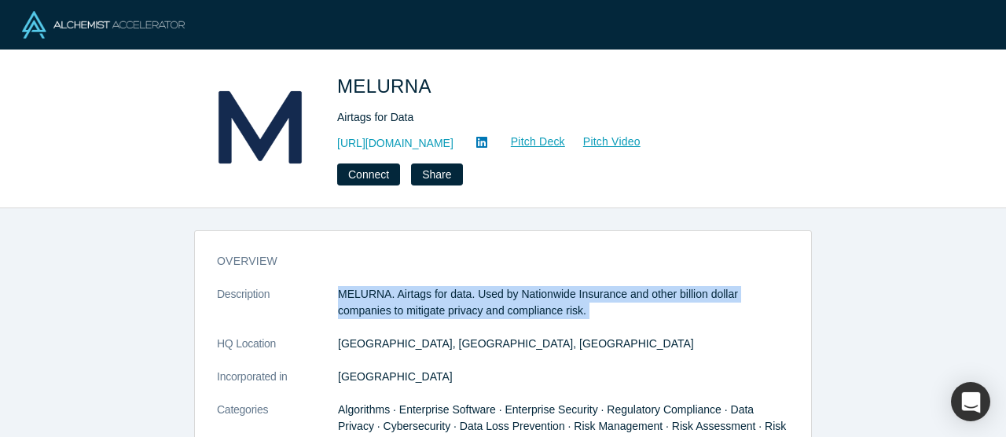
click at [347, 288] on p "MELURNA. Airtags for data. Used by Nationwide Insurance and other billion dolla…" at bounding box center [563, 302] width 451 height 33
copy dl "MELURNA. Airtags for data. Used by Nationwide Insurance and other billion dolla…"
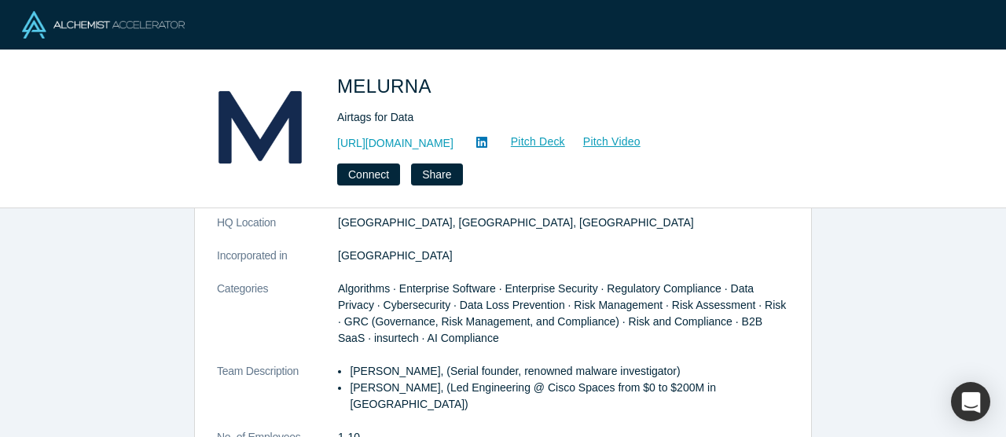
scroll to position [173, 0]
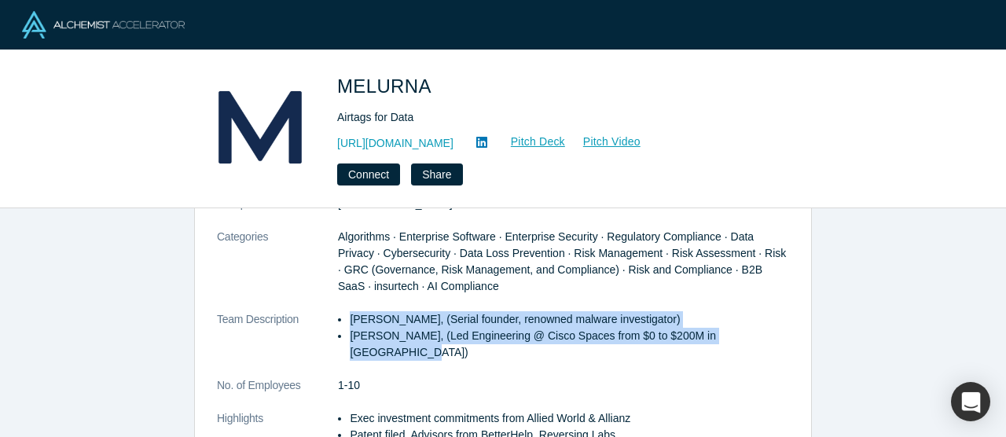
drag, startPoint x: 344, startPoint y: 318, endPoint x: 786, endPoint y: 339, distance: 443.0
click at [786, 339] on ul "[PERSON_NAME], (Serial founder, renowned malware investigator) [PERSON_NAME], (…" at bounding box center [563, 336] width 451 height 50
copy ul "[PERSON_NAME], (Serial founder, renowned malware investigator) [PERSON_NAME], (…"
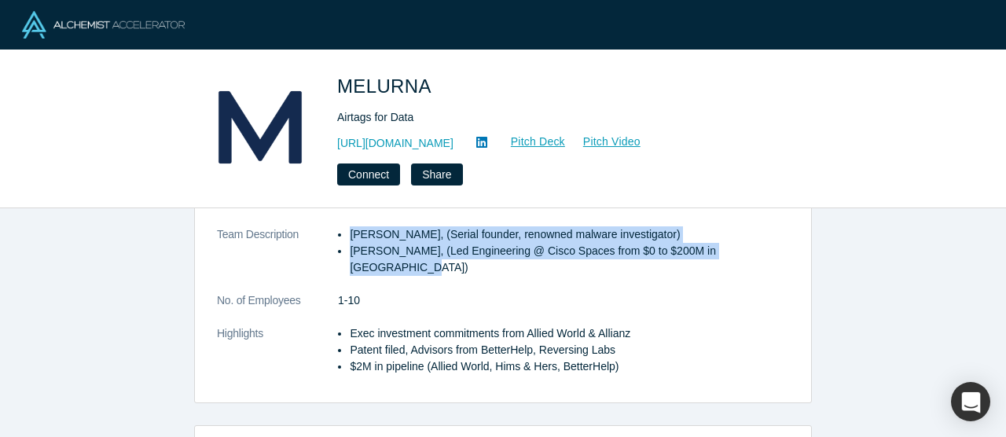
scroll to position [263, 0]
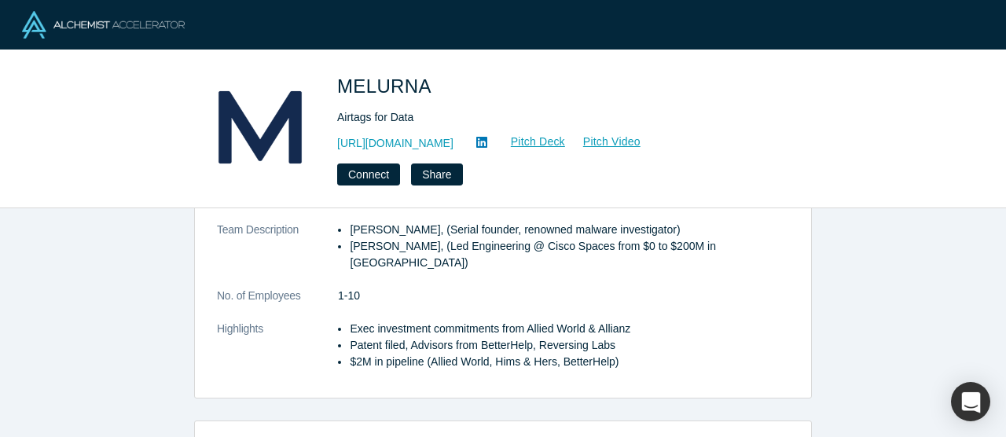
click at [699, 378] on div "overview Description MELURNA. Airtags for data. Used by Nationwide Insurance an…" at bounding box center [503, 189] width 616 height 418
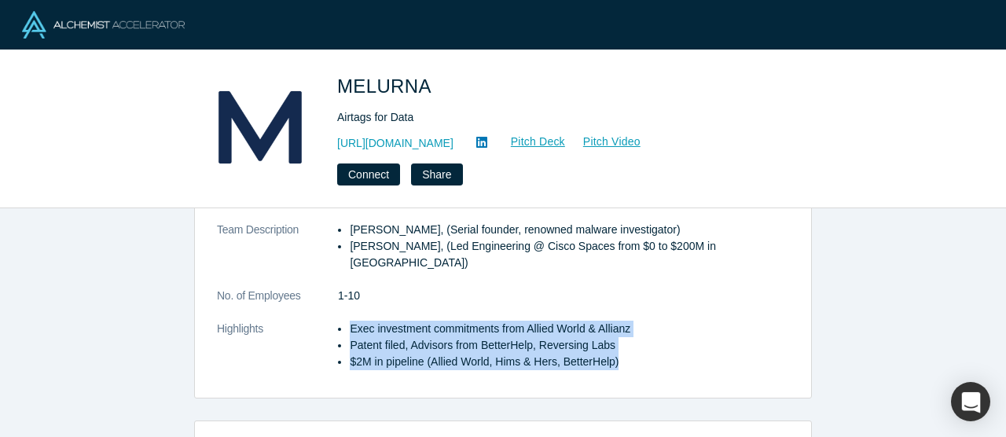
drag, startPoint x: 348, startPoint y: 313, endPoint x: 649, endPoint y: 350, distance: 302.5
click at [649, 350] on ul "Exec investment commitments from Allied World & Allianz Patent filed, Advisors …" at bounding box center [563, 346] width 451 height 50
copy ul "Exec investment commitments from Allied World & Allianz Patent filed, Advisors …"
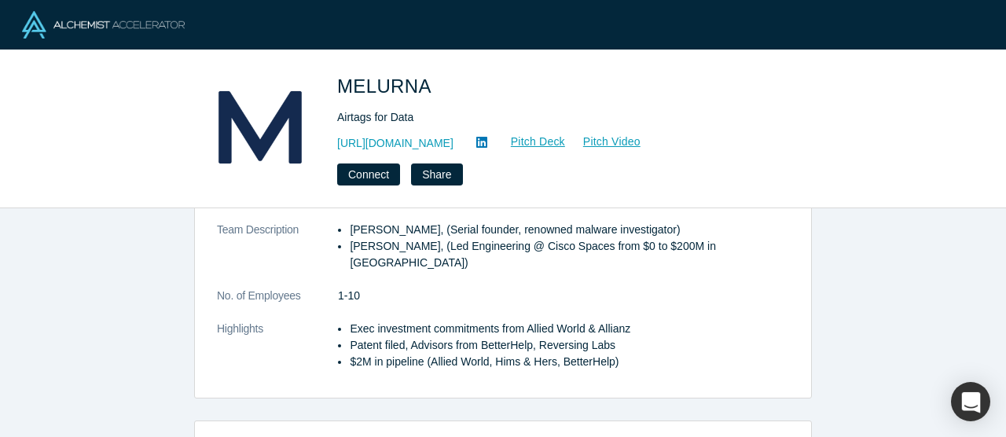
click at [658, 321] on li "Exec investment commitments from Allied World & Allianz" at bounding box center [569, 329] width 439 height 17
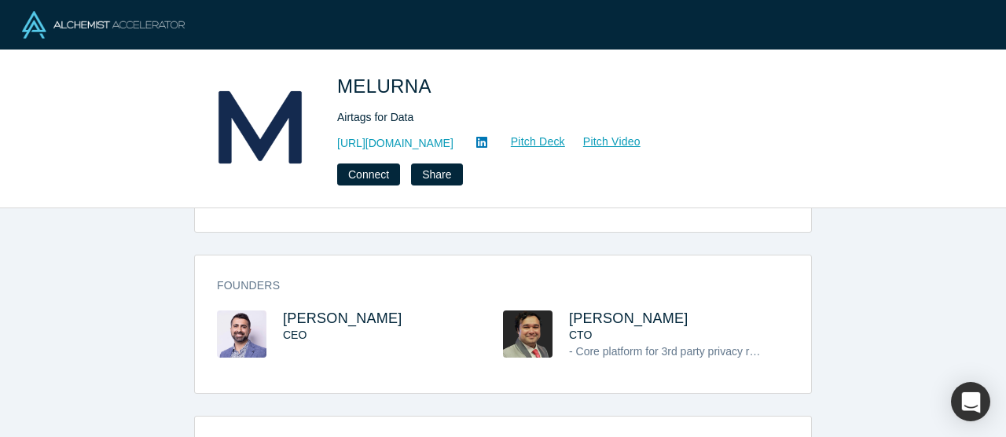
scroll to position [451, 0]
